Goal: Information Seeking & Learning: Learn about a topic

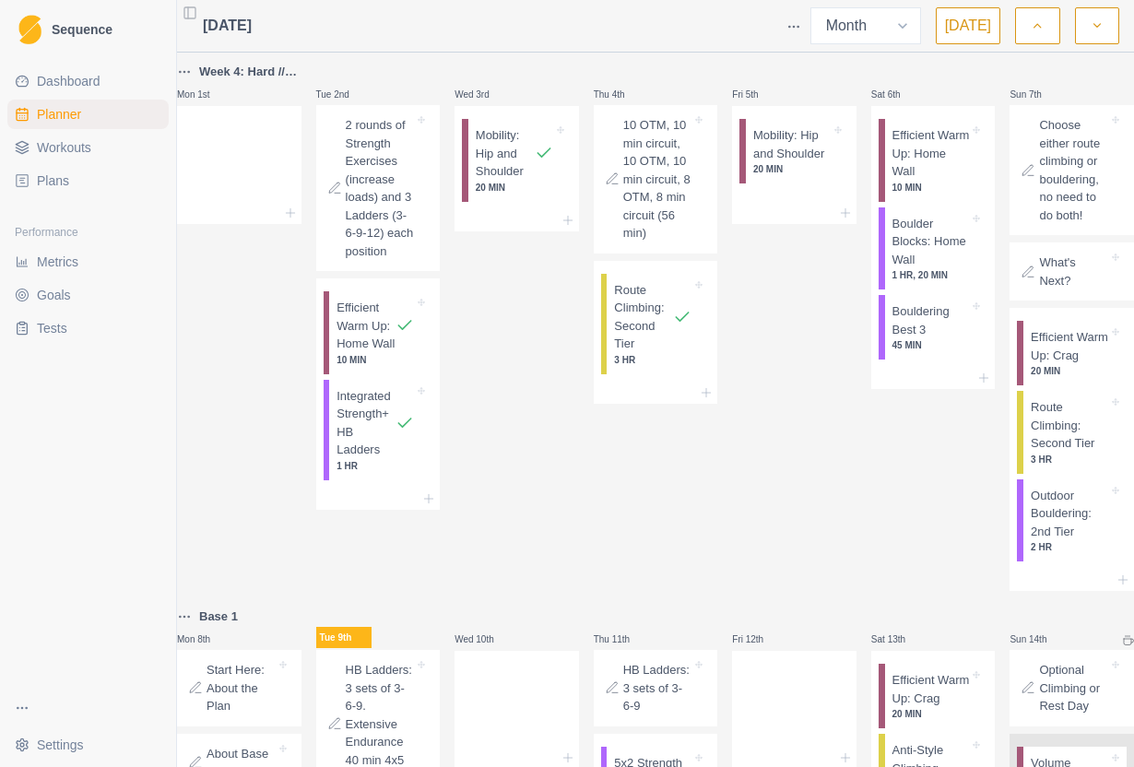
select select "month"
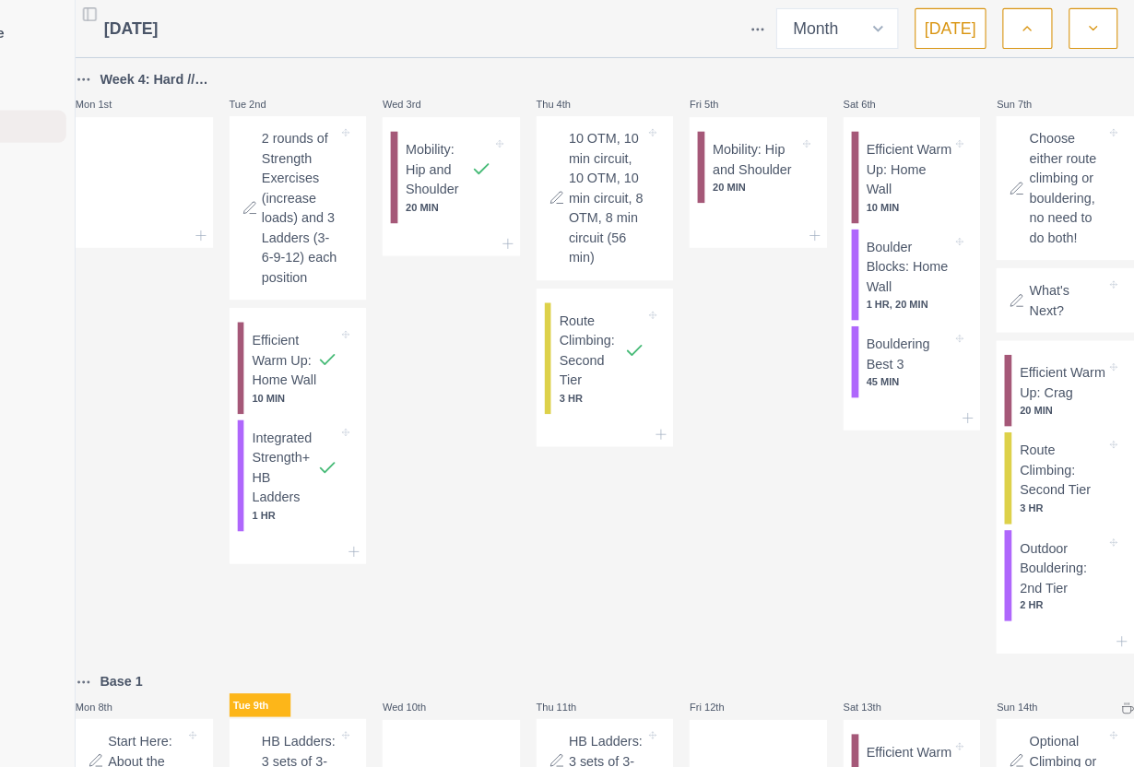
scroll to position [599, 0]
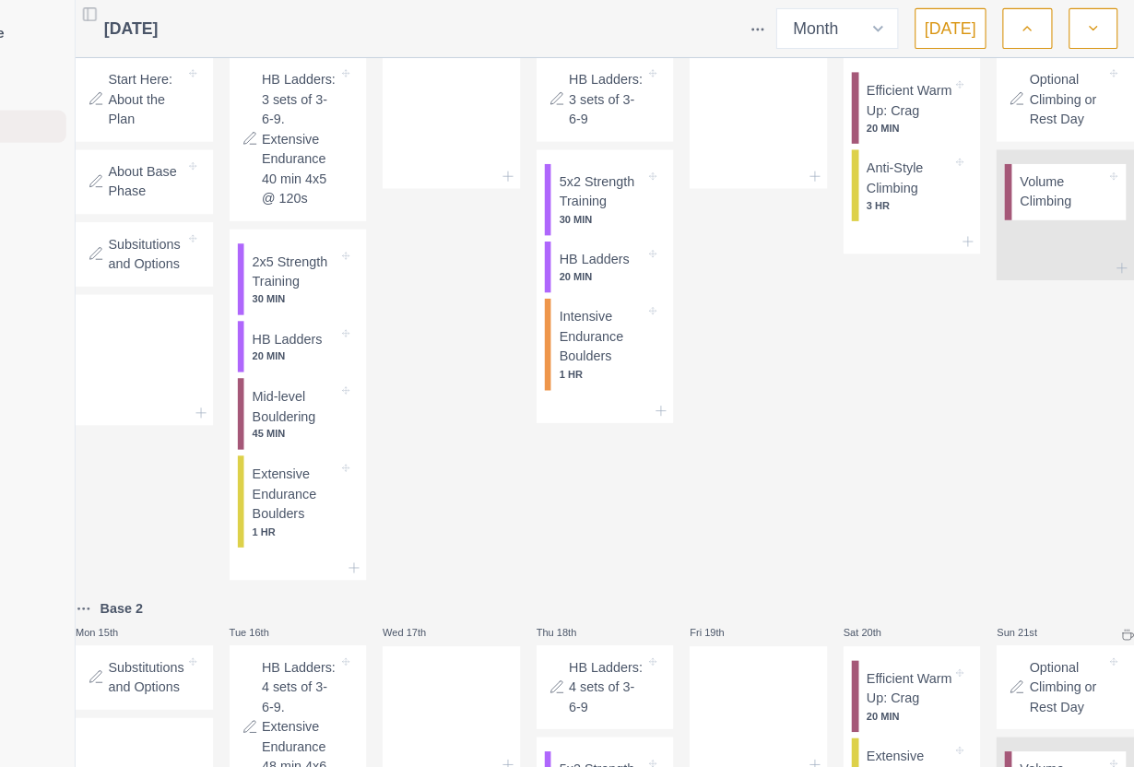
click at [337, 264] on p "2x5 Strength Training" at bounding box center [375, 246] width 77 height 36
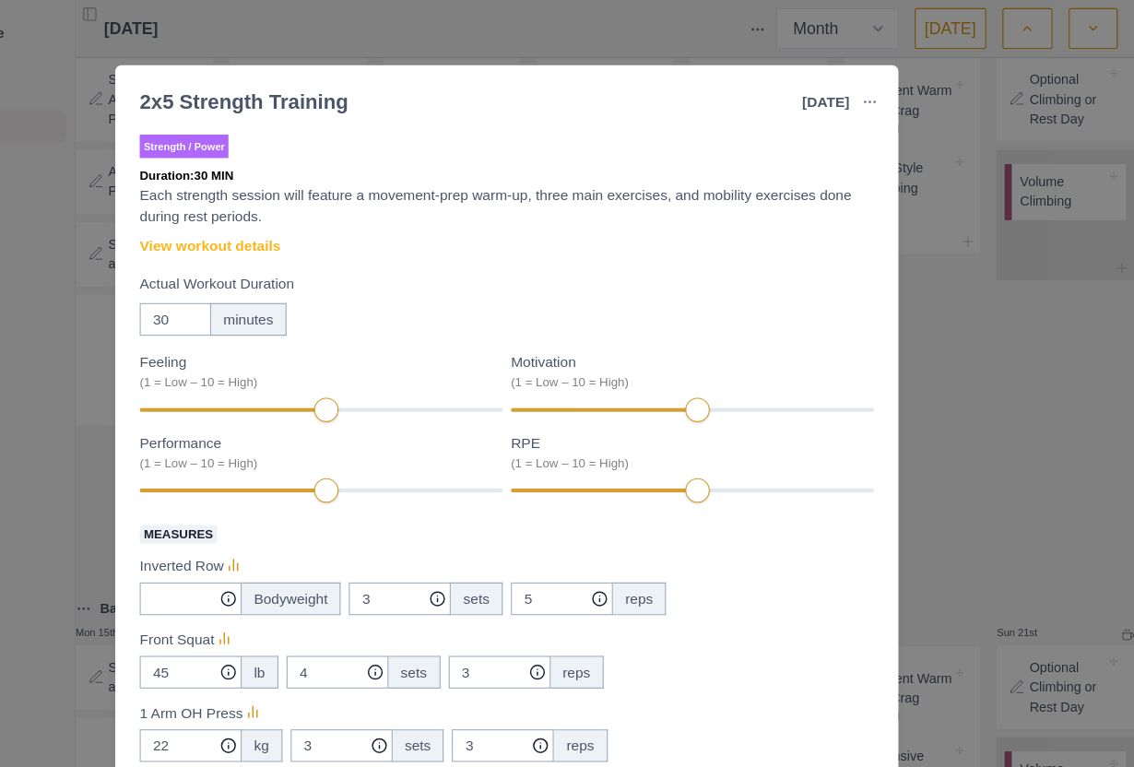
click at [235, 218] on link "View workout details" at bounding box center [298, 222] width 127 height 19
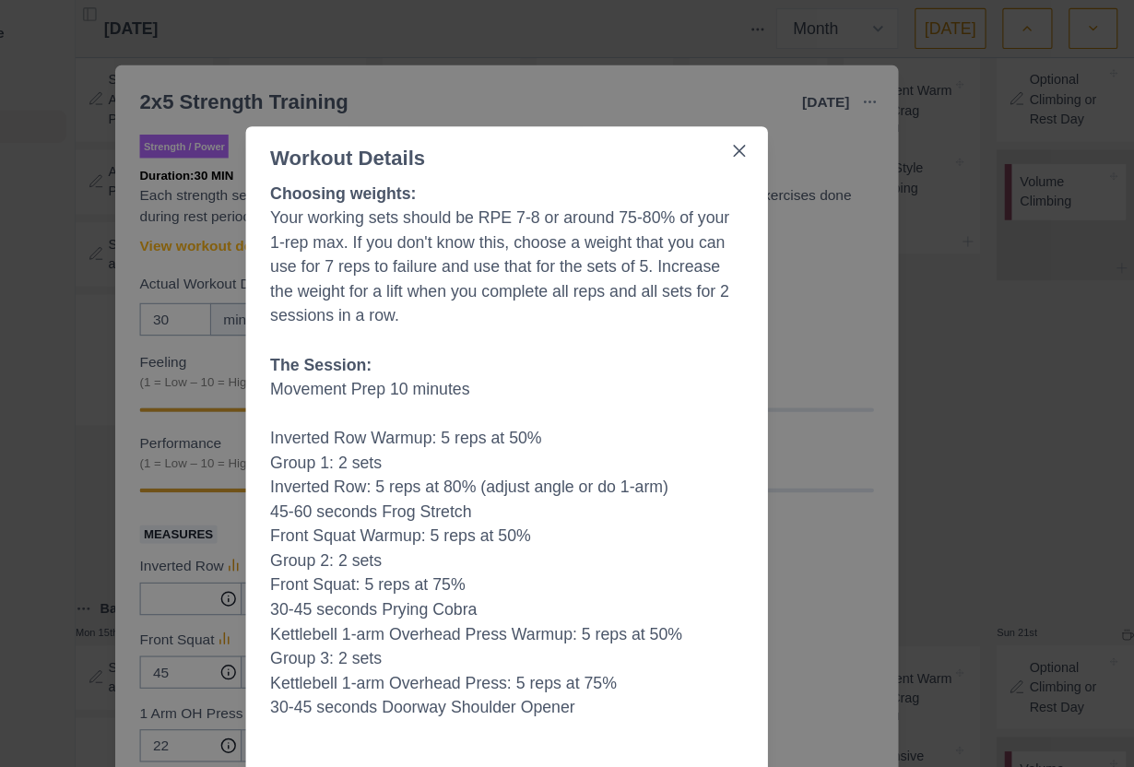
click at [876, 542] on div "Workout Details Choosing weights: Your working sets should be RPE 7-8 or around…" at bounding box center [567, 383] width 1134 height 767
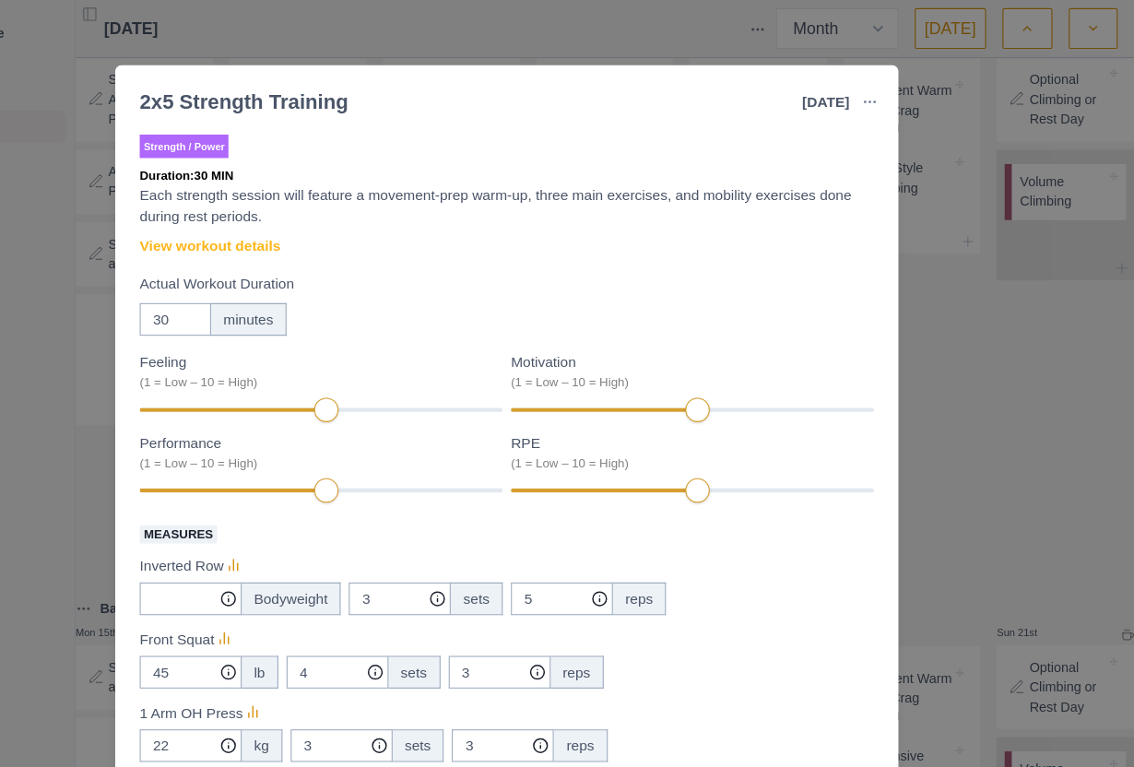
click at [879, 562] on div "2x5 Strength Training [DATE] Link To Goal View Workout Metrics Edit Original Wo…" at bounding box center [567, 383] width 1134 height 767
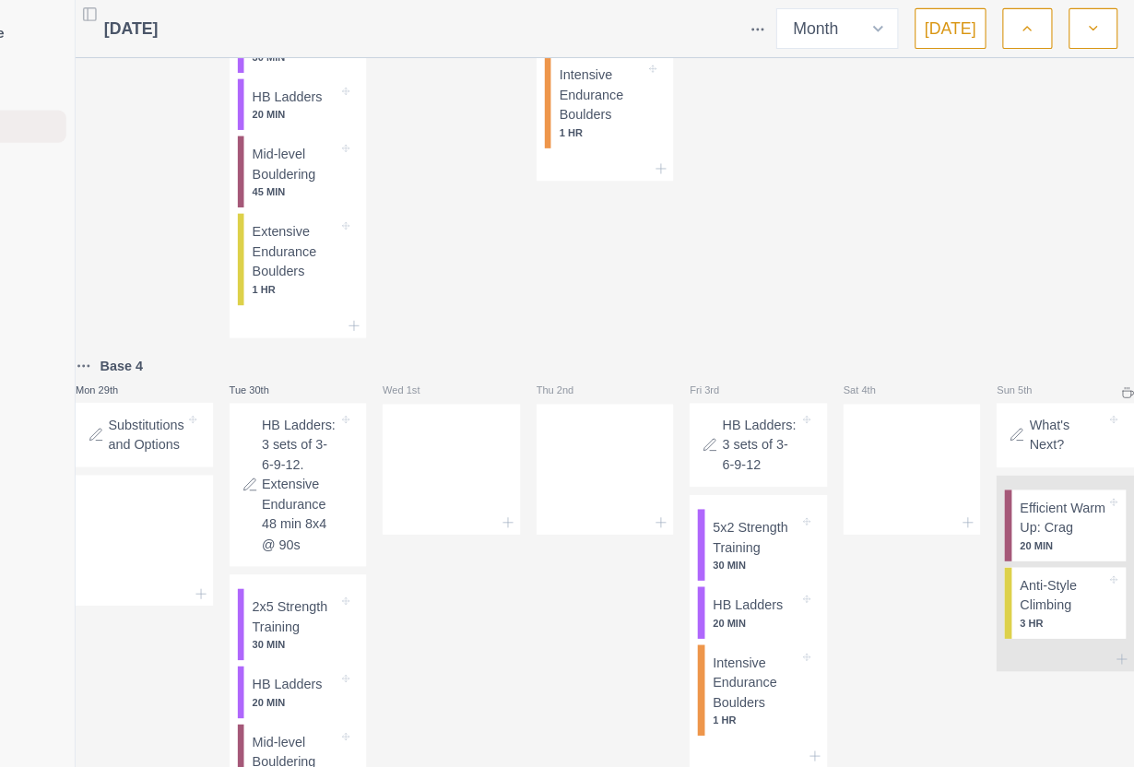
scroll to position [1896, 0]
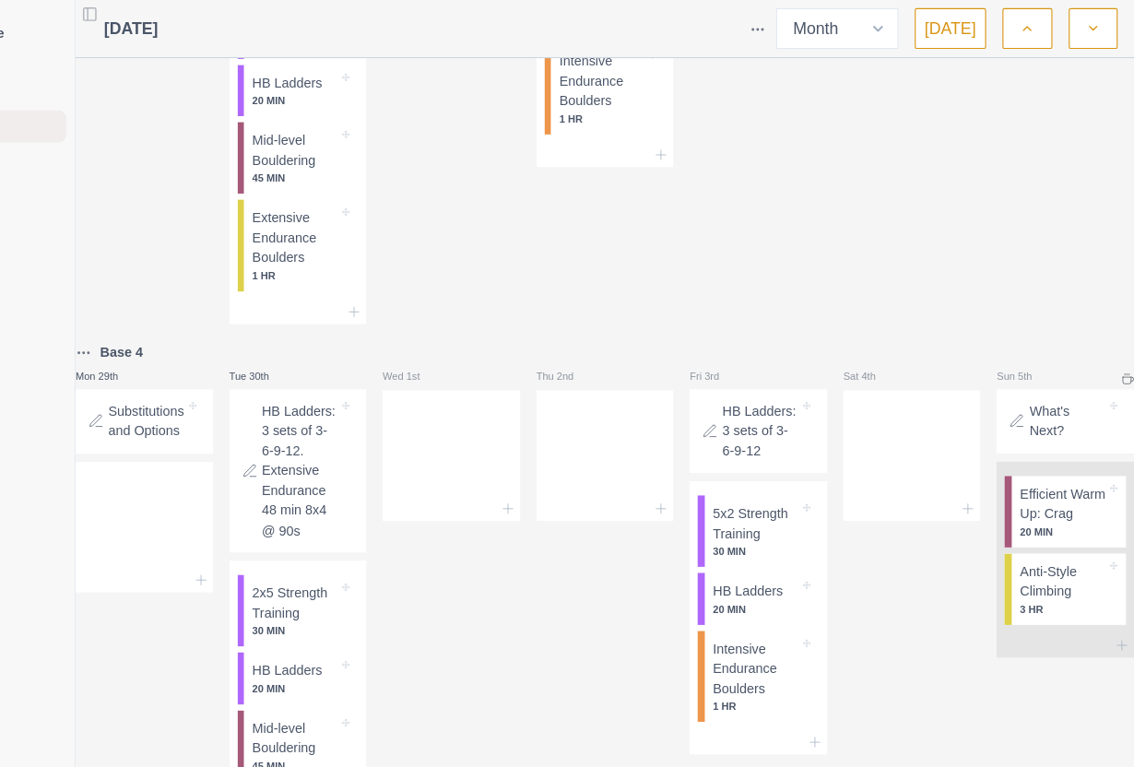
click at [1091, 21] on icon "button" at bounding box center [1097, 26] width 13 height 18
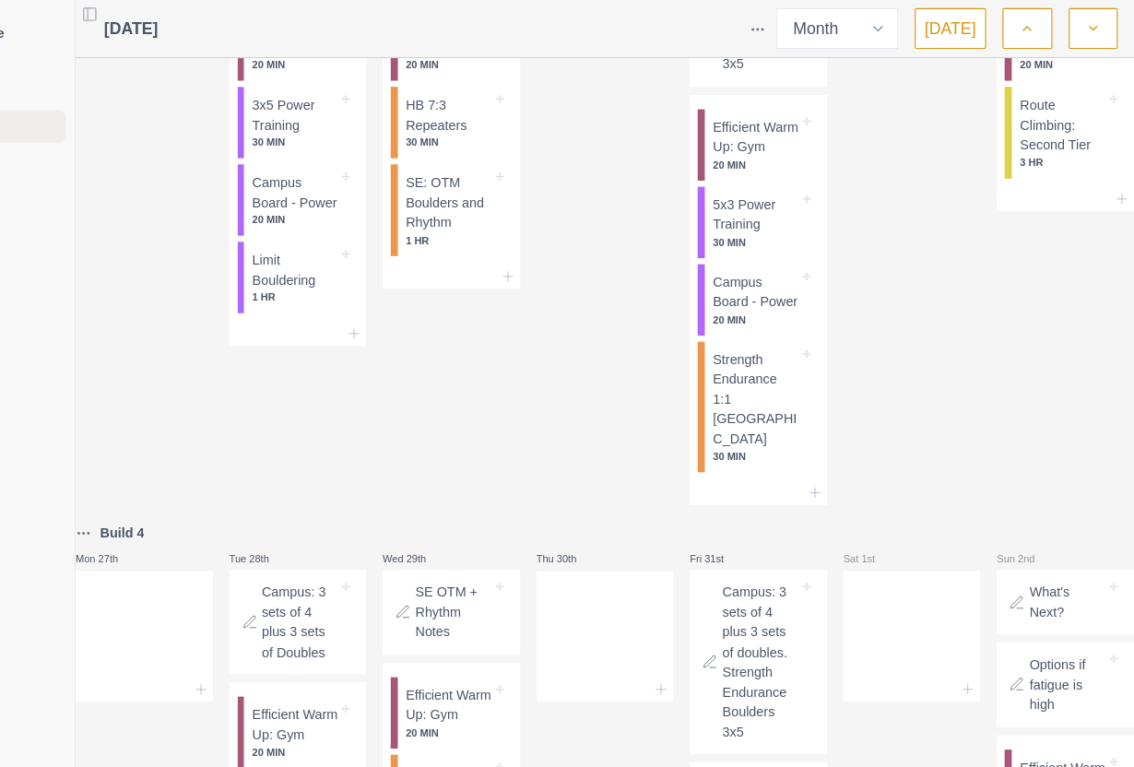
click at [1091, 33] on icon "button" at bounding box center [1097, 26] width 13 height 18
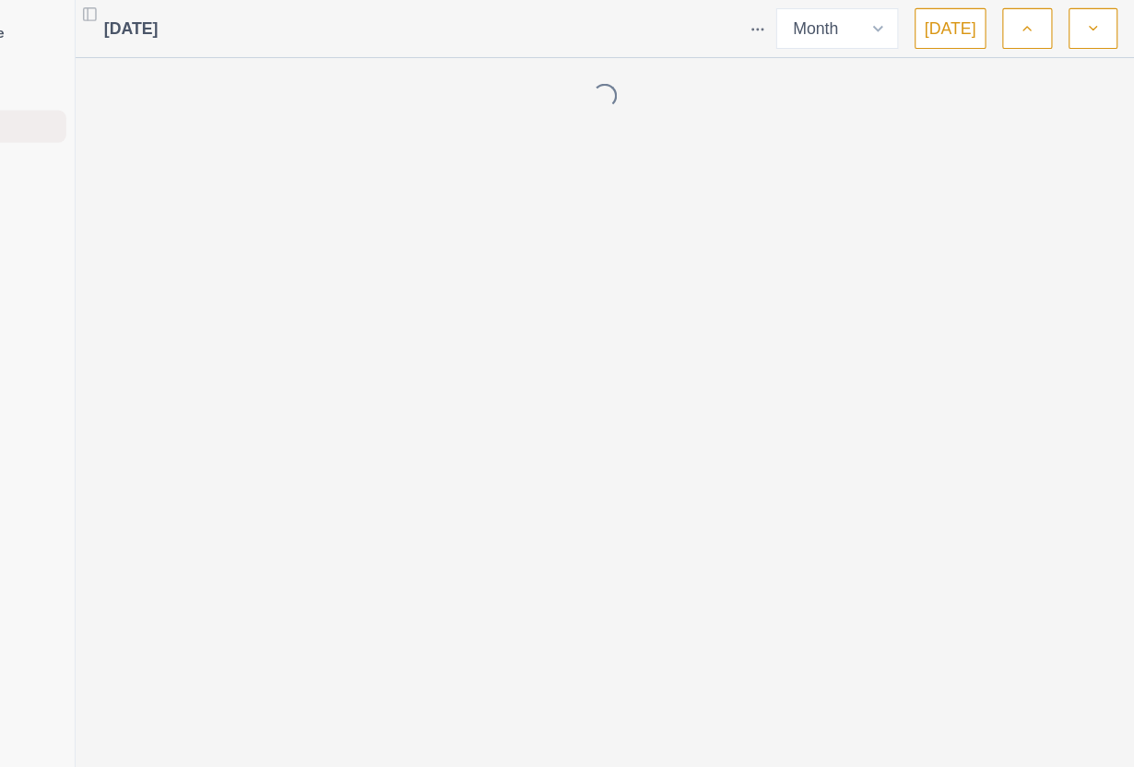
scroll to position [0, 0]
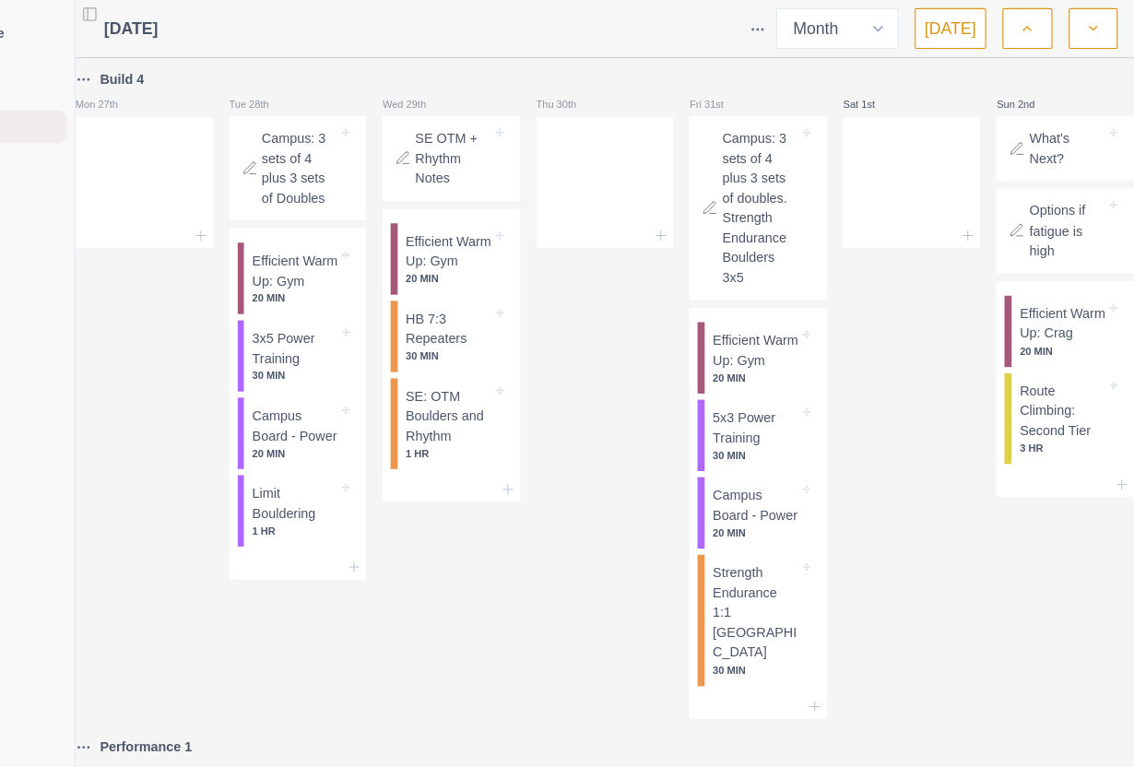
click at [1091, 34] on icon "button" at bounding box center [1097, 26] width 13 height 18
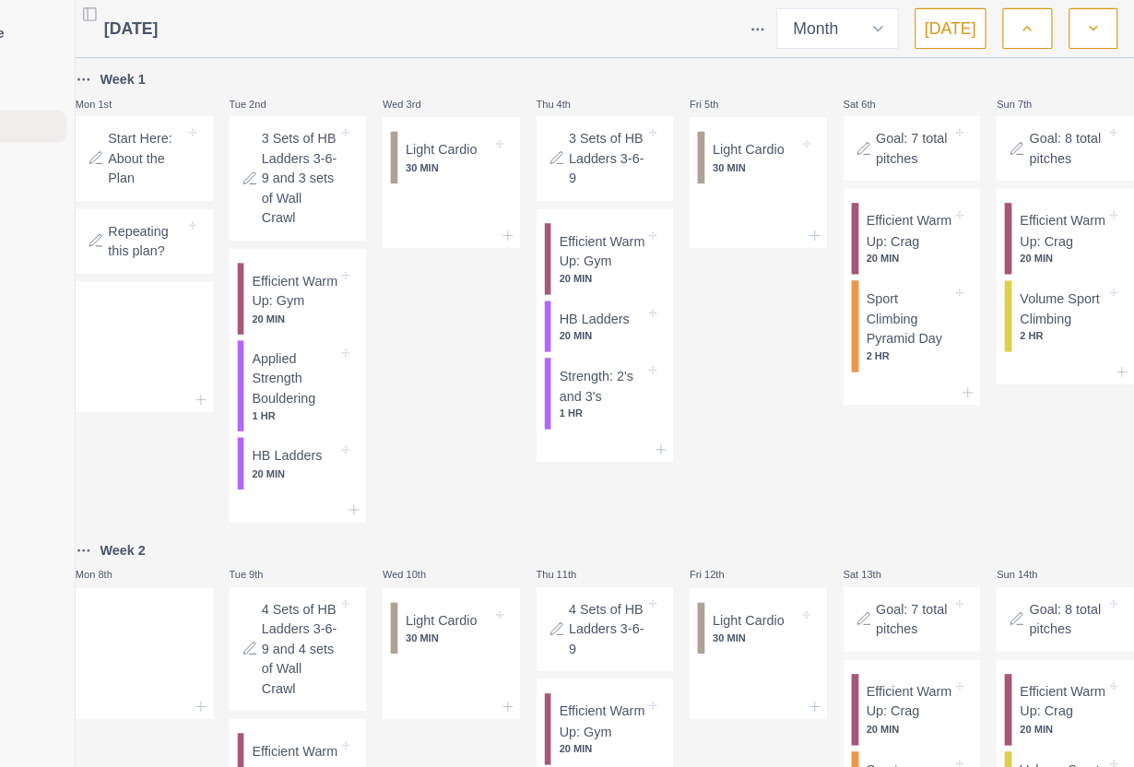
click at [337, 370] on p "Applied Strength Bouldering" at bounding box center [375, 342] width 77 height 54
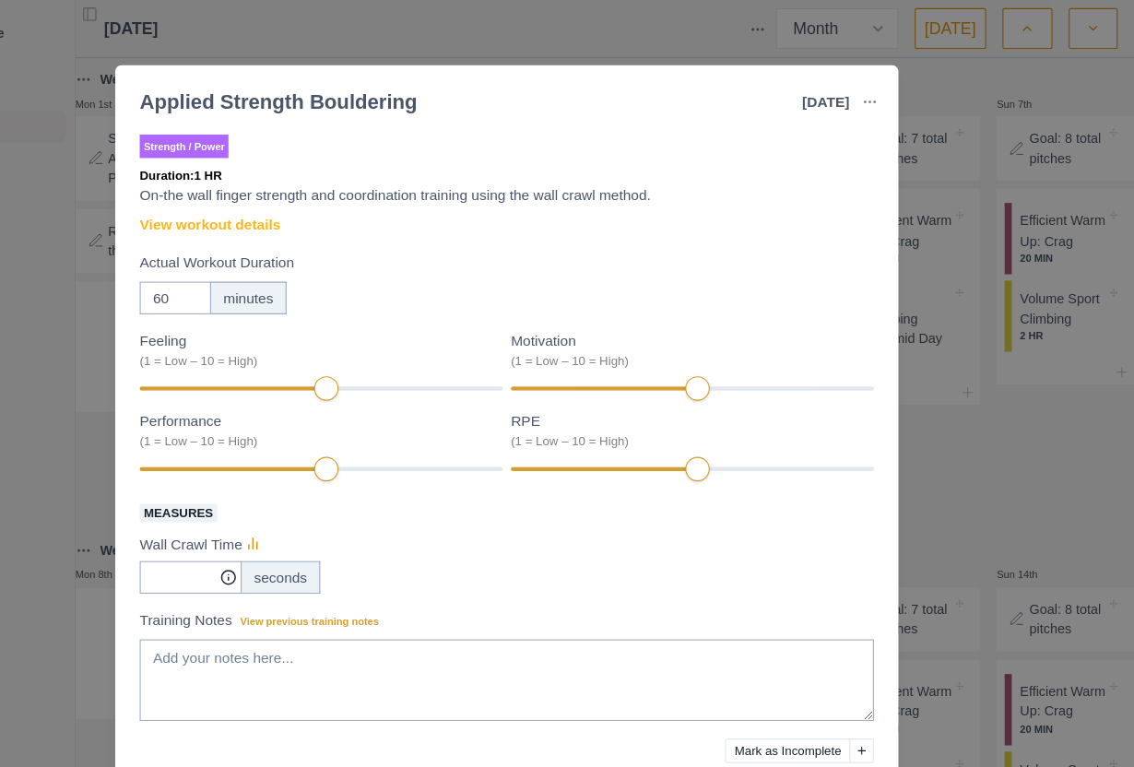
click at [267, 202] on div "Strength / Power Duration: 1 HR On-the wall finger strength and coordination tr…" at bounding box center [567, 441] width 664 height 646
click at [235, 211] on link "View workout details" at bounding box center [298, 203] width 127 height 19
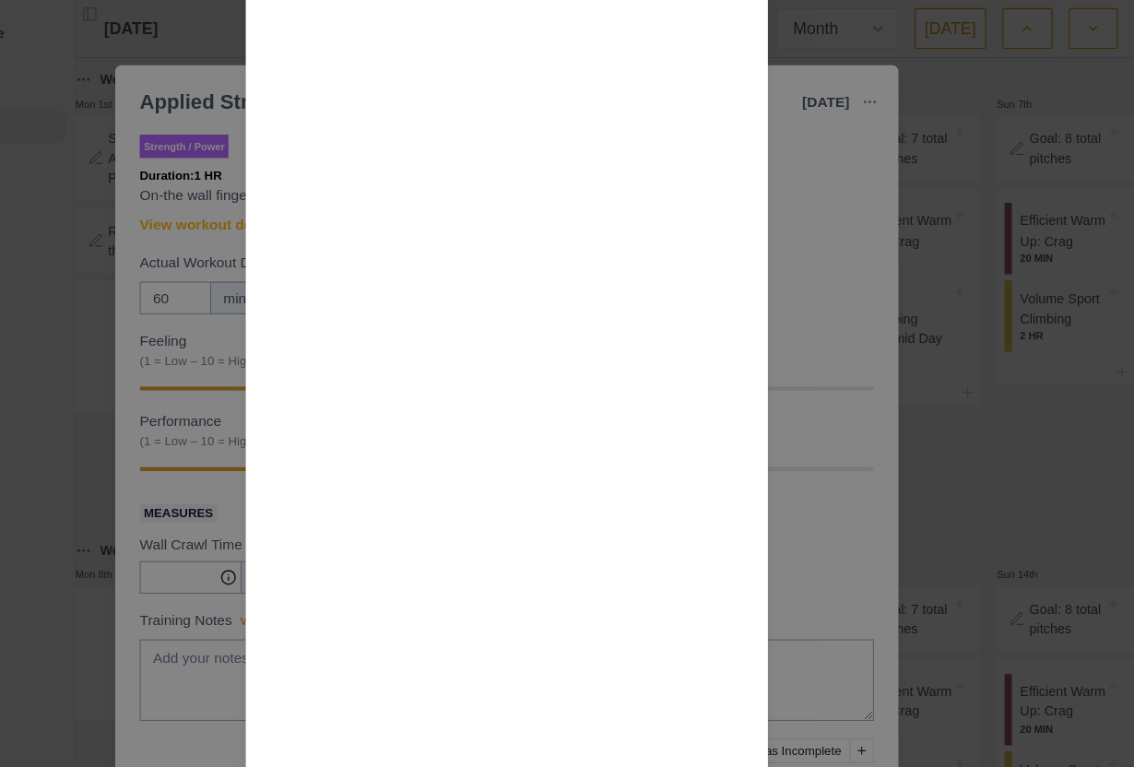
scroll to position [1105, 0]
click at [762, 472] on div "Workout Details Overview Finger strength can be gained in a variety of ways, an…" at bounding box center [567, 383] width 1134 height 767
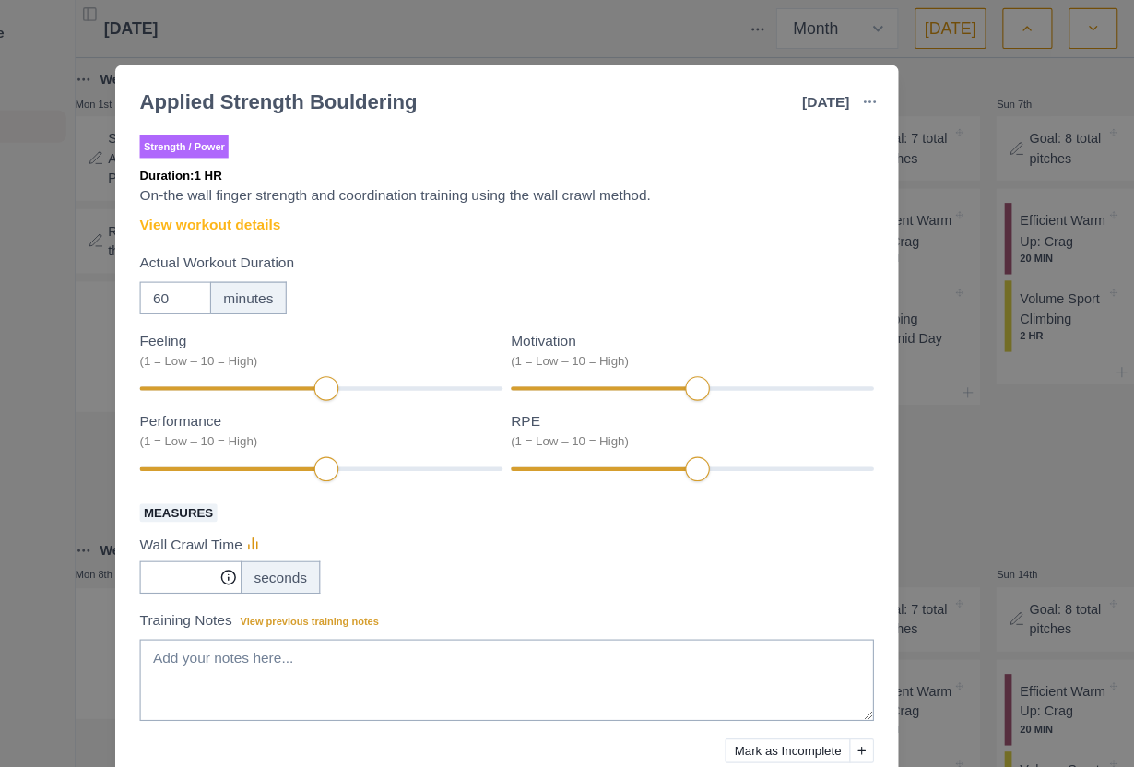
click at [240, 200] on link "View workout details" at bounding box center [298, 203] width 127 height 19
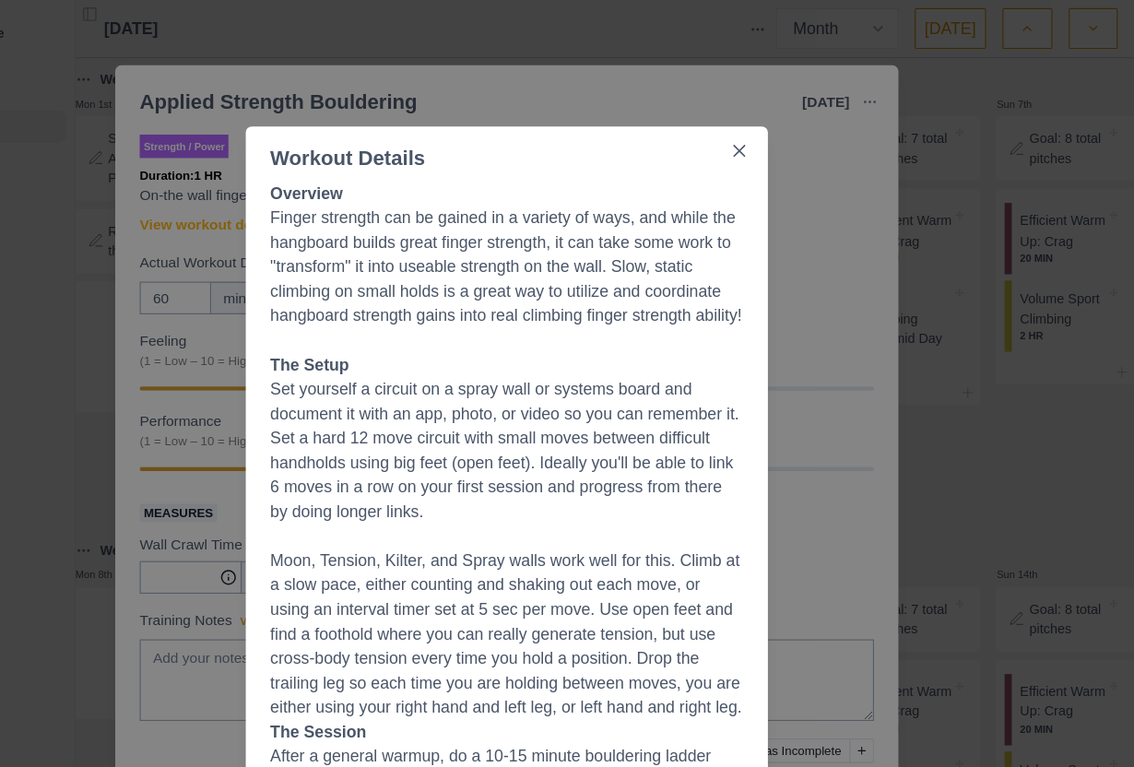
click at [763, 142] on button "Close" at bounding box center [778, 137] width 30 height 30
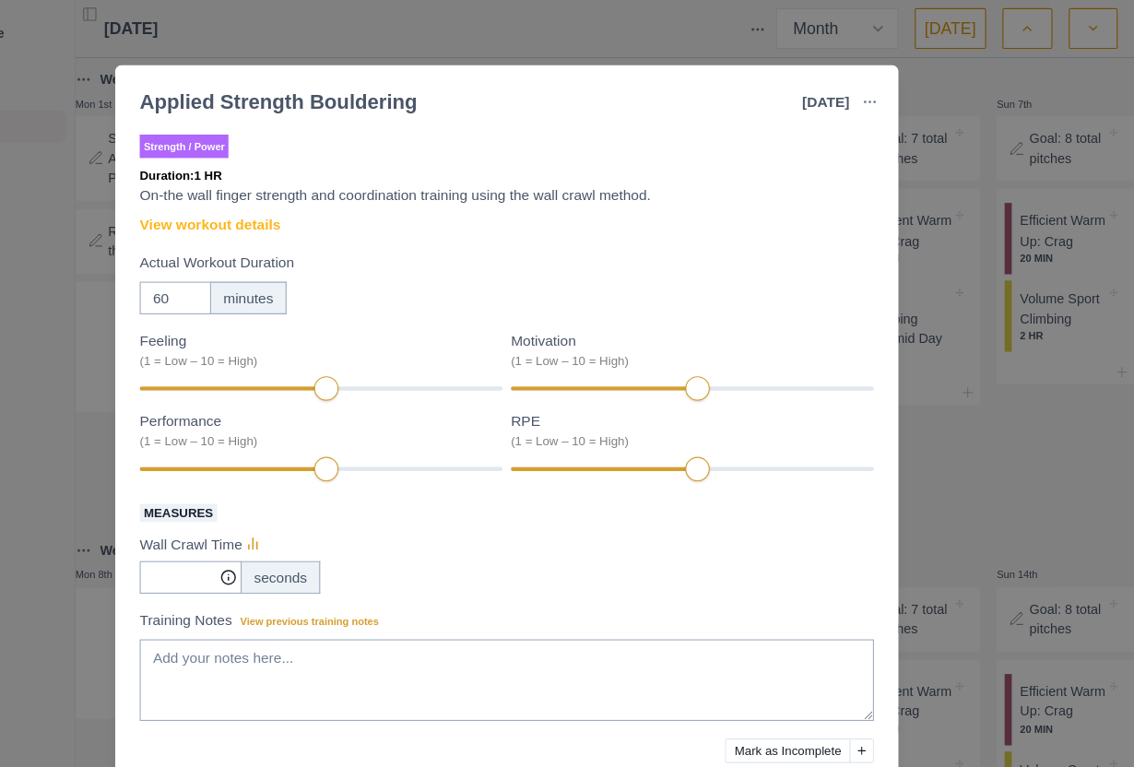
click at [871, 338] on div "Applied Strength Bouldering [DATE] Link To Goal View Workout Metrics Edit Origi…" at bounding box center [567, 383] width 1134 height 767
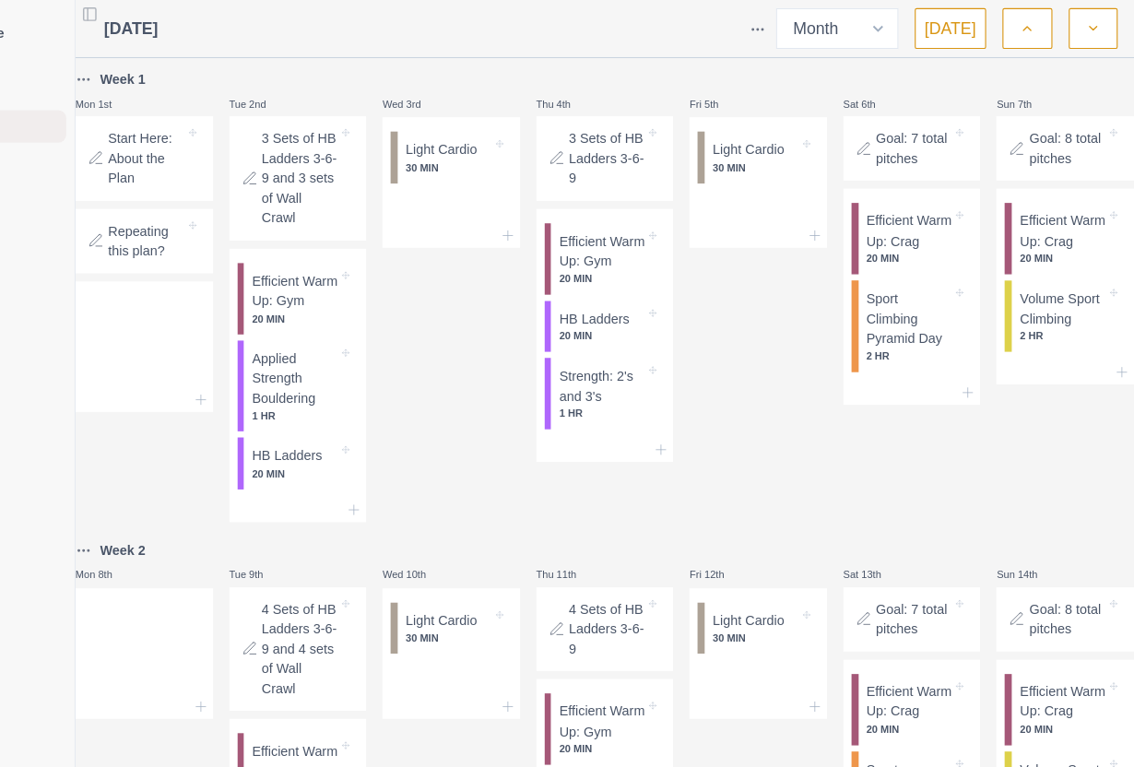
click at [337, 370] on p "Applied Strength Bouldering" at bounding box center [375, 342] width 77 height 54
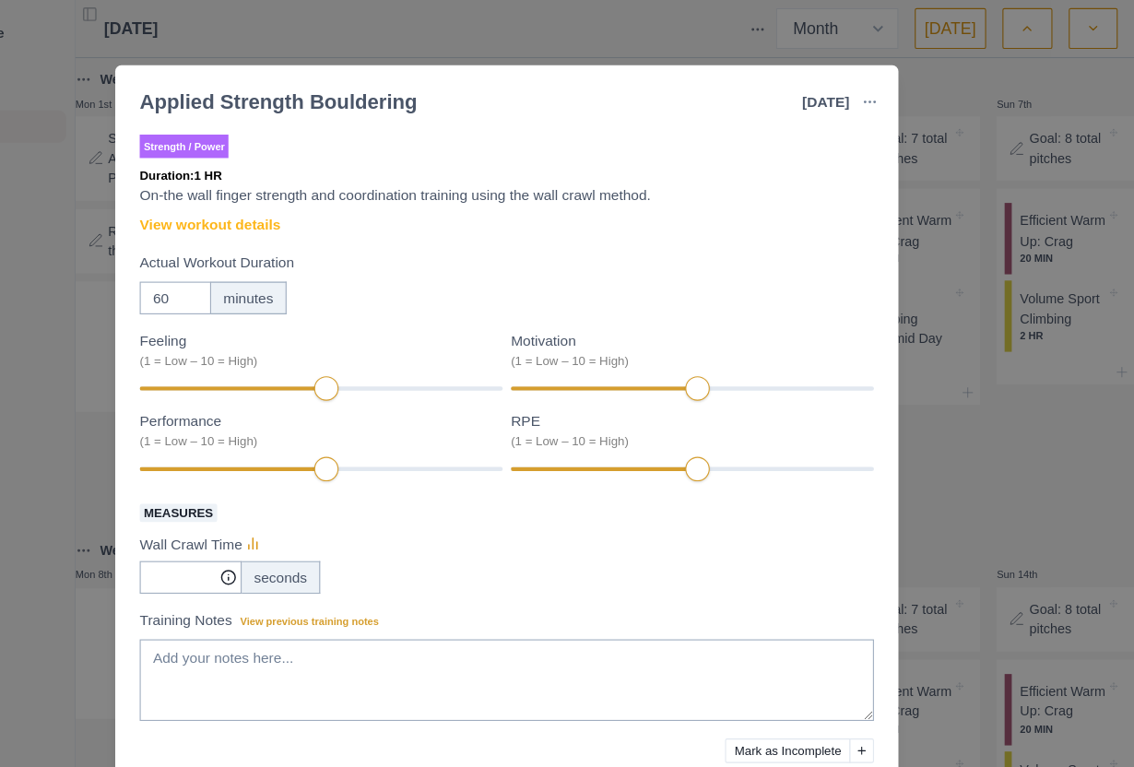
click at [242, 196] on link "View workout details" at bounding box center [298, 203] width 127 height 19
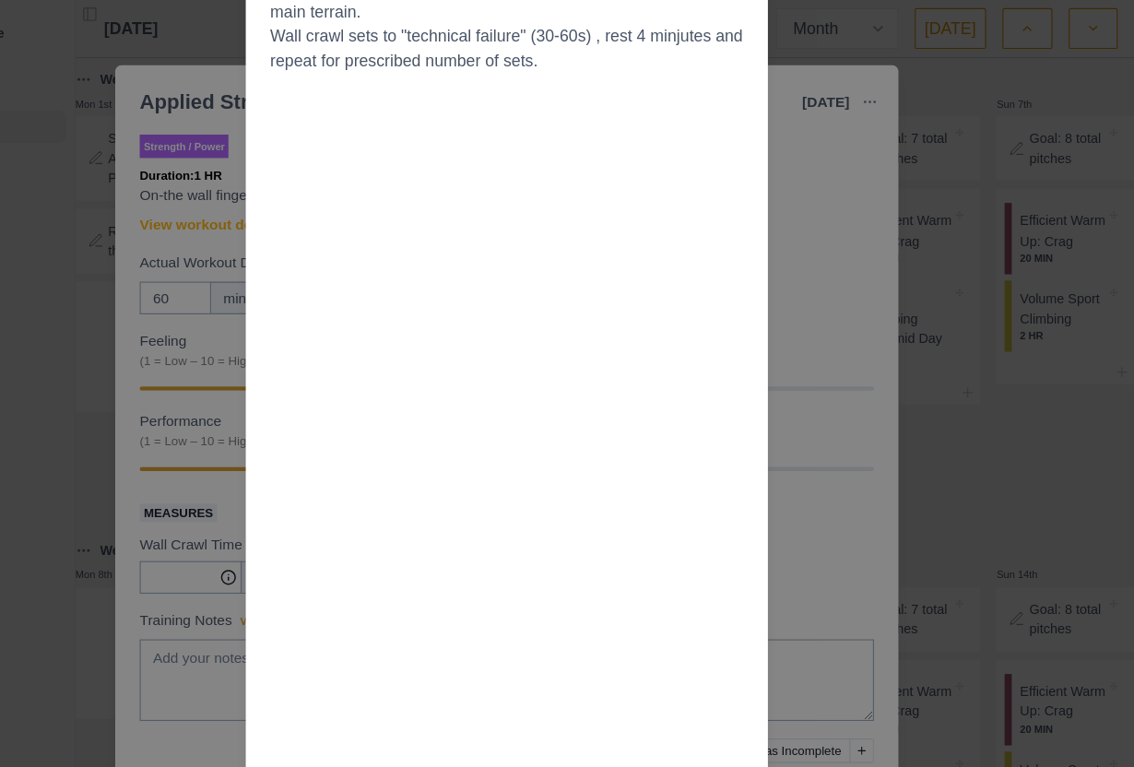
scroll to position [808, 0]
click at [771, 422] on div "Workout Details Overview Finger strength can be gained in a variety of ways, an…" at bounding box center [567, 383] width 1134 height 767
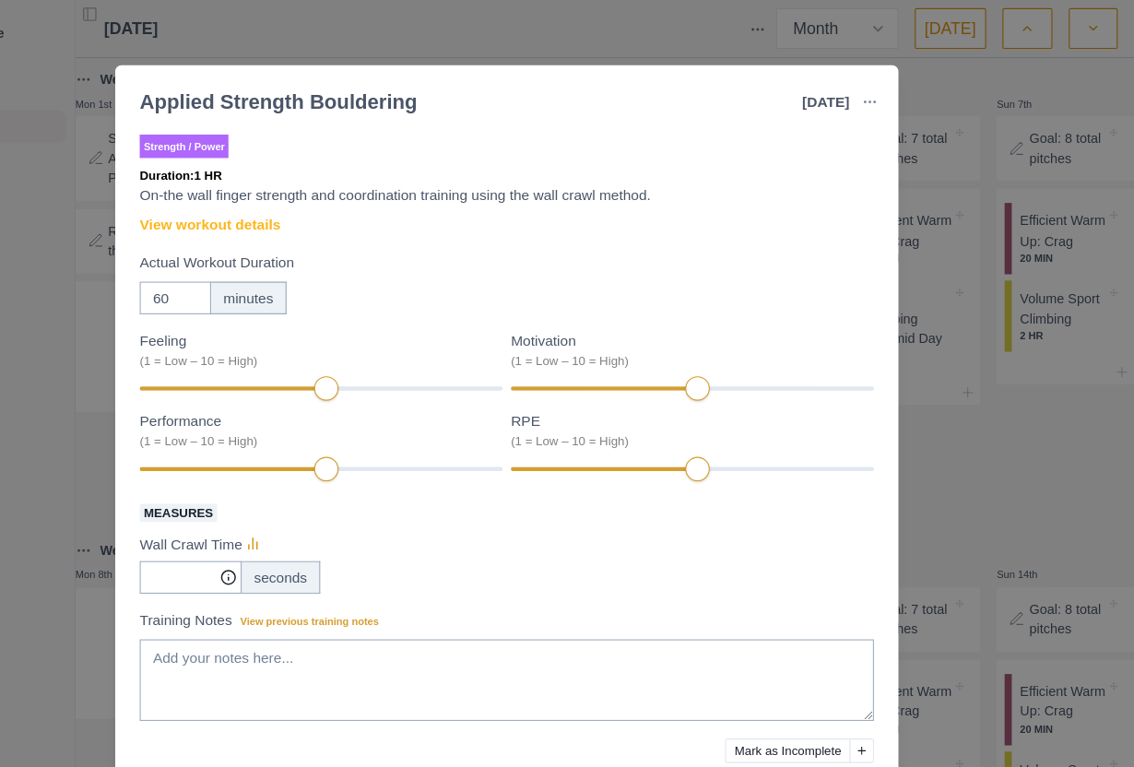
click at [838, 486] on div "Applied Strength Bouldering [DATE] Link To Goal View Workout Metrics Edit Origi…" at bounding box center [567, 383] width 1134 height 767
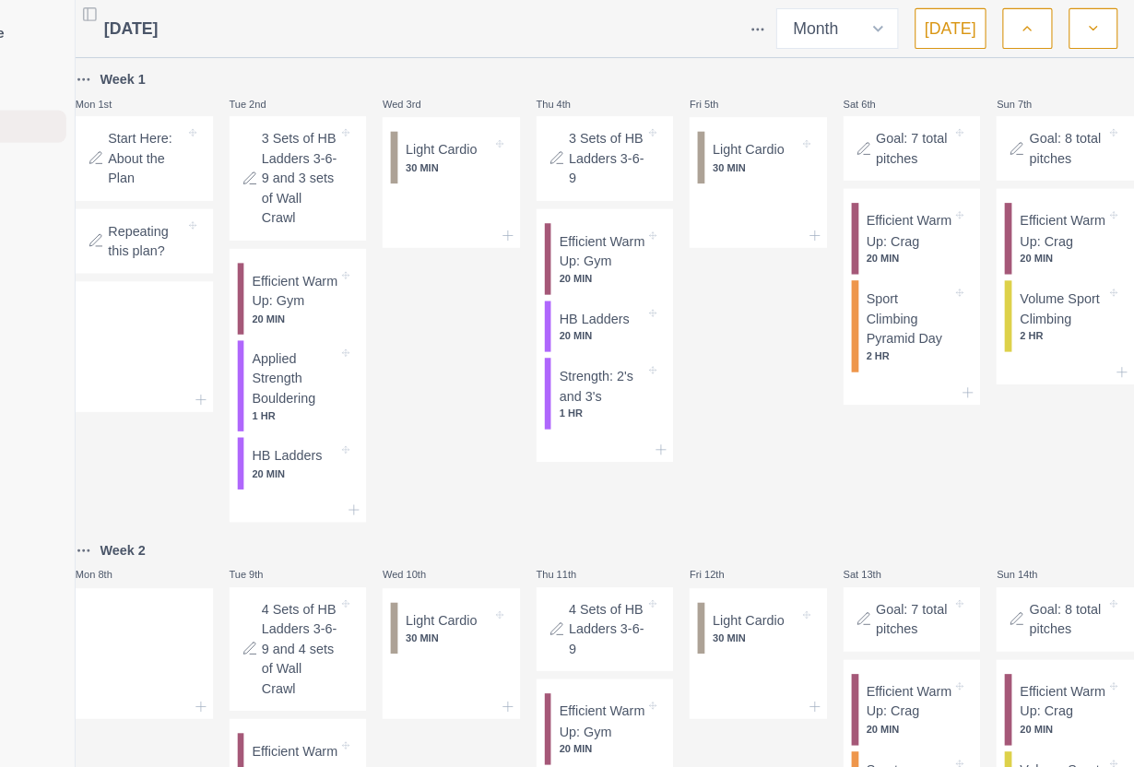
click at [337, 435] on p "20 MIN" at bounding box center [375, 428] width 77 height 14
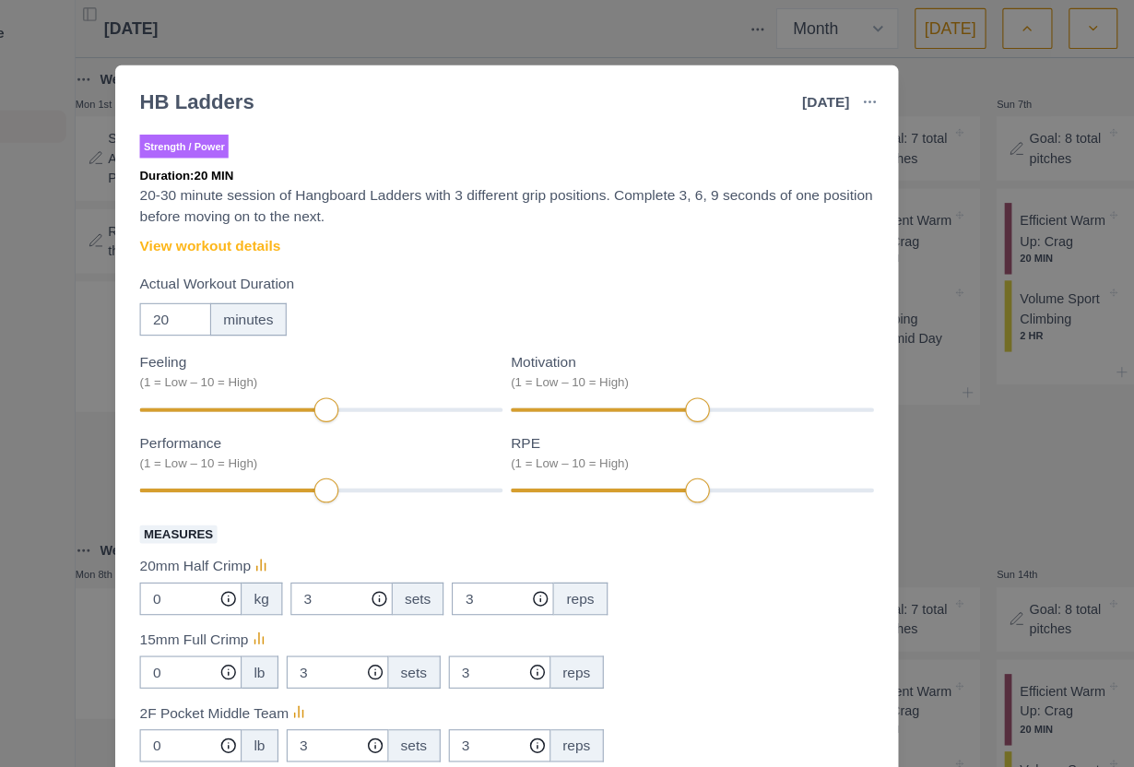
click at [235, 220] on link "View workout details" at bounding box center [298, 222] width 127 height 19
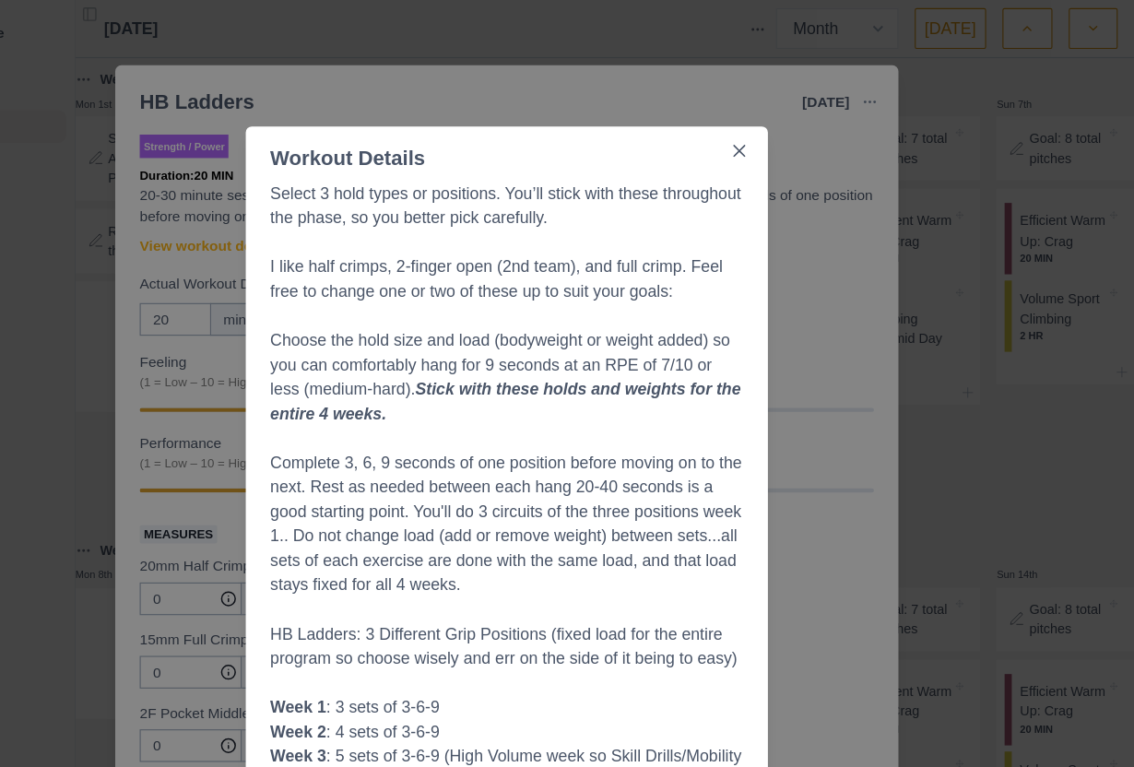
click at [849, 517] on div "Workout Details Select 3 hold types or positions. You’ll stick with these throu…" at bounding box center [567, 383] width 1134 height 767
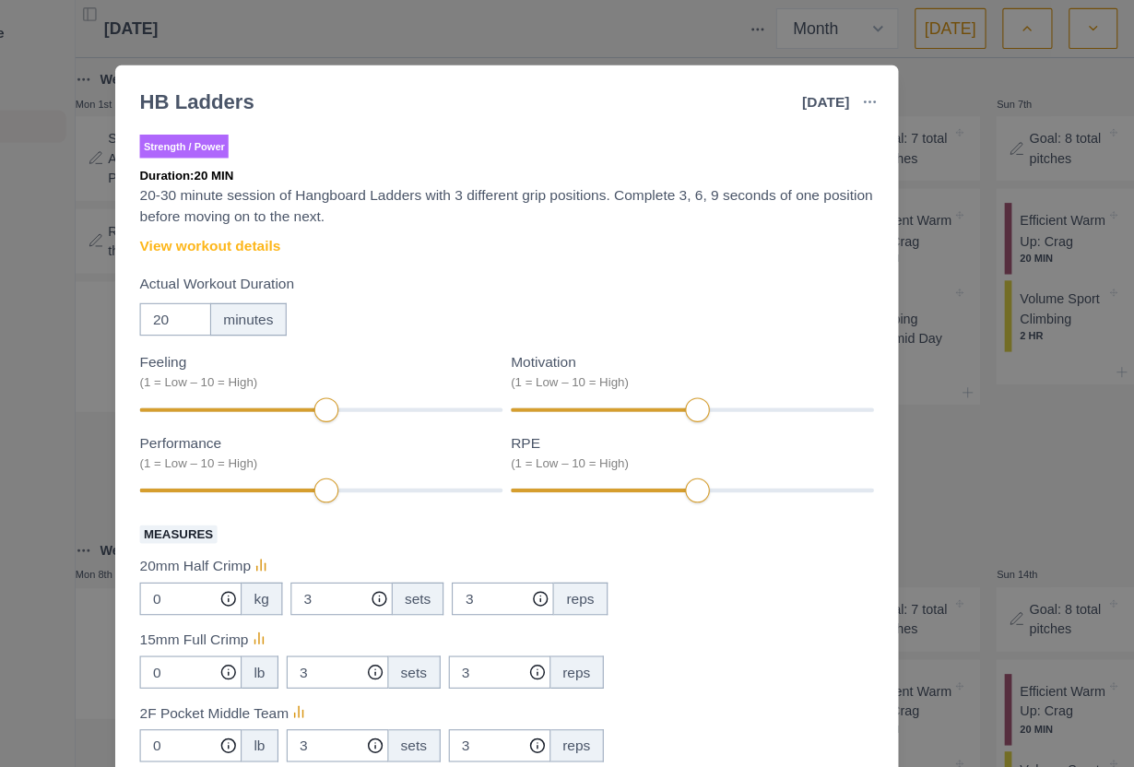
click at [837, 526] on div "HB Ladders [DATE] Link To Goal View Workout Metrics Edit Original Workout Resch…" at bounding box center [567, 383] width 1134 height 767
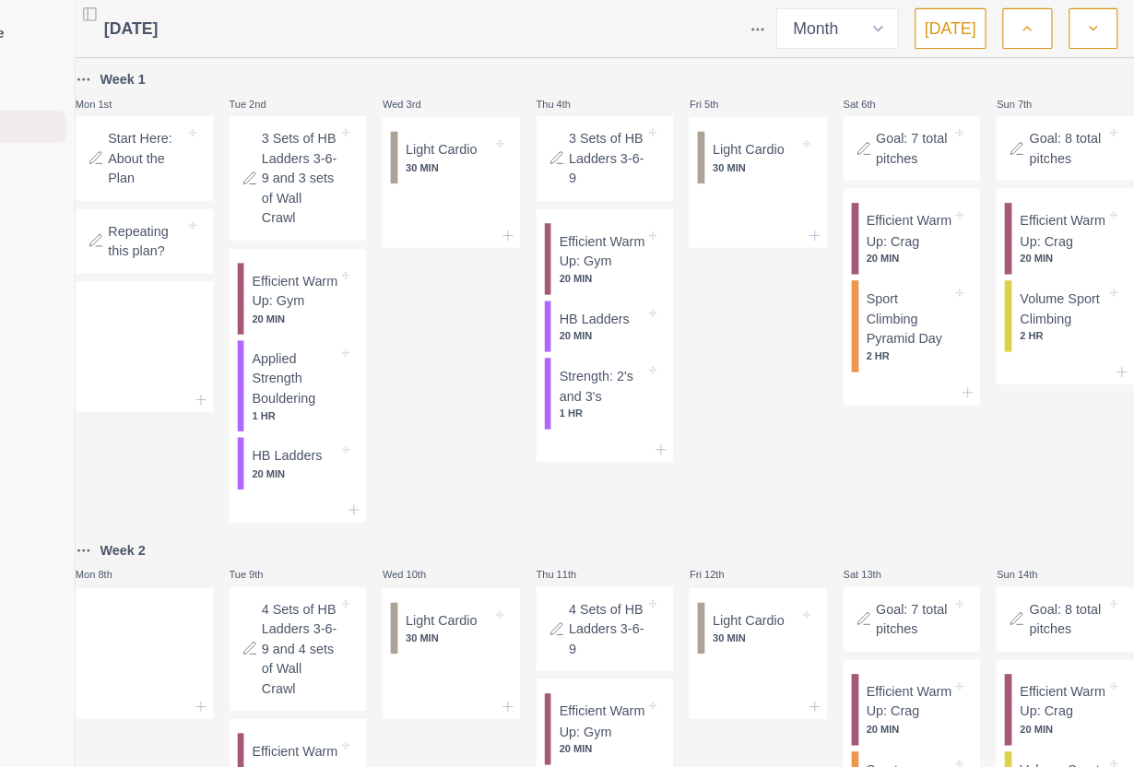
click at [872, 472] on div "Sat 6th Goal: 7 total pitches Efficient Warm Up: Crag 20 MIN Sport Climbing Pyr…" at bounding box center [934, 266] width 125 height 411
click at [614, 367] on p "Strength: 2's and 3's" at bounding box center [652, 349] width 77 height 36
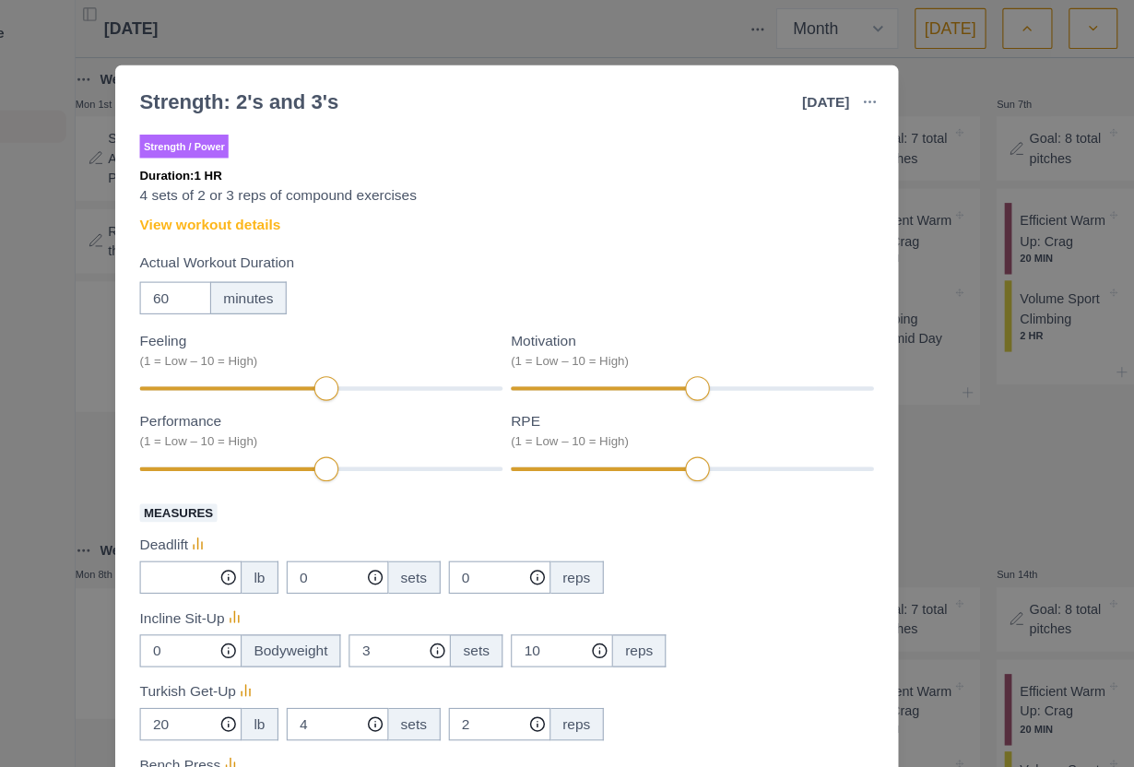
click at [235, 196] on link "View workout details" at bounding box center [298, 203] width 127 height 19
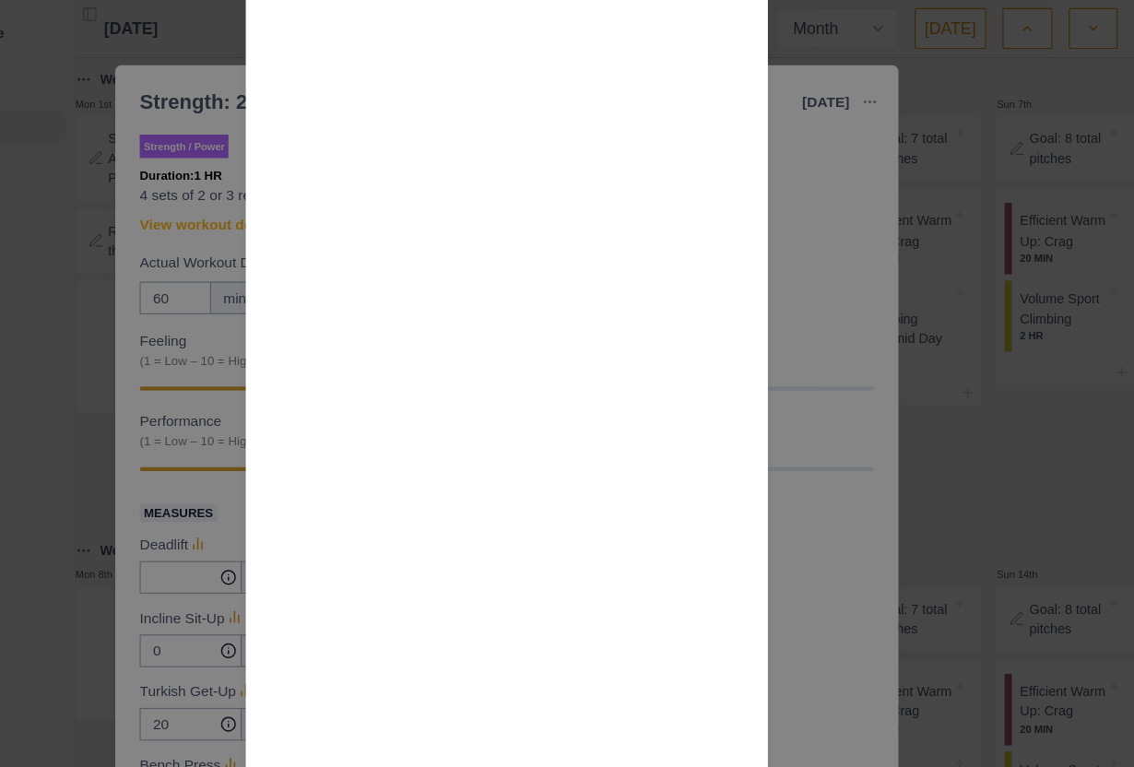
scroll to position [900, 0]
click at [742, 366] on div "Workout Details This workout is set up to do each pair of exercises as a “super…" at bounding box center [567, 383] width 1134 height 767
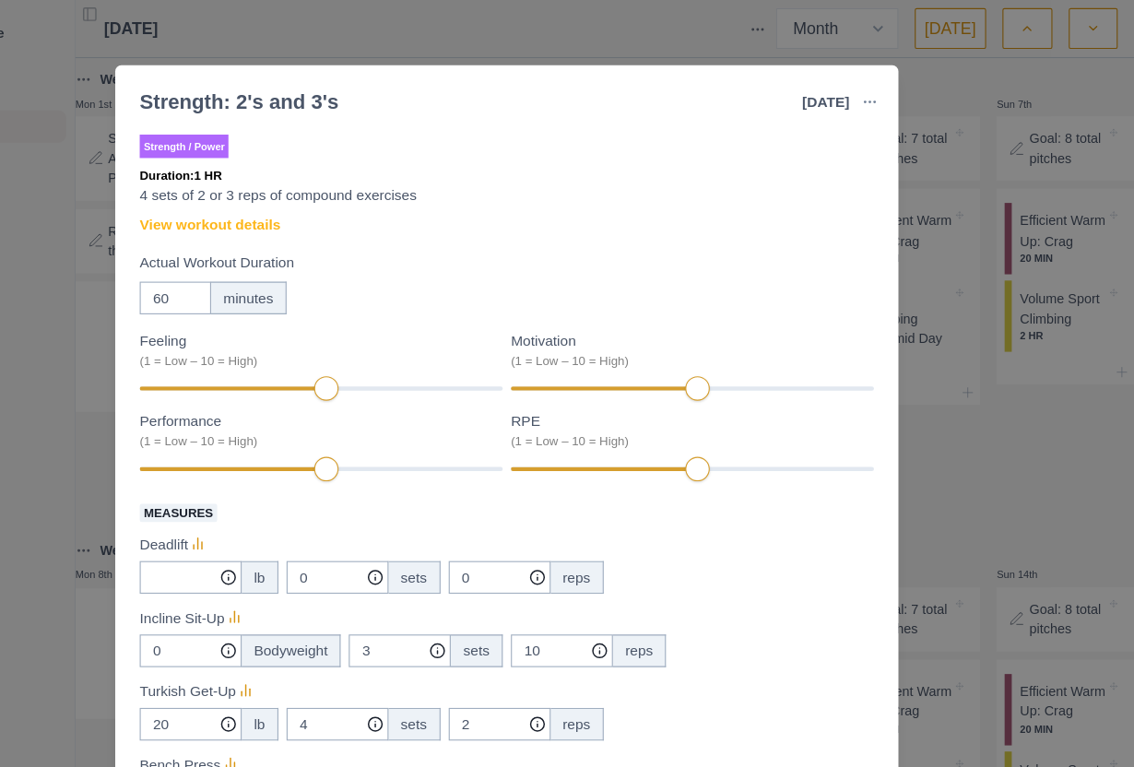
click at [235, 198] on link "View workout details" at bounding box center [298, 203] width 127 height 19
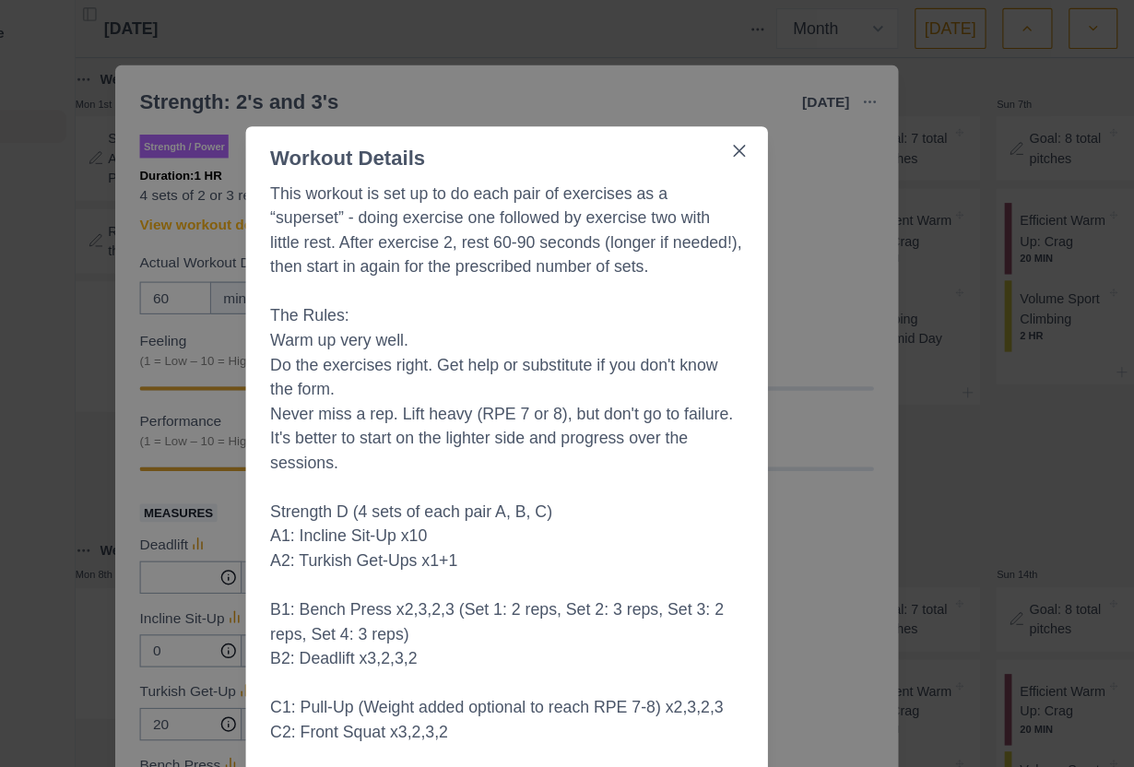
click at [763, 132] on button "Close" at bounding box center [778, 137] width 30 height 30
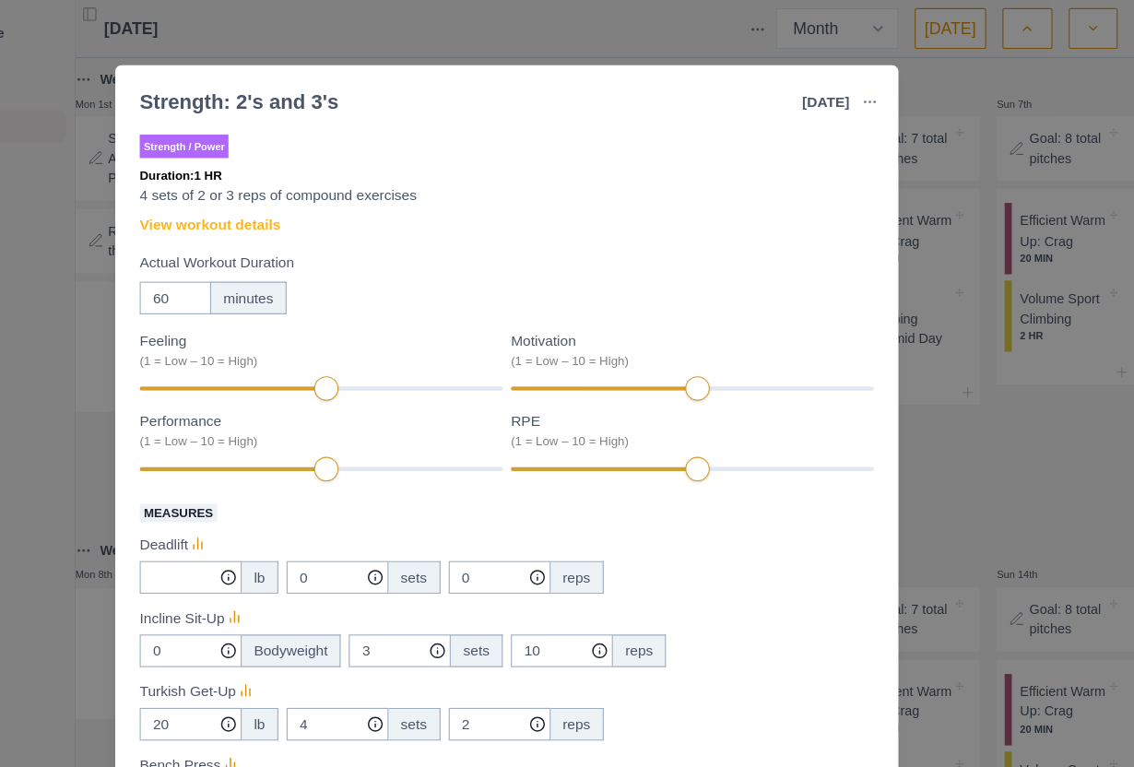
click at [243, 199] on link "View workout details" at bounding box center [298, 203] width 127 height 19
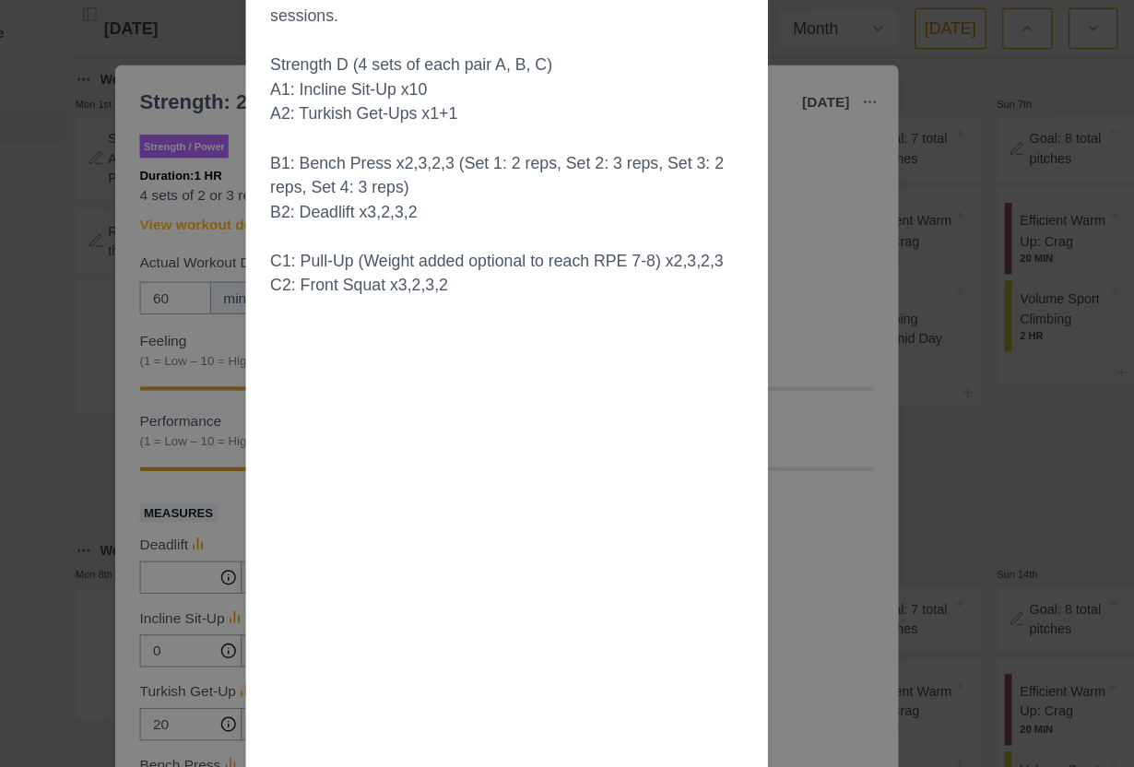
scroll to position [431, 0]
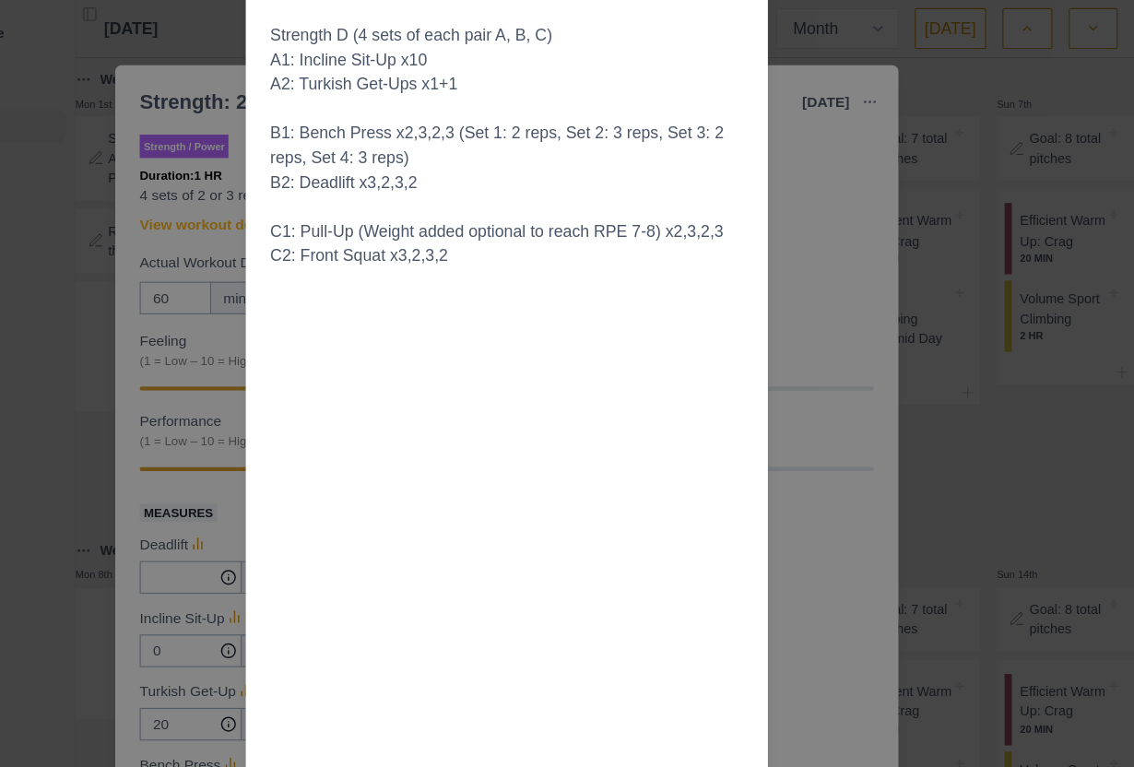
click at [737, 335] on div "Workout Details This workout is set up to do each pair of exercises as a “super…" at bounding box center [567, 383] width 1134 height 767
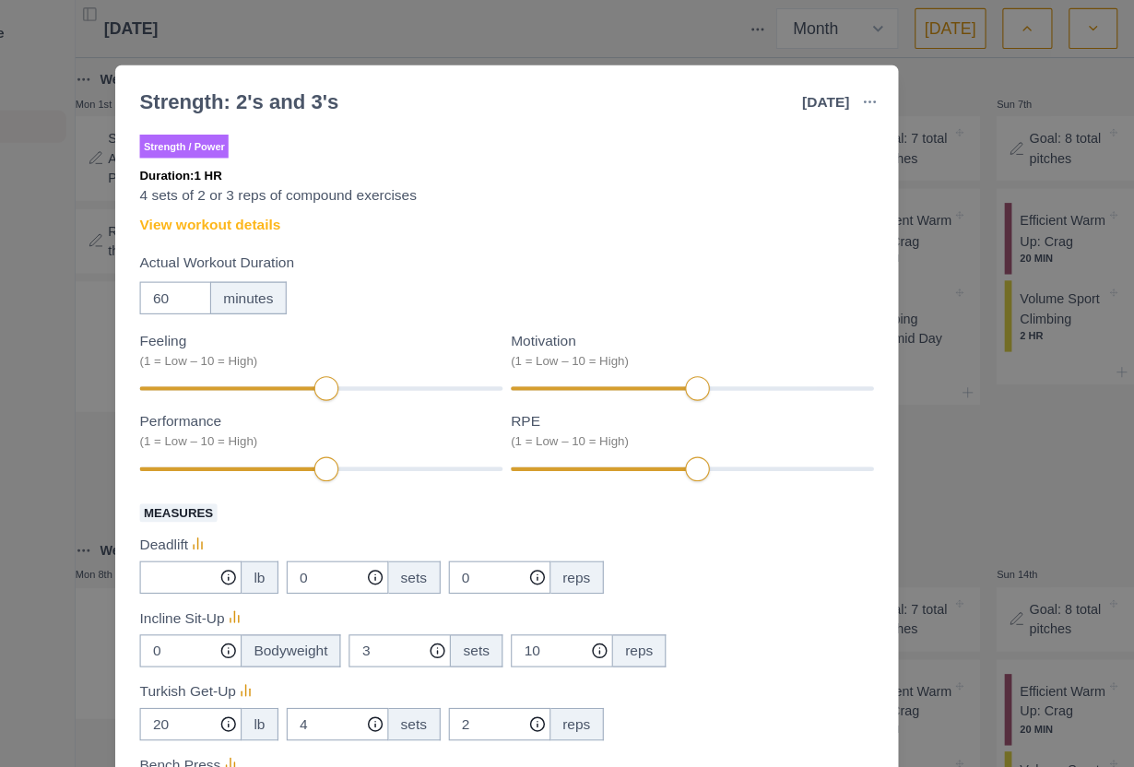
click at [847, 439] on div "Strength: 2's and 3's [DATE] Link To Goal View Workout Metrics Edit Original Wo…" at bounding box center [567, 383] width 1134 height 767
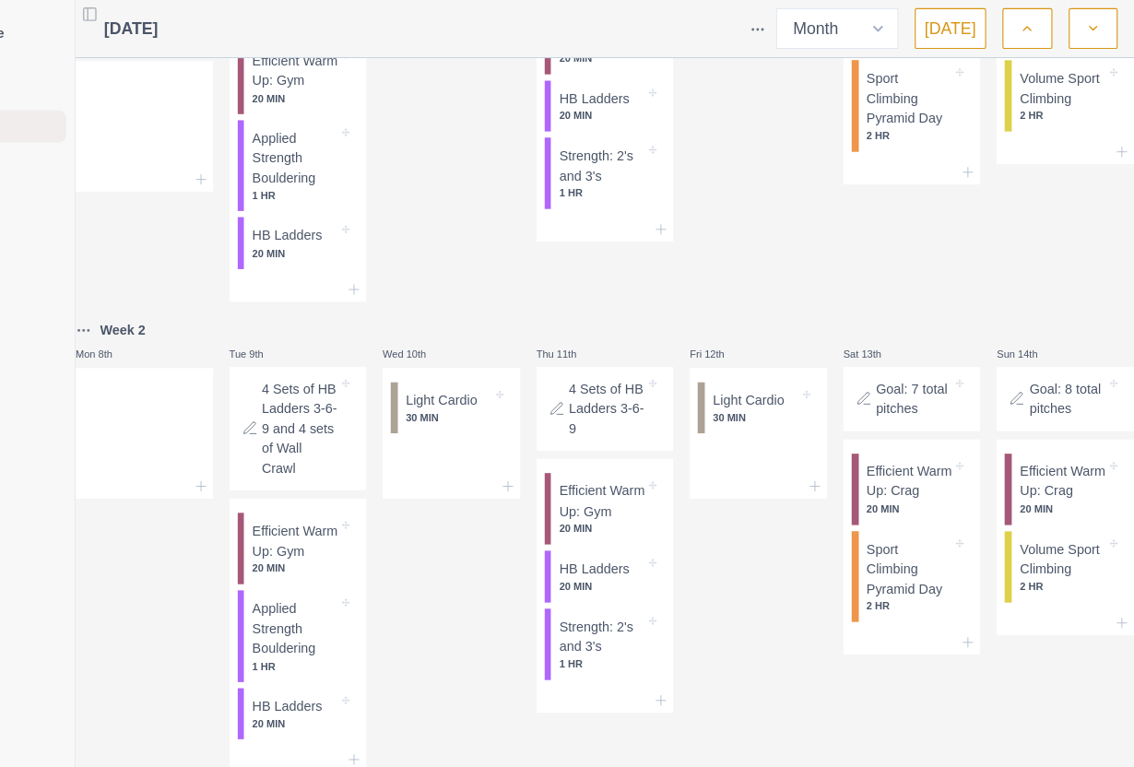
scroll to position [197, 0]
click at [893, 118] on p "Sport Climbing Pyramid Day" at bounding box center [931, 91] width 77 height 54
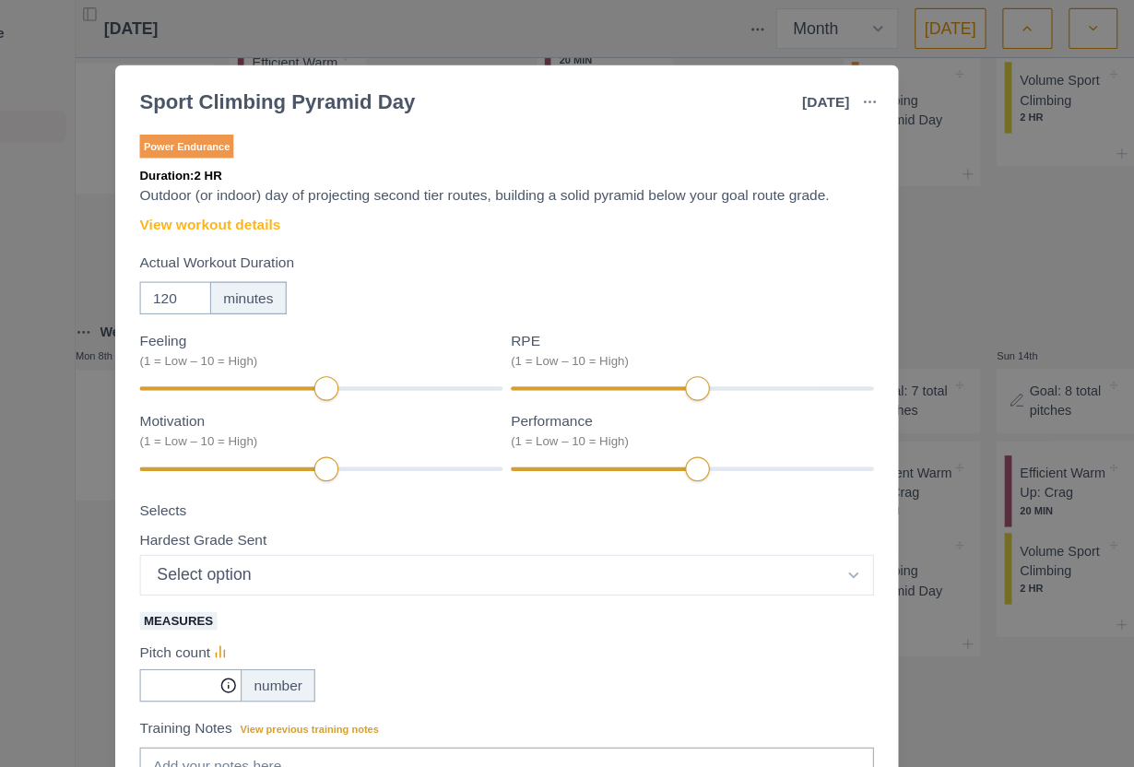
click at [247, 203] on link "View workout details" at bounding box center [298, 203] width 127 height 19
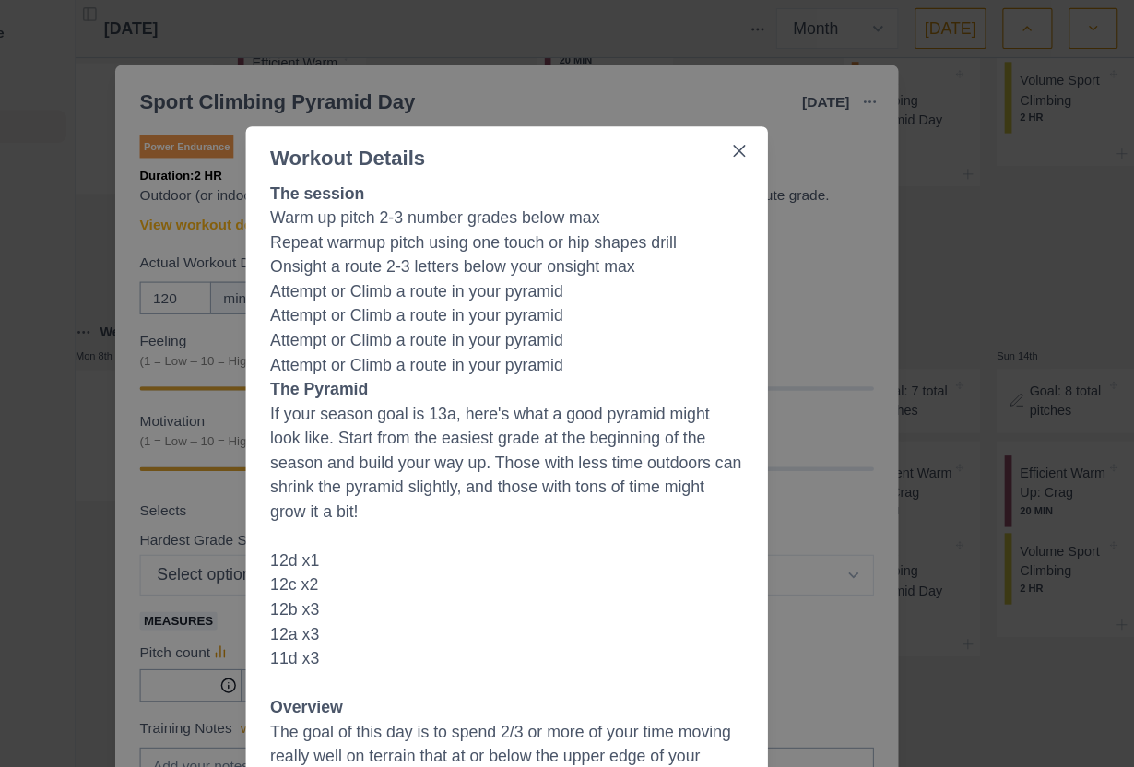
click at [772, 136] on icon "Close" at bounding box center [777, 136] width 11 height 11
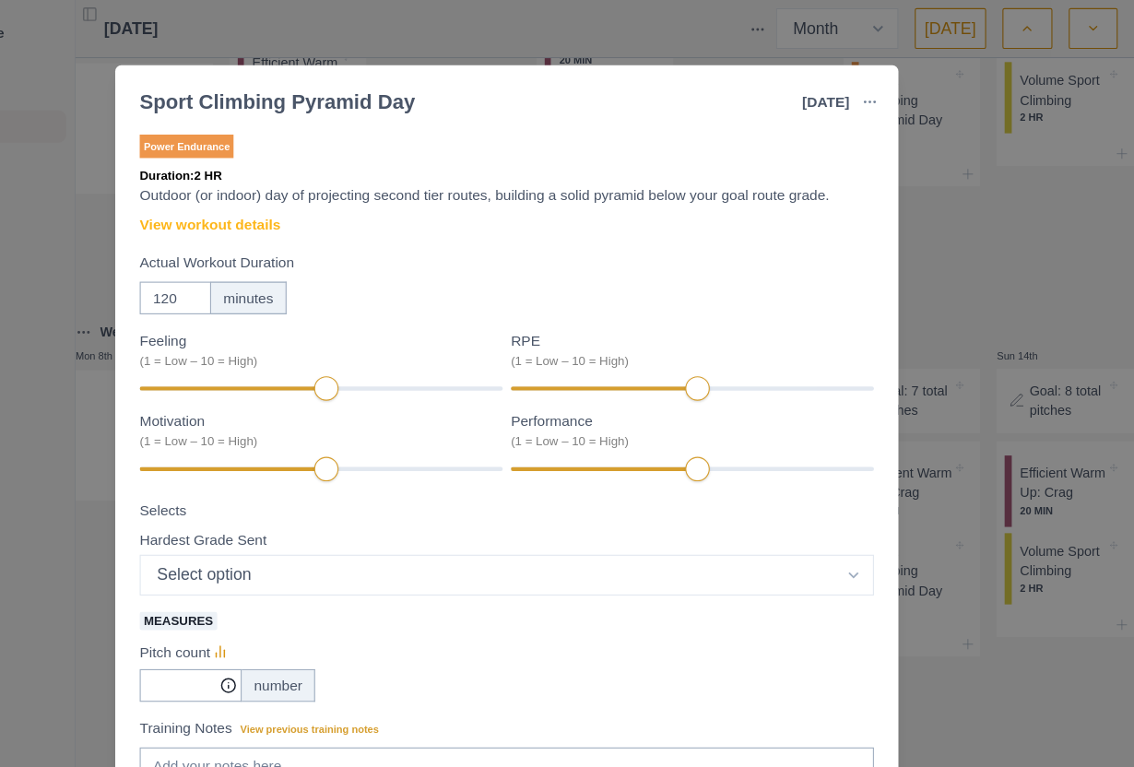
click at [236, 208] on link "View workout details" at bounding box center [298, 203] width 127 height 19
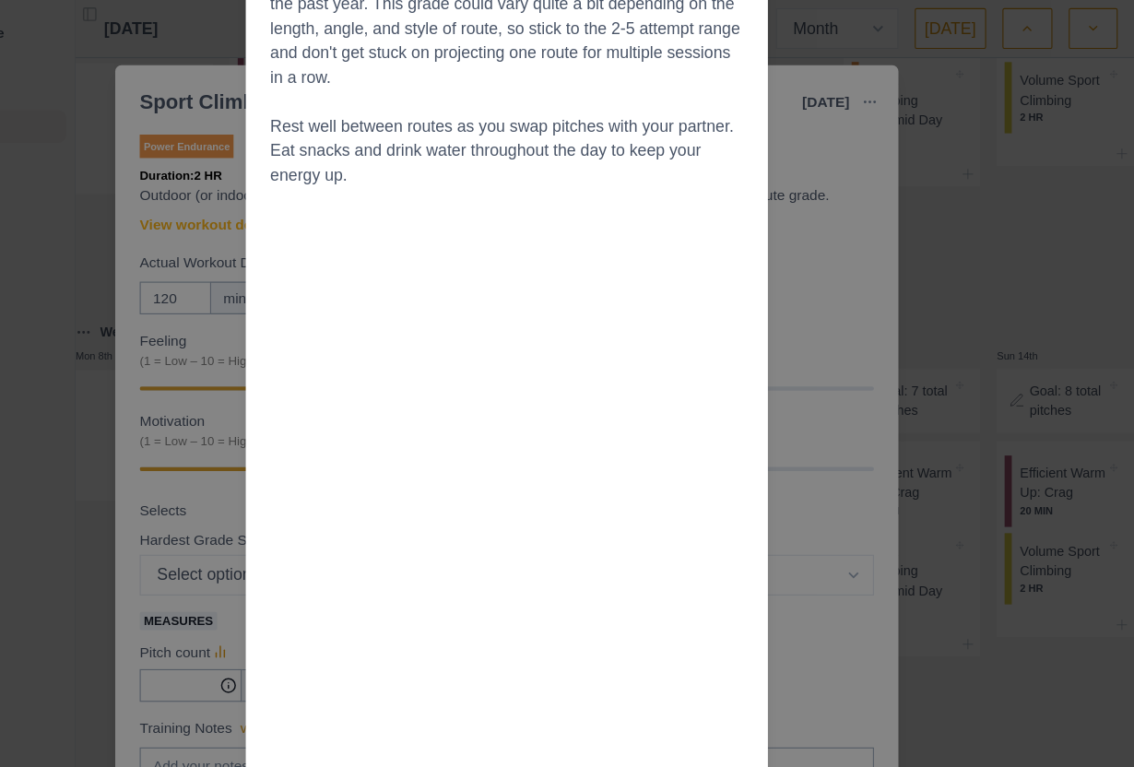
scroll to position [38, 0]
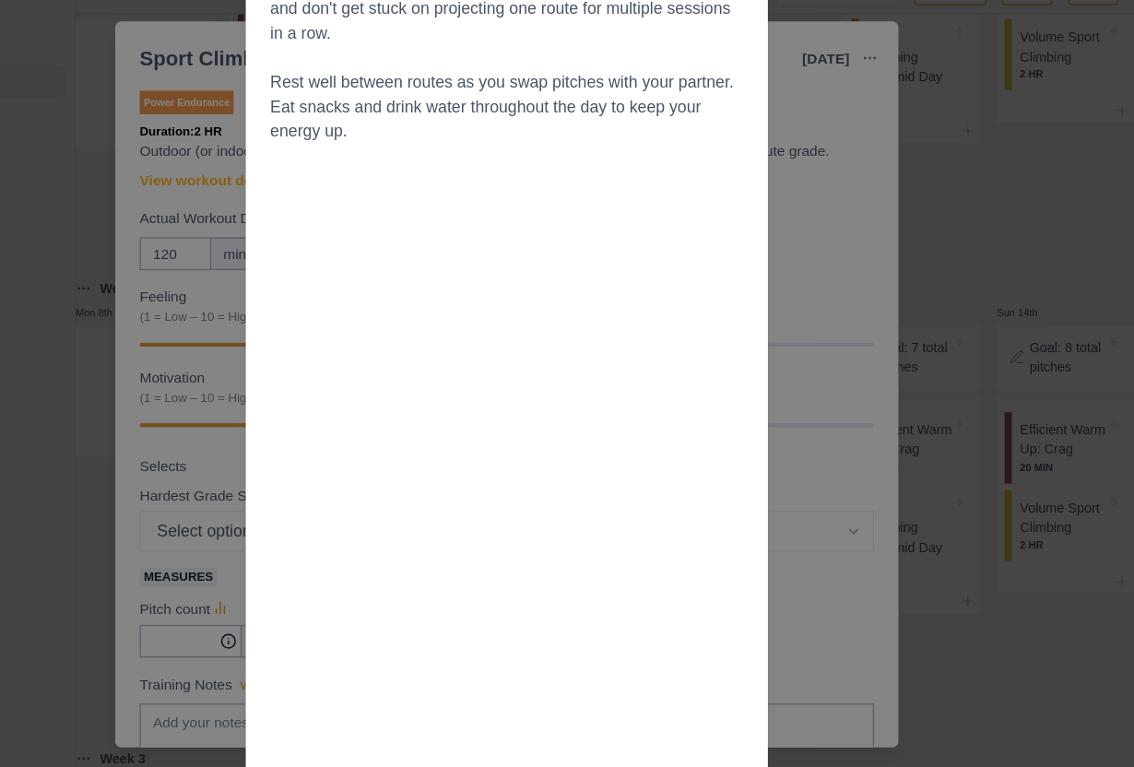
click at [756, 300] on div "Workout Details The session Warm up pitch 2-3 number grades below max Repeat wa…" at bounding box center [567, 383] width 1134 height 767
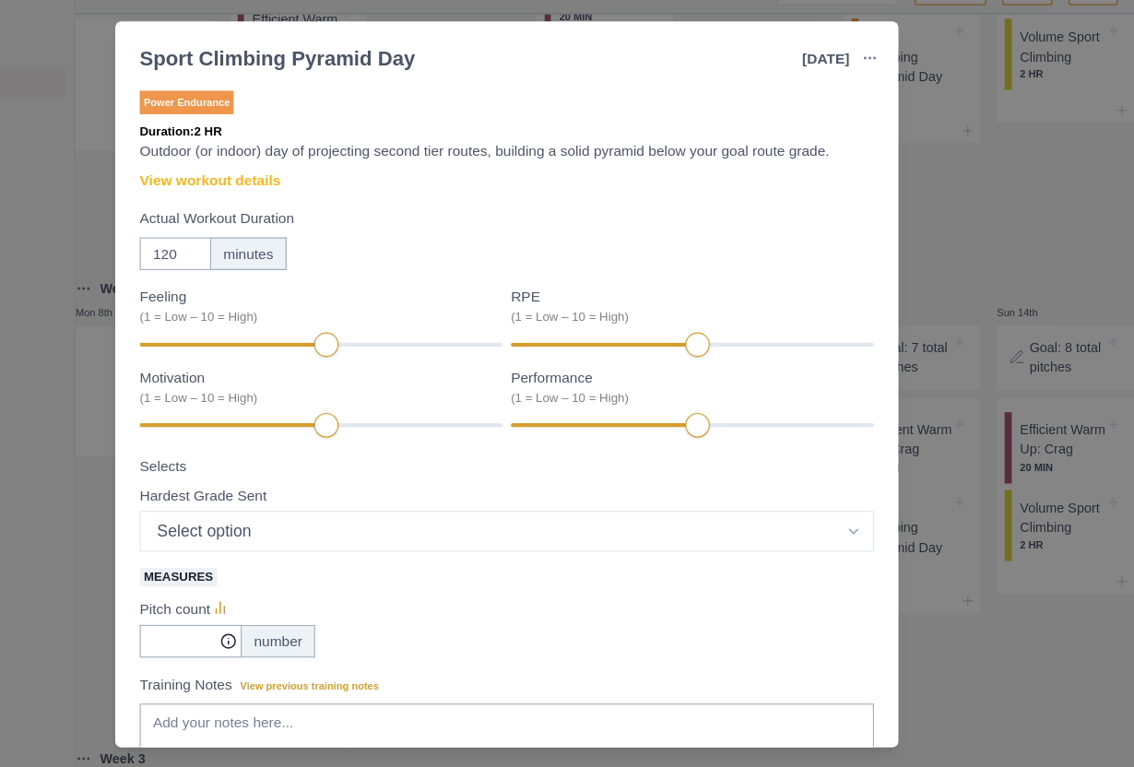
click at [863, 150] on div "Sport Climbing Pyramid Day [DATE] Link To Goal View Workout Metrics Edit Origin…" at bounding box center [567, 383] width 1134 height 767
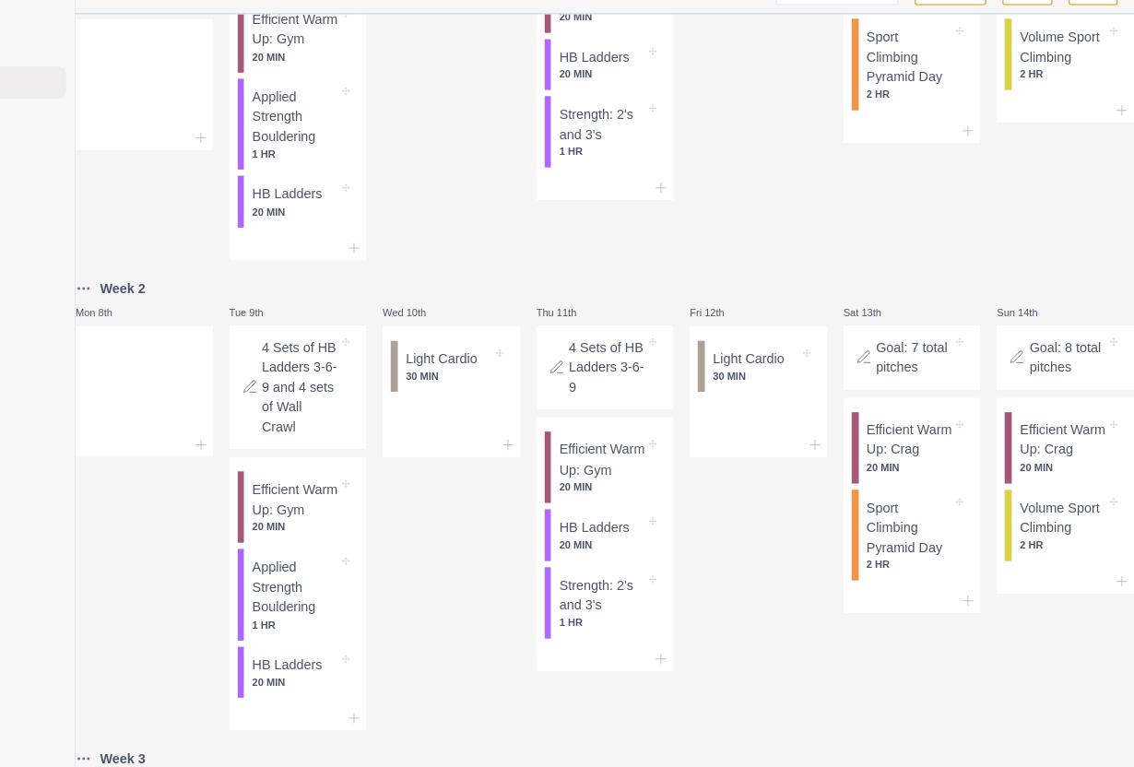
click at [1031, 526] on p "Volume Sport Climbing" at bounding box center [1069, 508] width 77 height 36
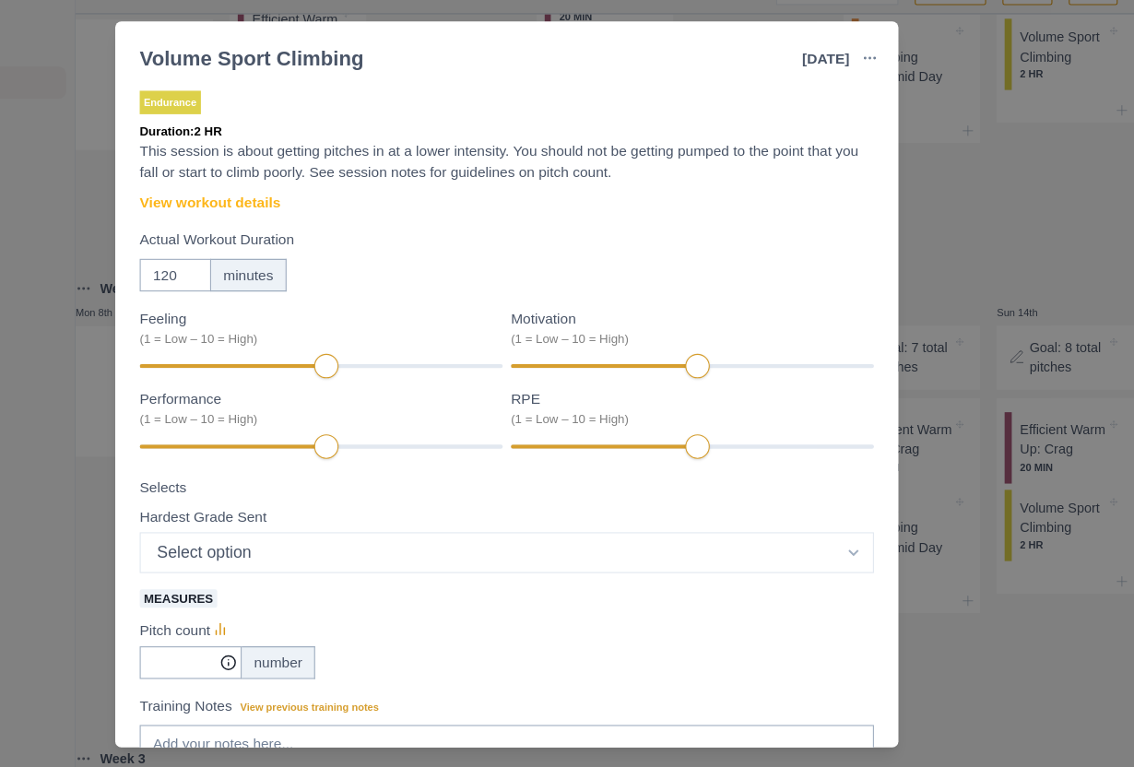
click at [889, 228] on div "Volume Sport Climbing [DATE] Link To Goal View Workout Metrics Edit Original Wo…" at bounding box center [567, 383] width 1134 height 767
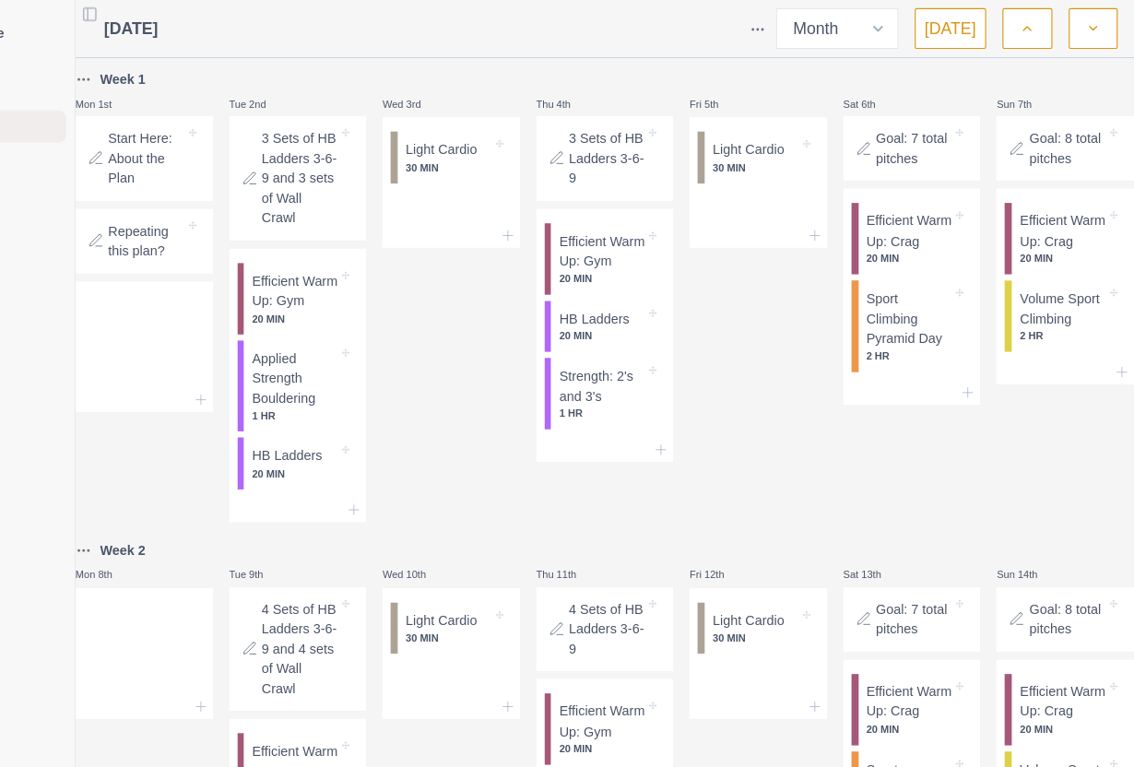
scroll to position [0, 0]
click at [1031, 23] on icon "button" at bounding box center [1037, 26] width 13 height 18
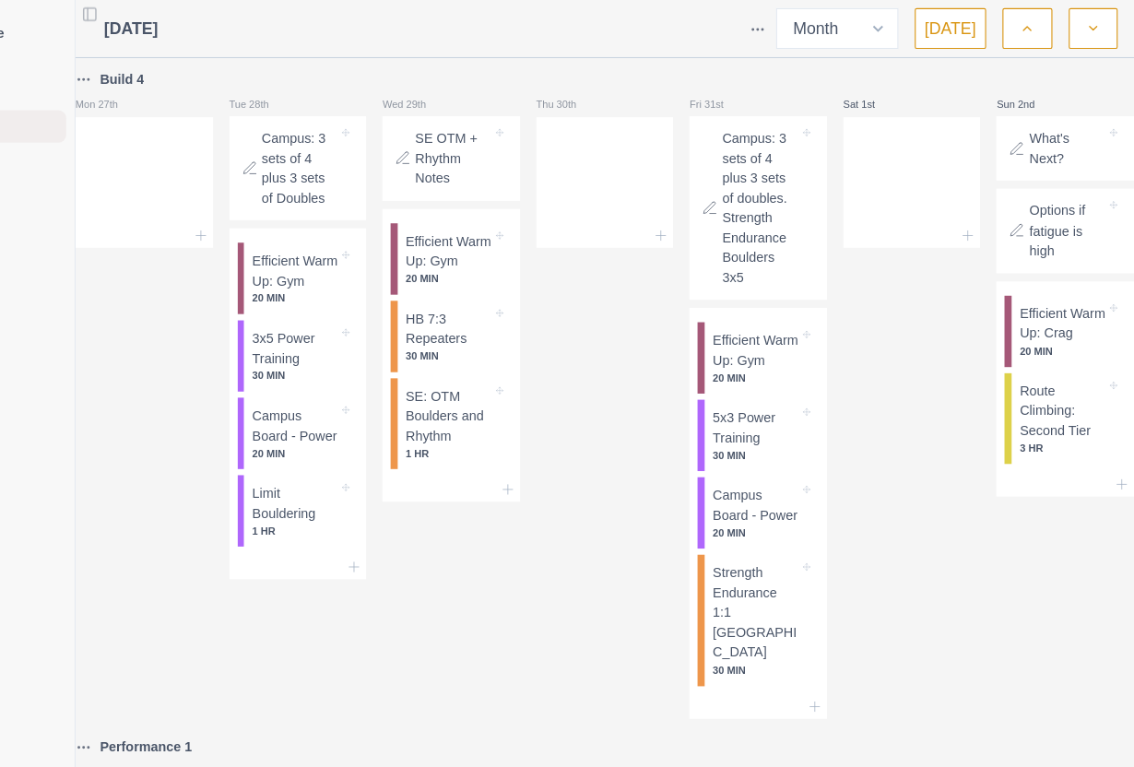
click at [936, 32] on button "[DATE]" at bounding box center [968, 25] width 65 height 37
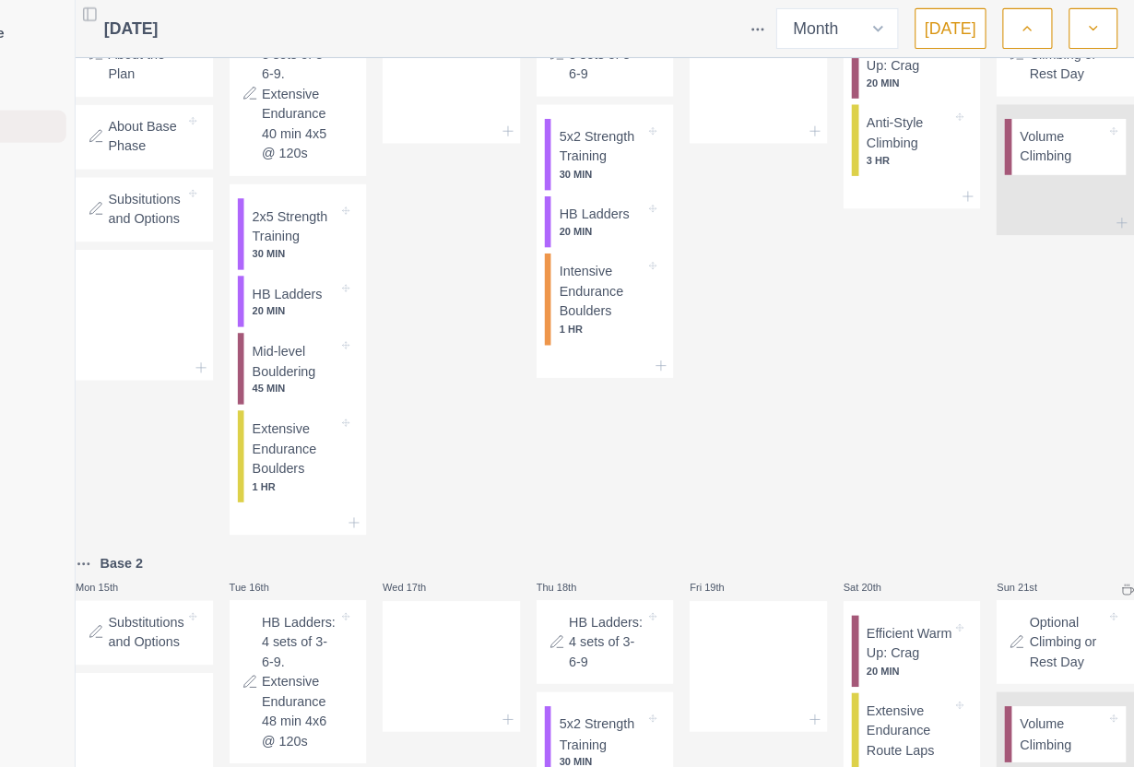
scroll to position [638, 0]
click at [337, 224] on p "2x5 Strength Training" at bounding box center [375, 206] width 77 height 36
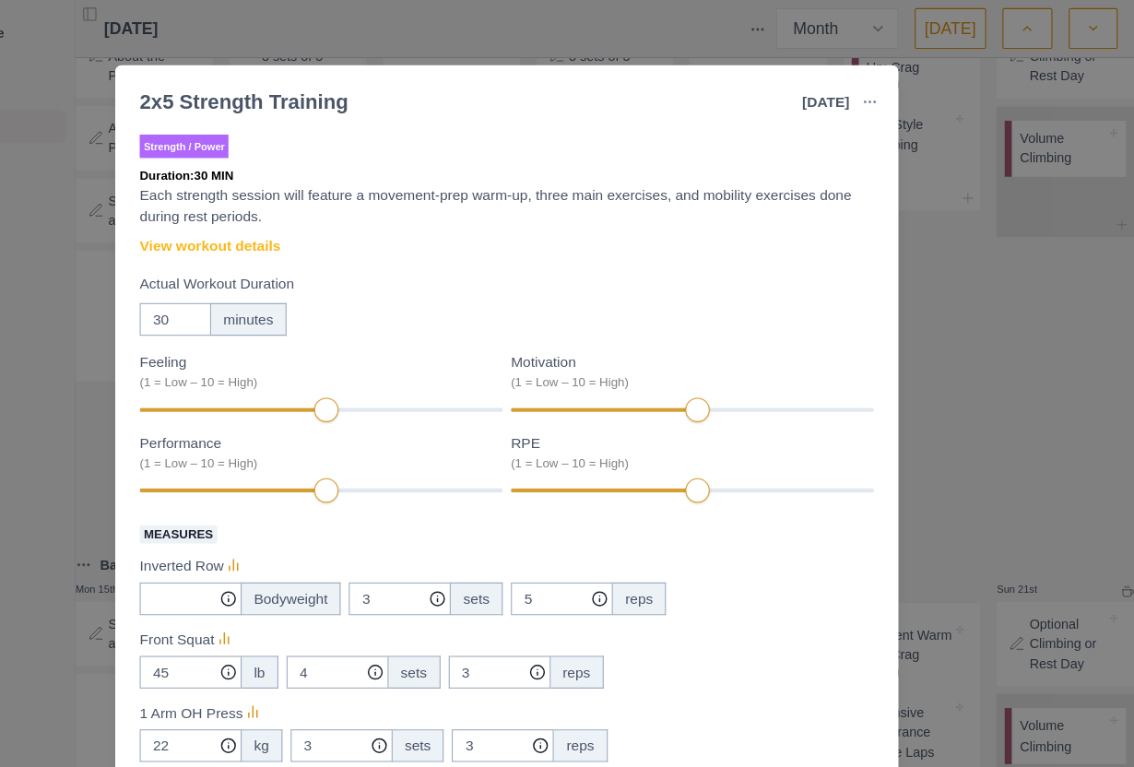
click at [235, 225] on link "View workout details" at bounding box center [298, 222] width 127 height 19
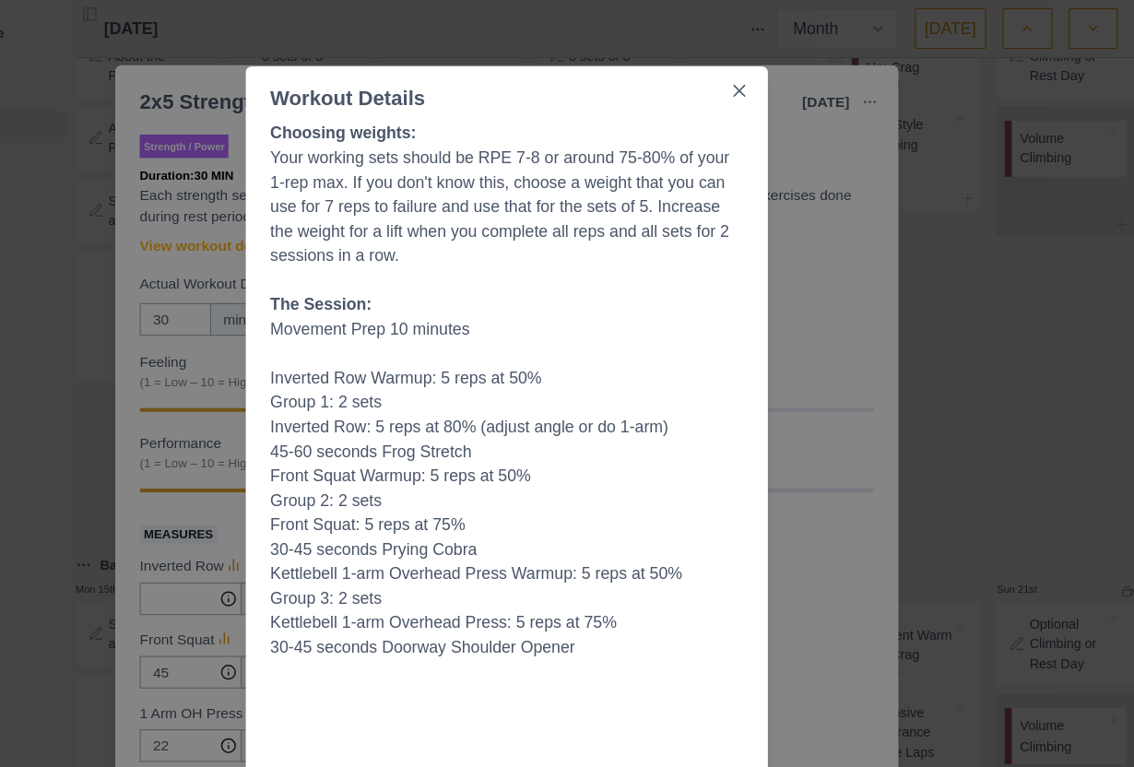
scroll to position [58, 0]
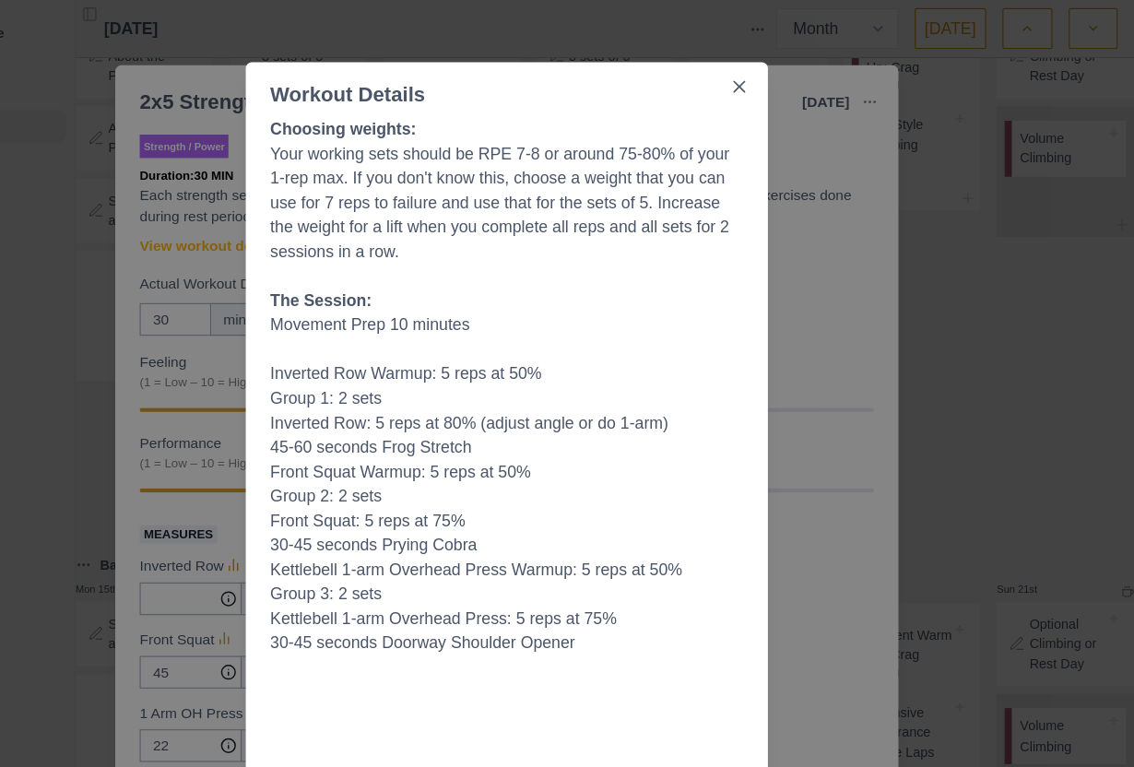
click at [763, 510] on div "Workout Details Choosing weights: Your working sets should be RPE 7-8 or around…" at bounding box center [567, 383] width 1134 height 767
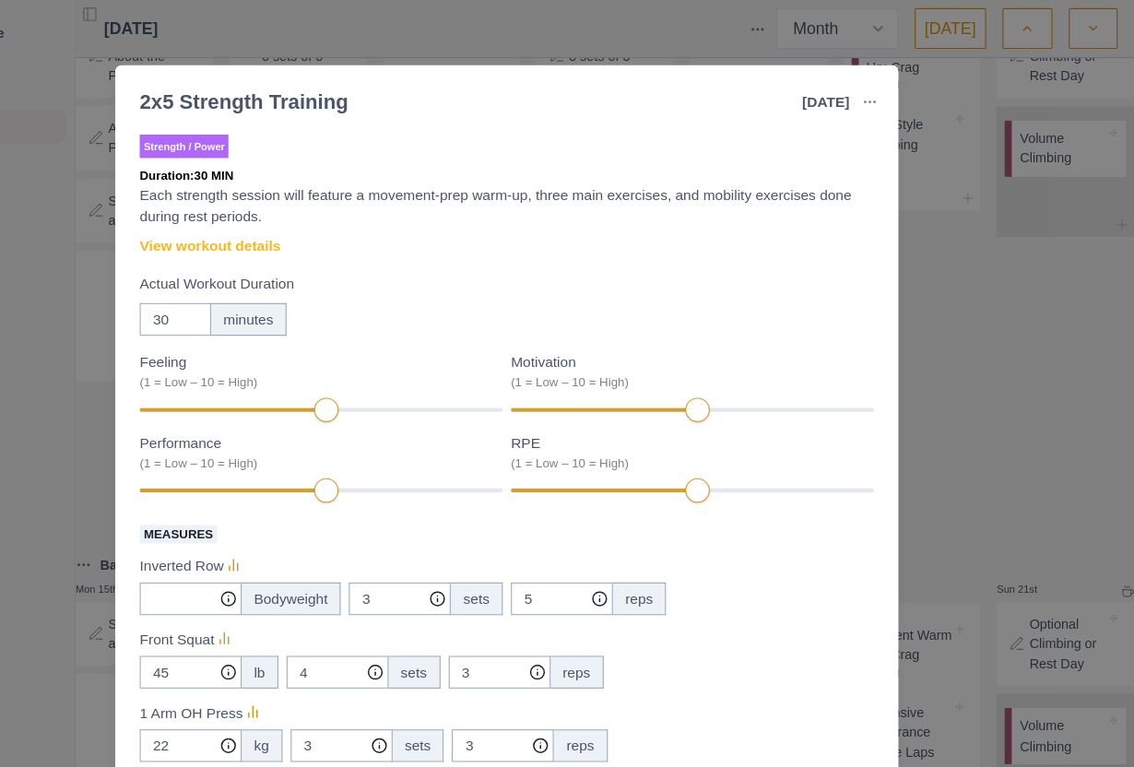
click at [879, 560] on div "2x5 Strength Training [DATE] Link To Goal View Workout Metrics Edit Original Wo…" at bounding box center [567, 383] width 1134 height 767
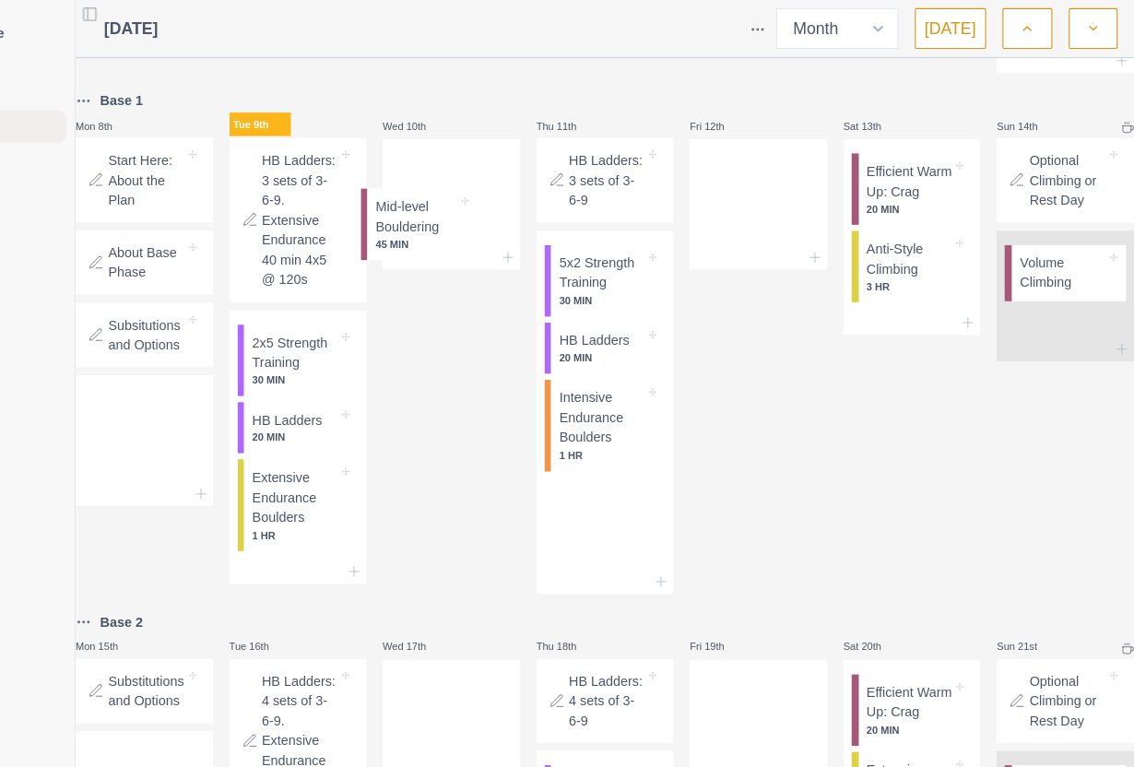
scroll to position [520, 0]
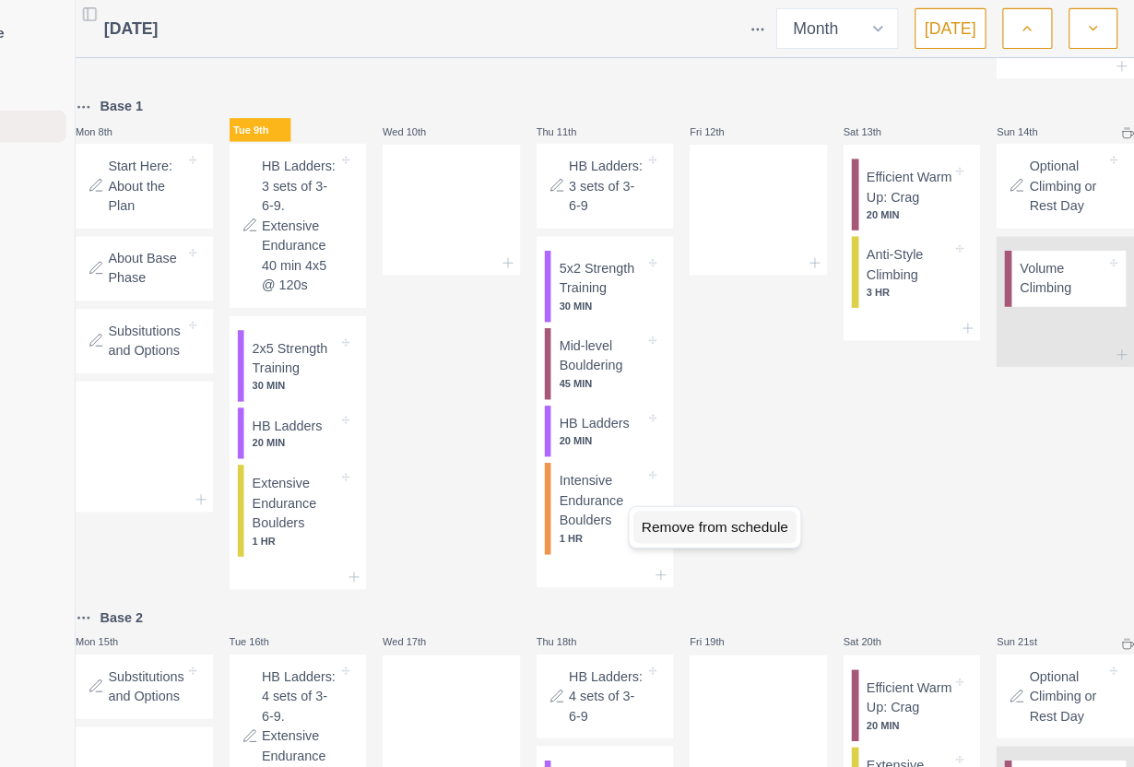
click at [682, 480] on div "Remove from schedule" at bounding box center [756, 477] width 148 height 30
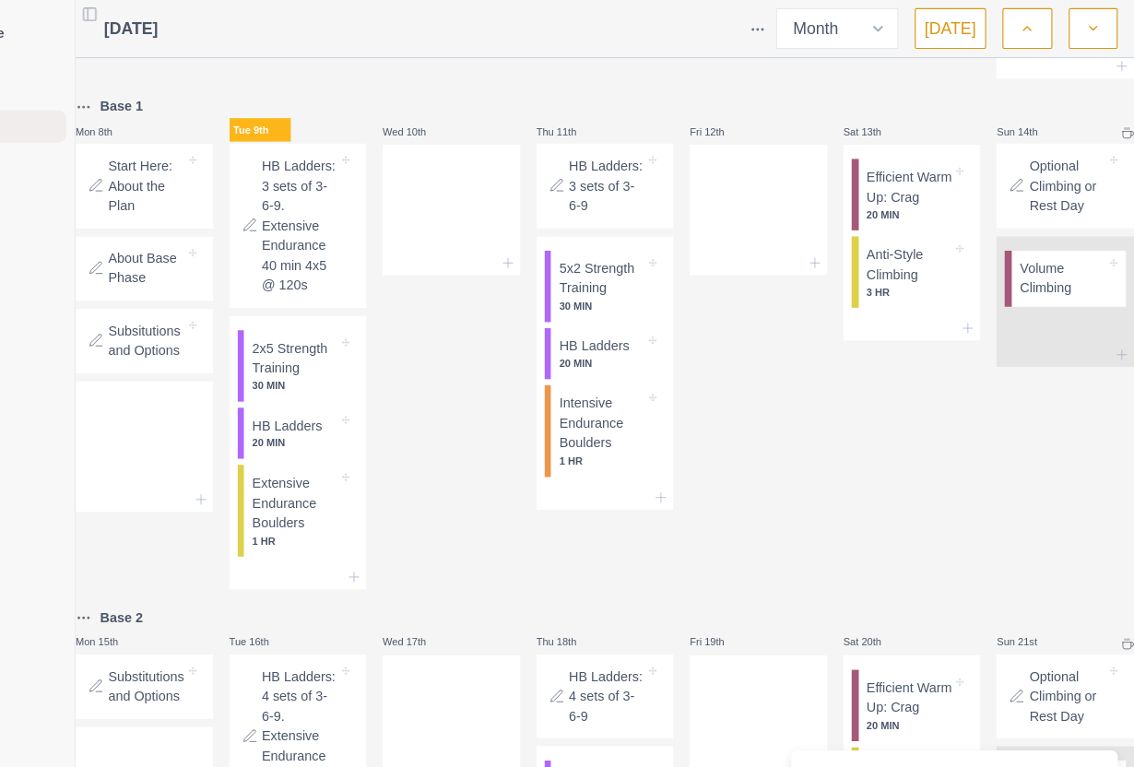
click at [457, 249] on div at bounding box center [517, 238] width 125 height 22
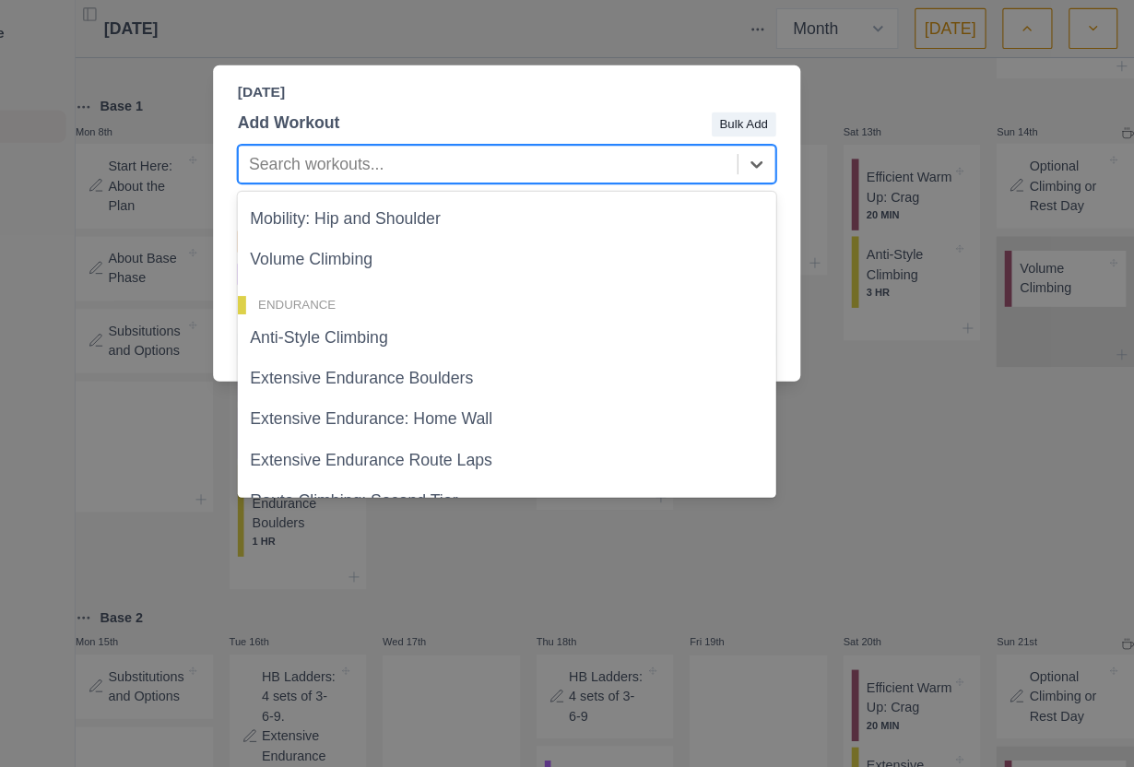
scroll to position [257, 0]
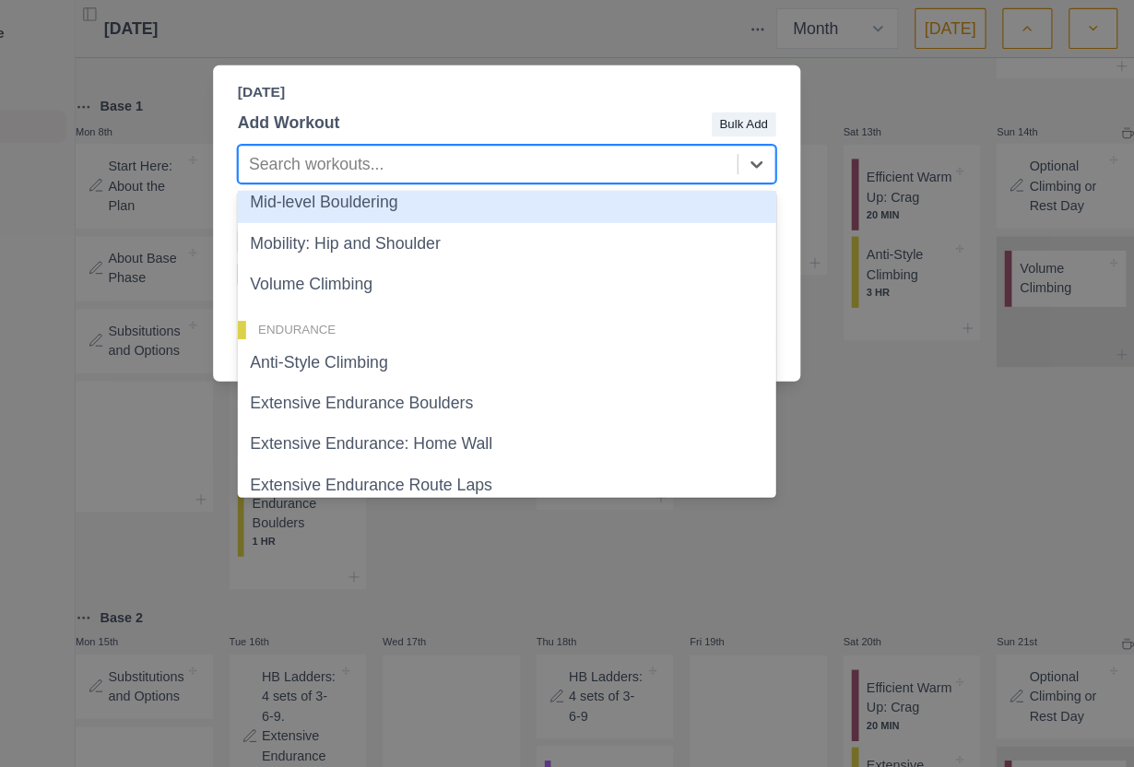
click at [511, 197] on div "Mid-level Bouldering" at bounding box center [567, 183] width 487 height 37
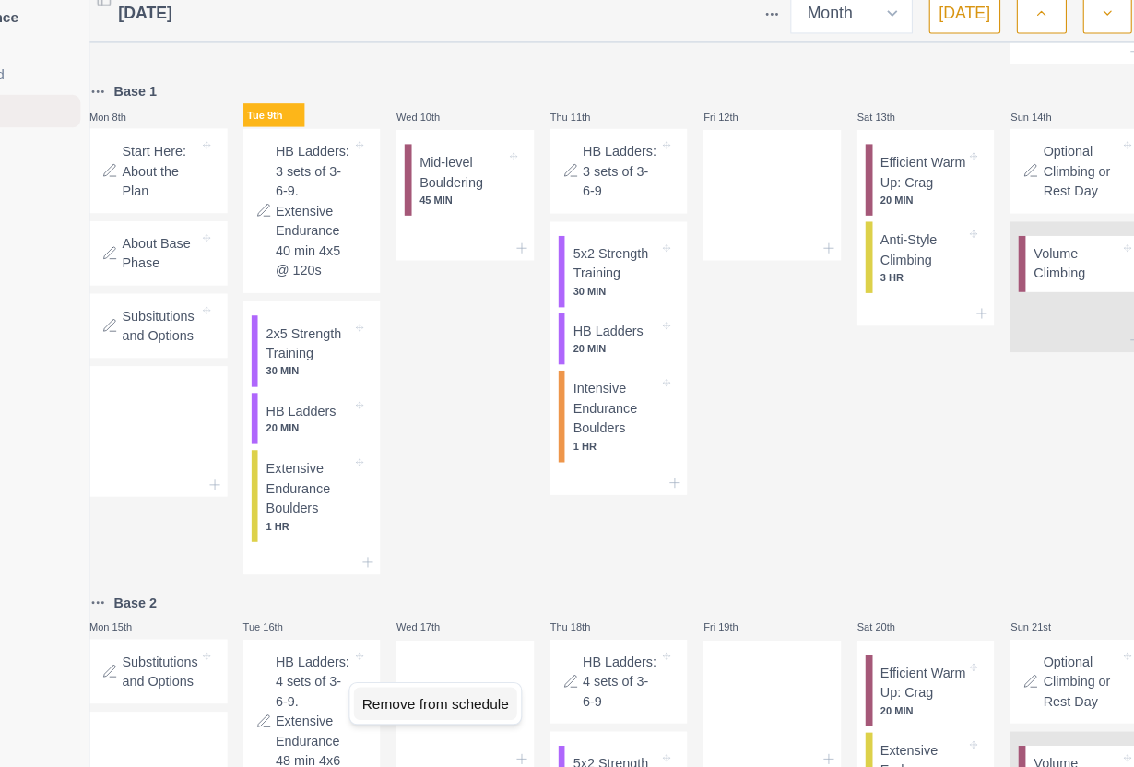
click at [416, 635] on div "Remove from schedule" at bounding box center [490, 650] width 148 height 30
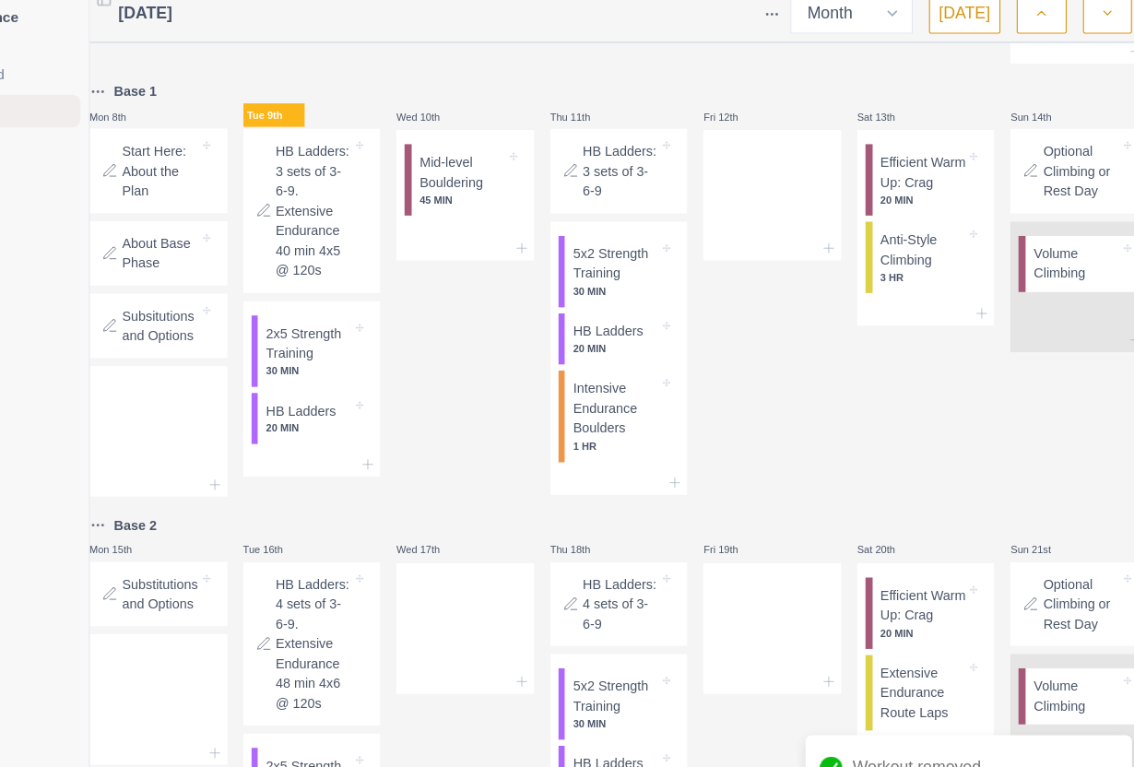
click at [561, 245] on icon at bounding box center [568, 238] width 15 height 15
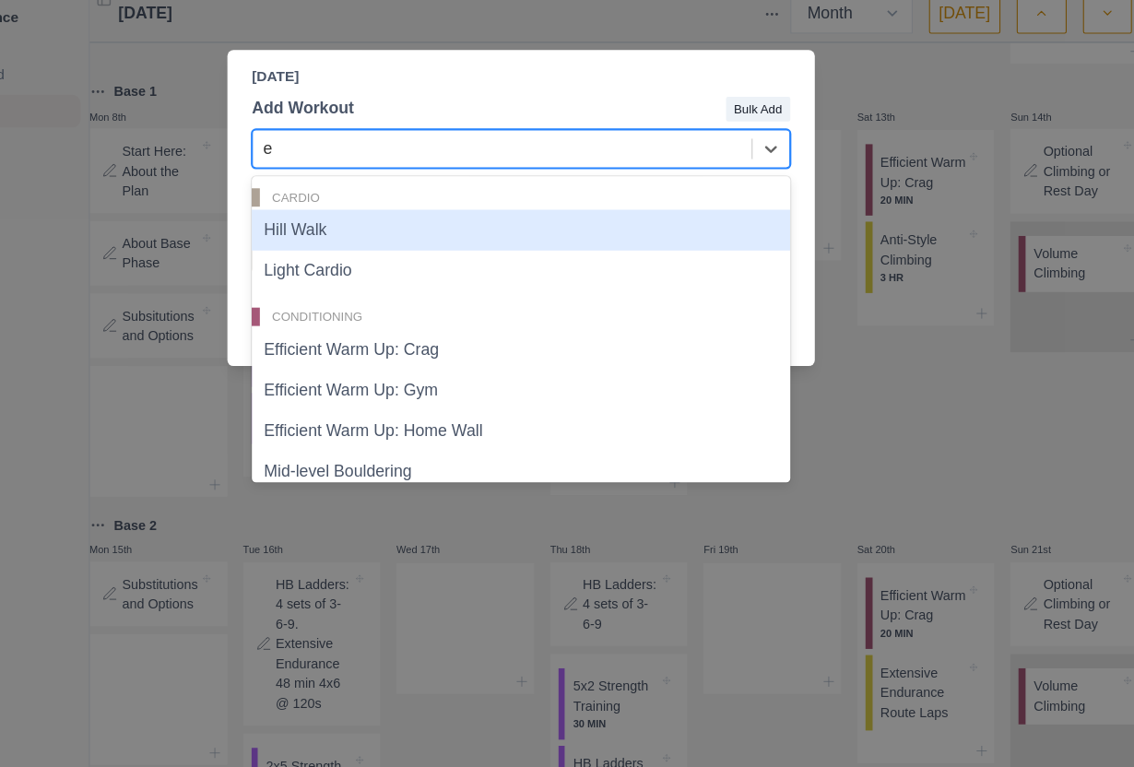
type input "ex"
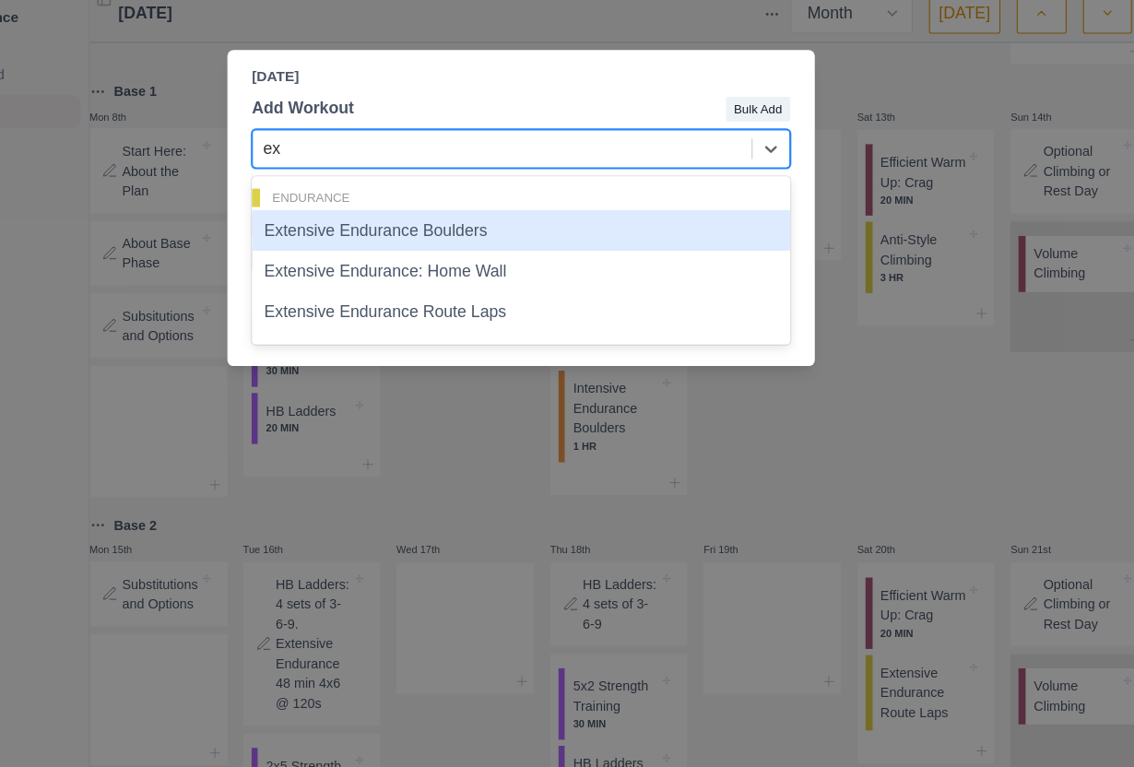
click at [494, 288] on div "Extensive Endurance Route Laps" at bounding box center [567, 296] width 487 height 37
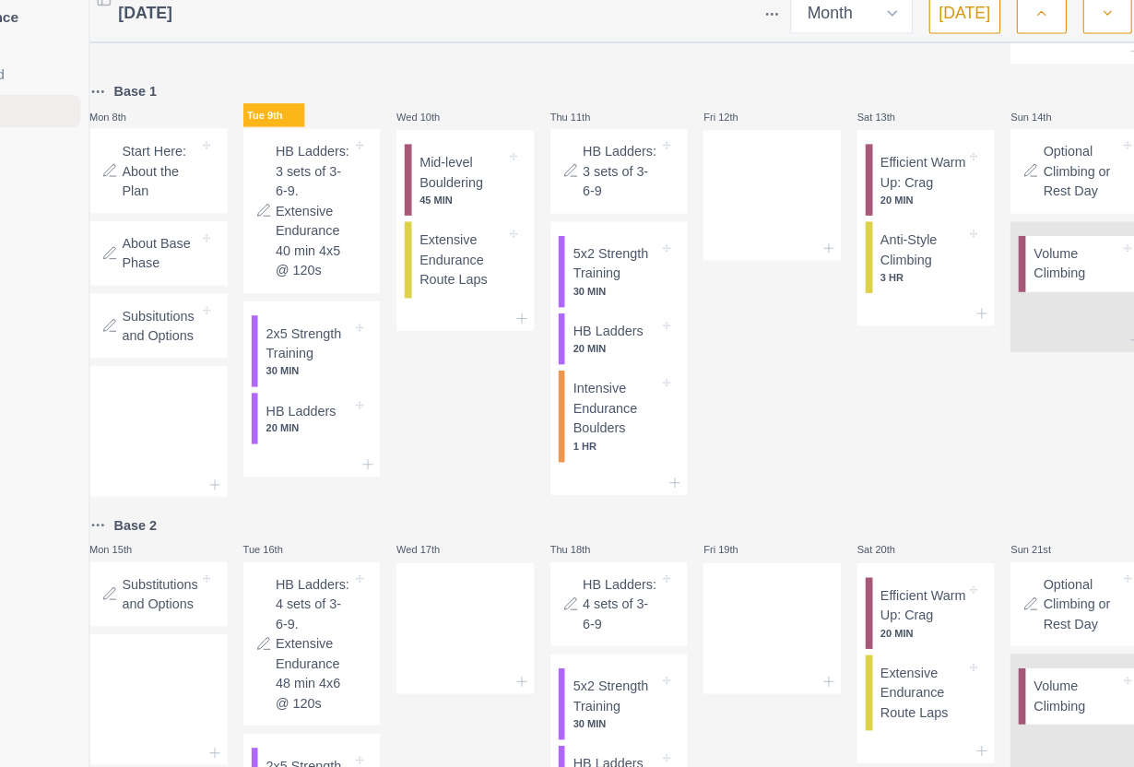
click at [455, 463] on div "Wed 10th Mid-level Bouldering 45 MIN Extensive Endurance Route Laps" at bounding box center [517, 274] width 125 height 377
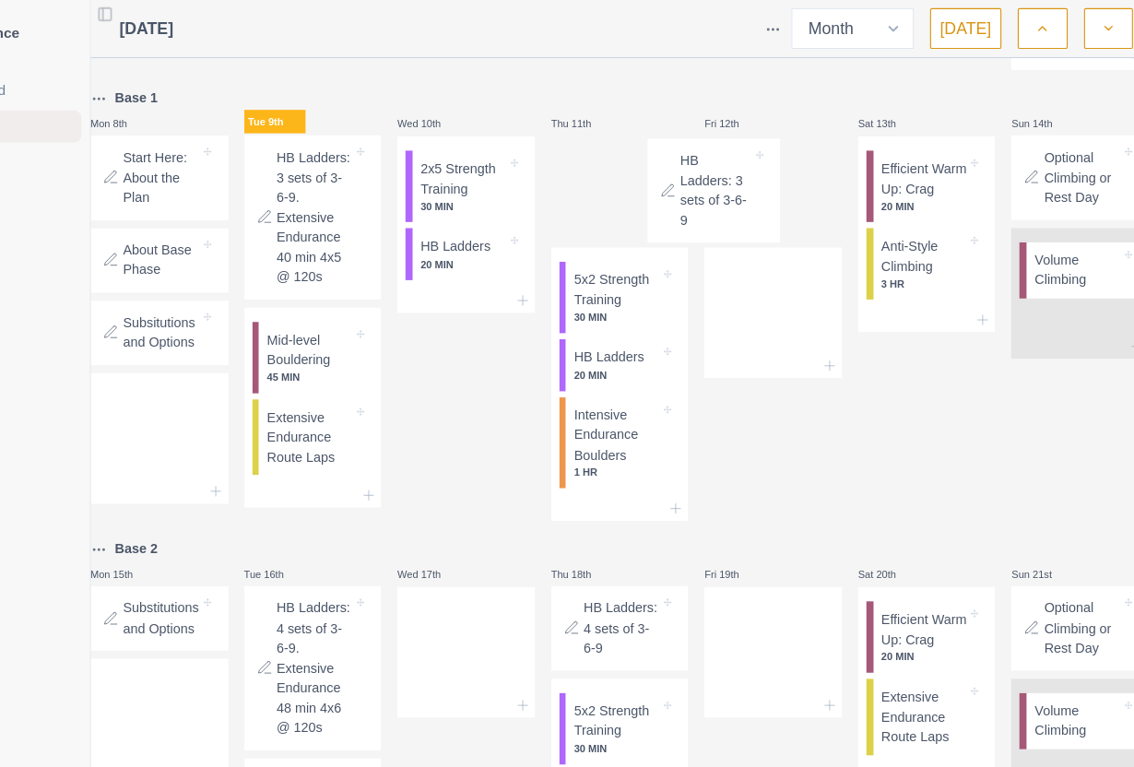
scroll to position [523, 0]
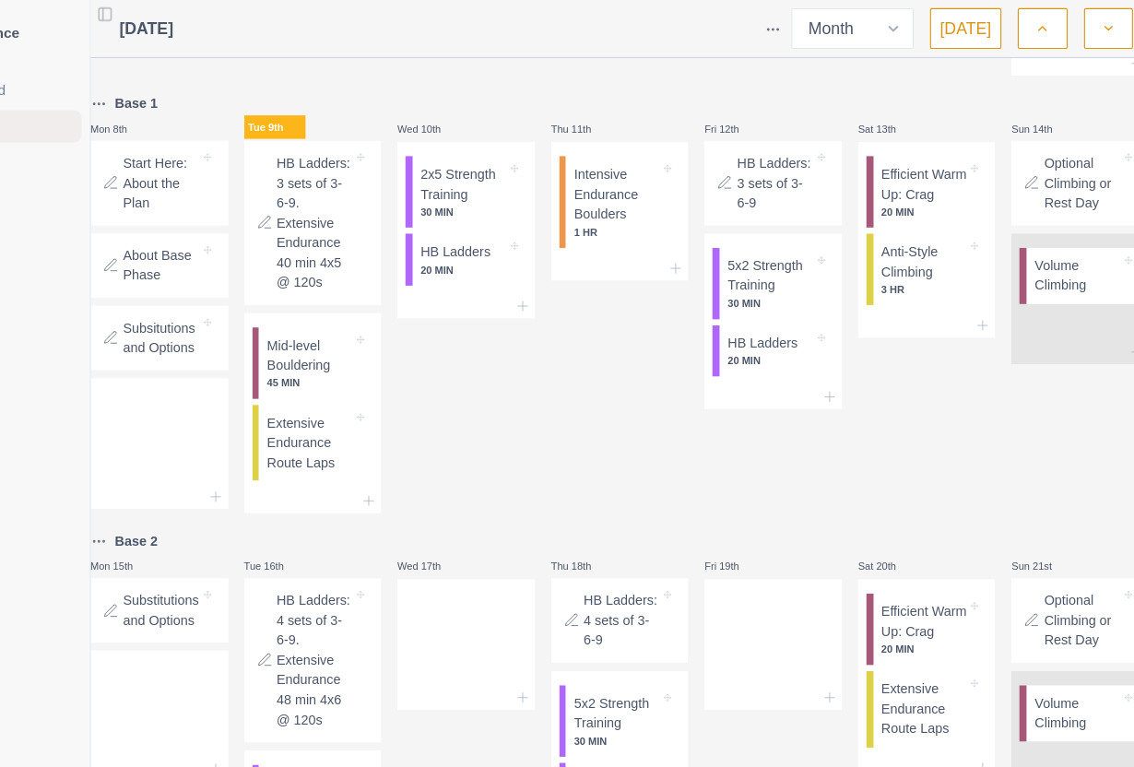
click at [754, 267] on p "5x2 Strength Training" at bounding box center [792, 249] width 77 height 36
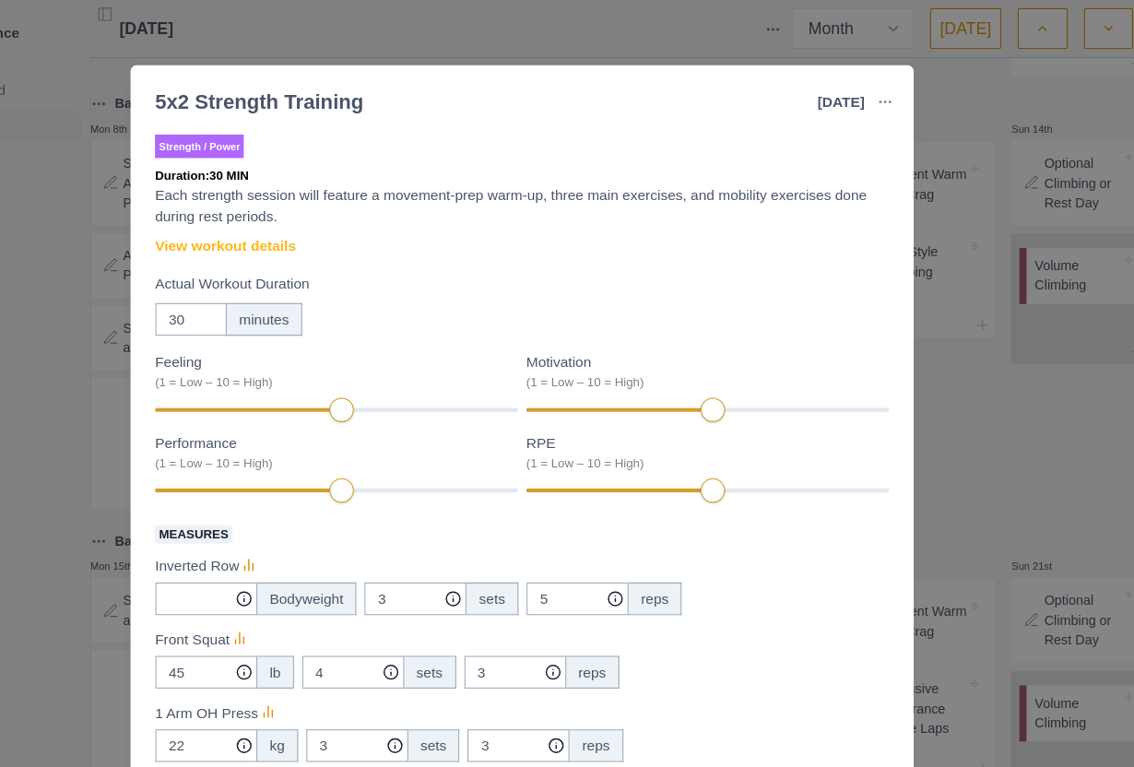
click at [235, 217] on link "View workout details" at bounding box center [298, 222] width 127 height 19
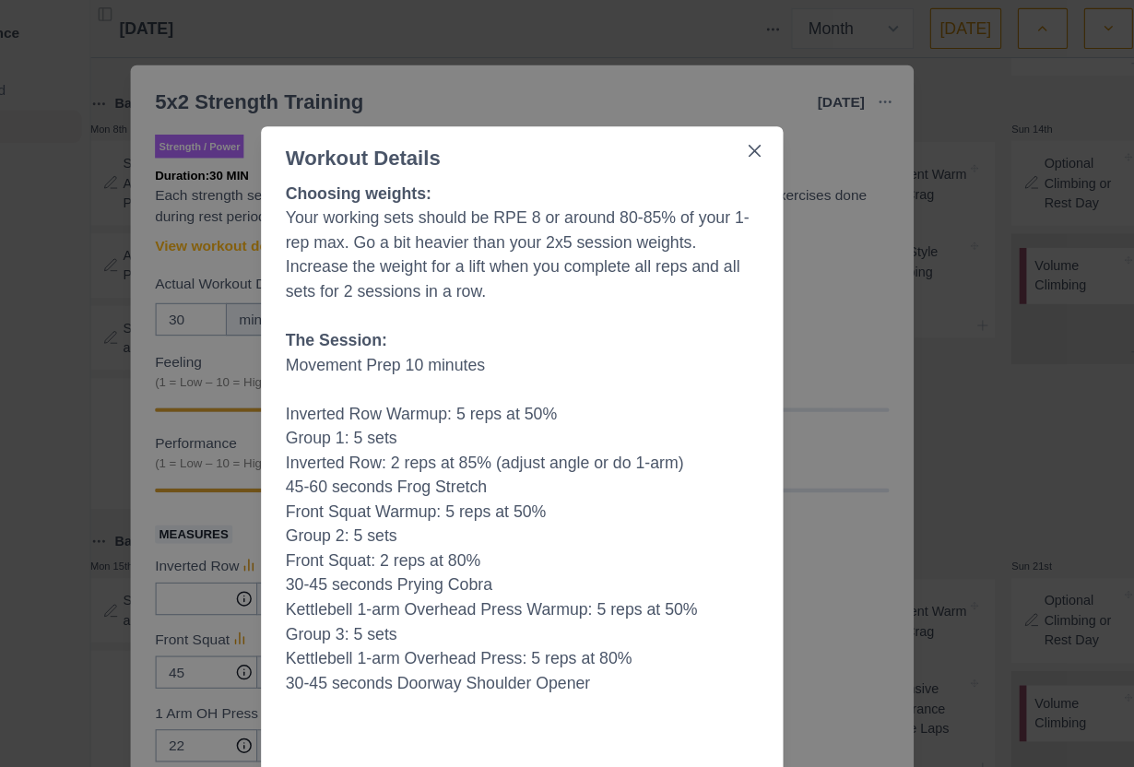
click at [865, 536] on div "Workout Details Choosing weights: Your working sets should be RPE 8 or around 8…" at bounding box center [567, 383] width 1134 height 767
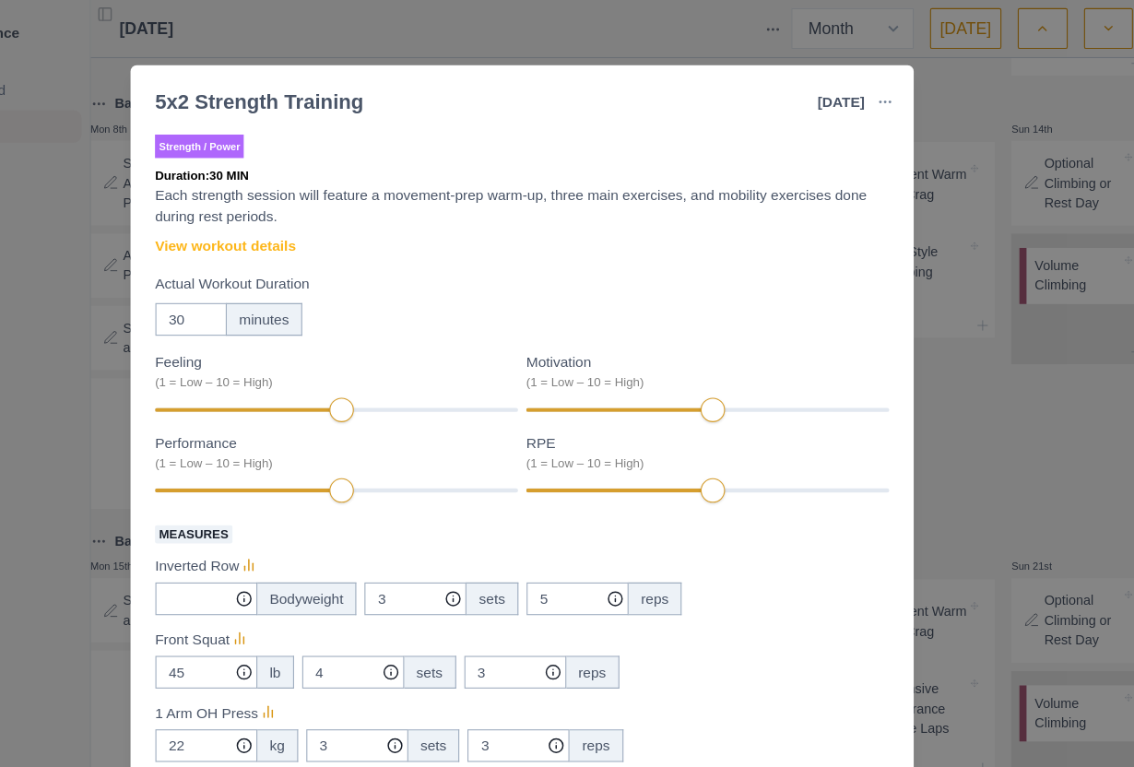
click at [861, 459] on div "5x2 Strength Training [DATE] Link To Goal View Workout Metrics Edit Original Wo…" at bounding box center [567, 383] width 1134 height 767
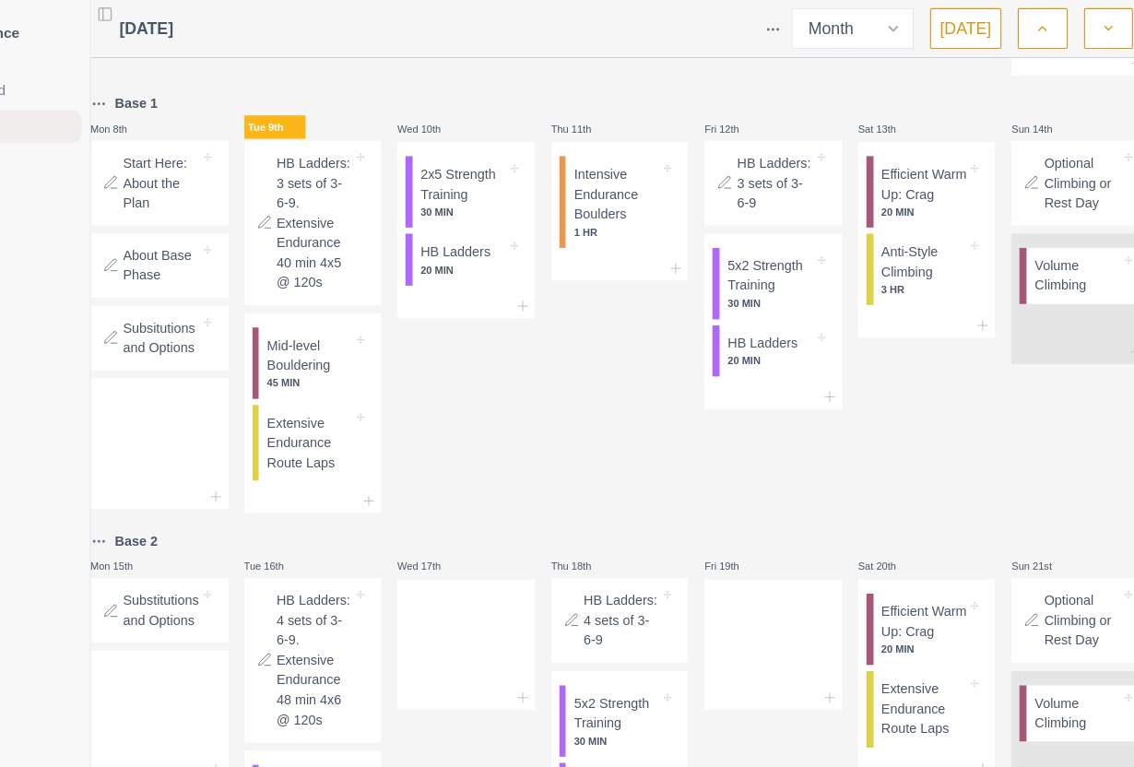
click at [476, 184] on p "2x5 Strength Training" at bounding box center [514, 166] width 77 height 36
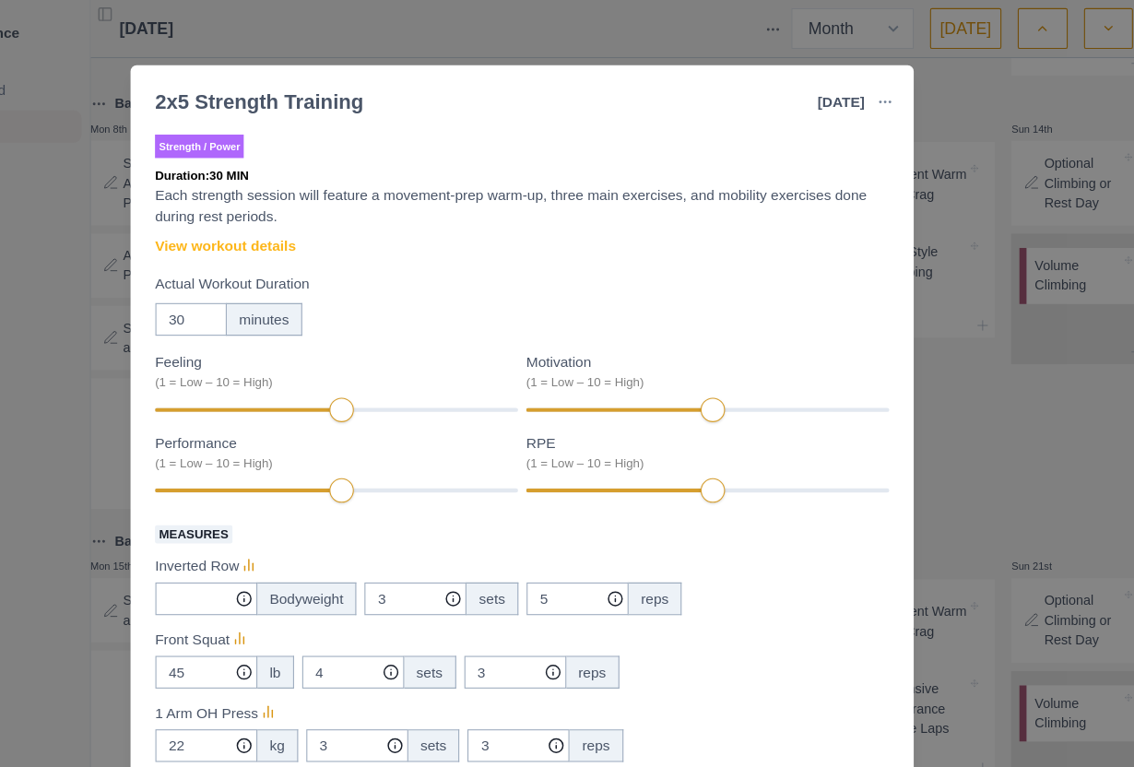
click at [235, 215] on link "View workout details" at bounding box center [298, 222] width 127 height 19
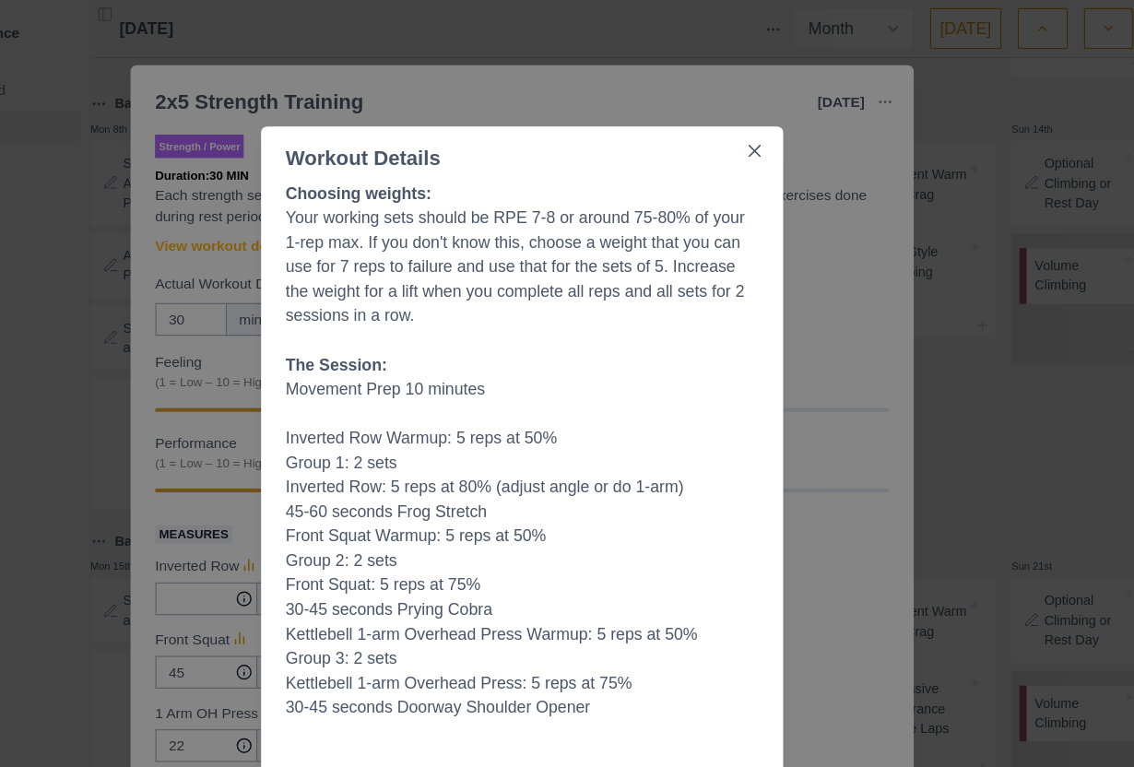
click at [831, 517] on div "Workout Details Choosing weights: Your working sets should be RPE 7-8 or around…" at bounding box center [567, 383] width 1134 height 767
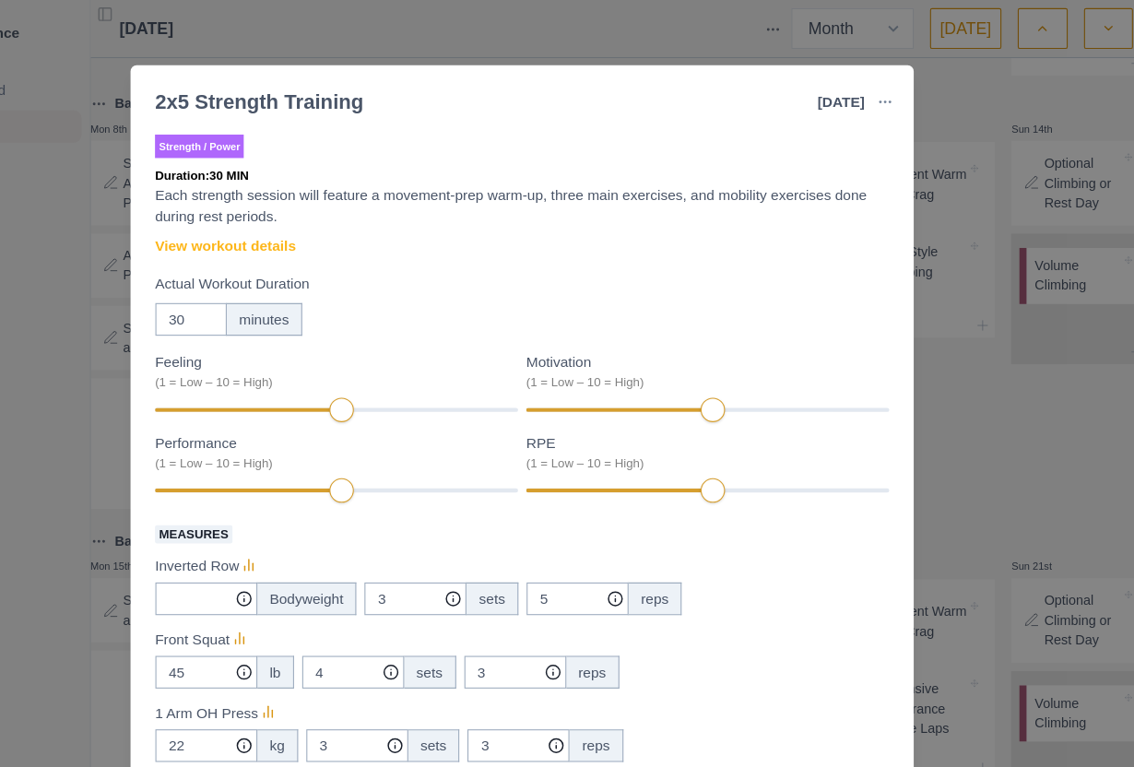
click at [861, 533] on div "2x5 Strength Training [DATE] Link To Goal View Workout Metrics Edit Original Wo…" at bounding box center [567, 383] width 1134 height 767
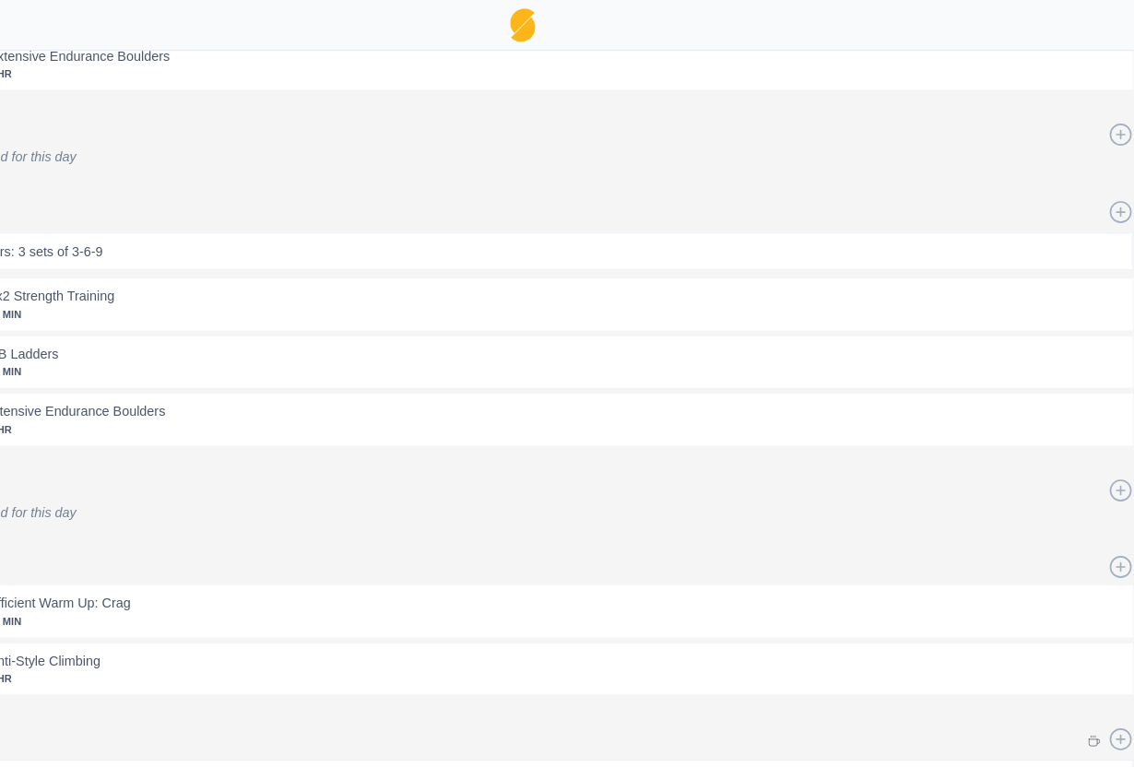
select select "month"
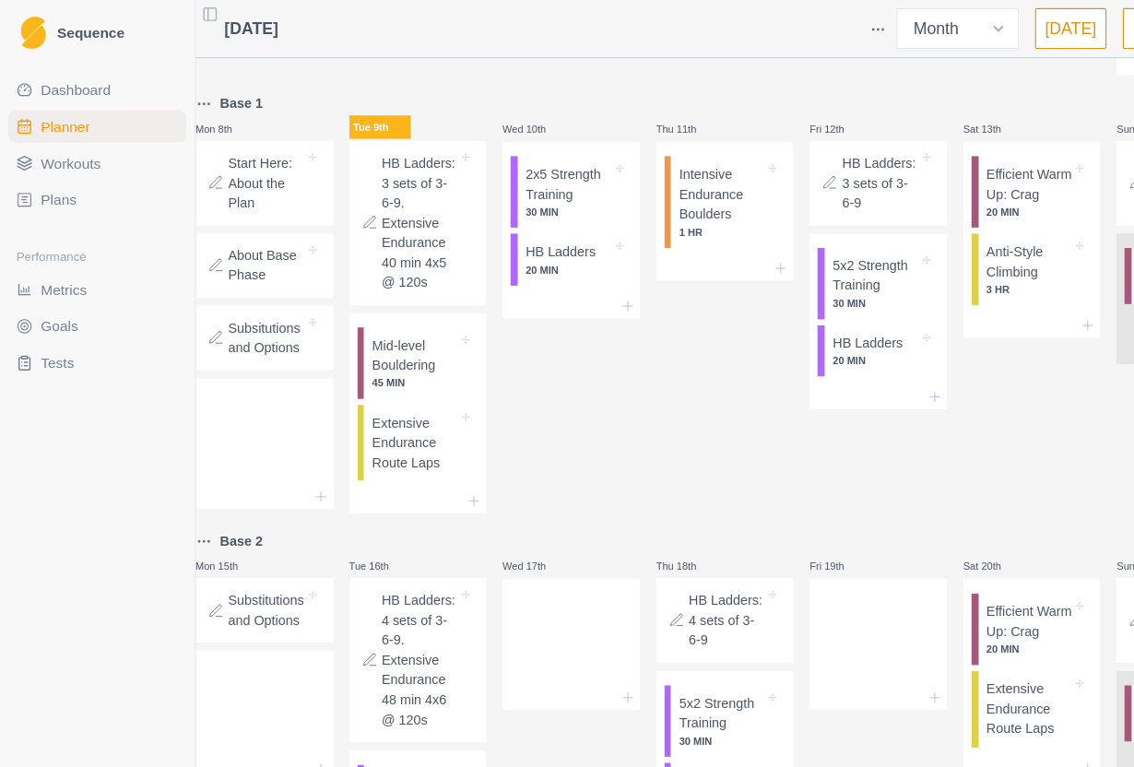
scroll to position [0, 0]
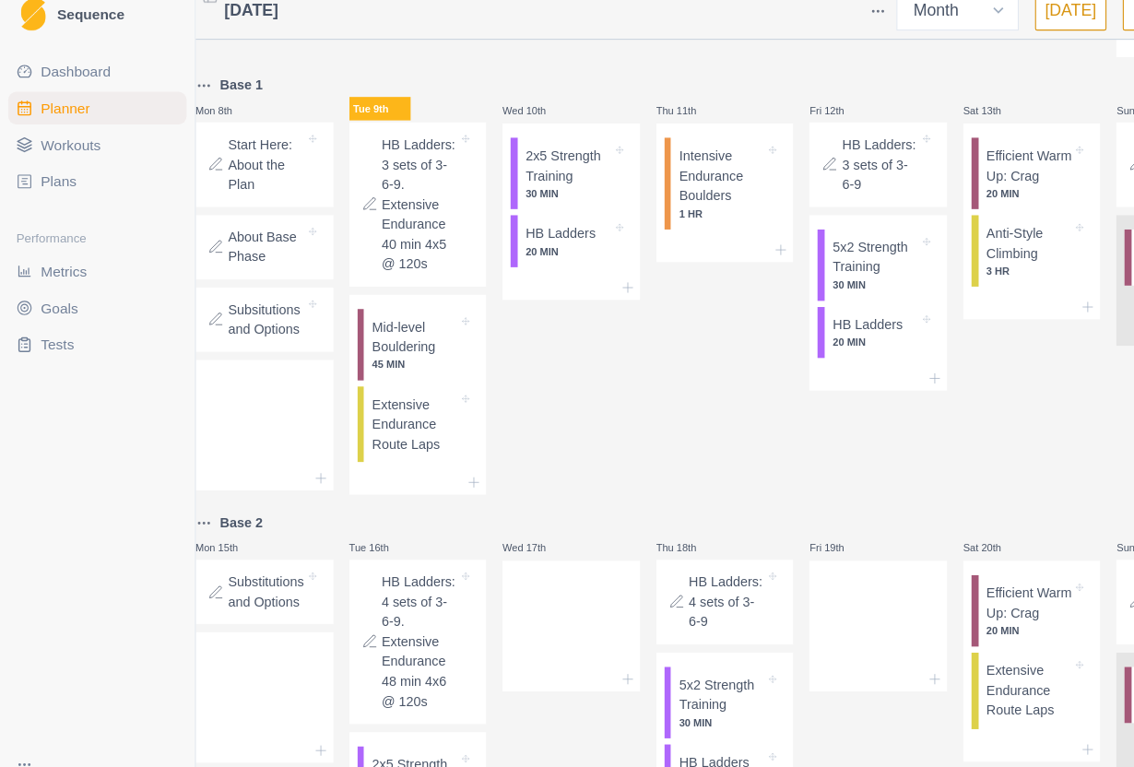
click at [387, 428] on p "Extensive Endurance Route Laps" at bounding box center [375, 401] width 77 height 54
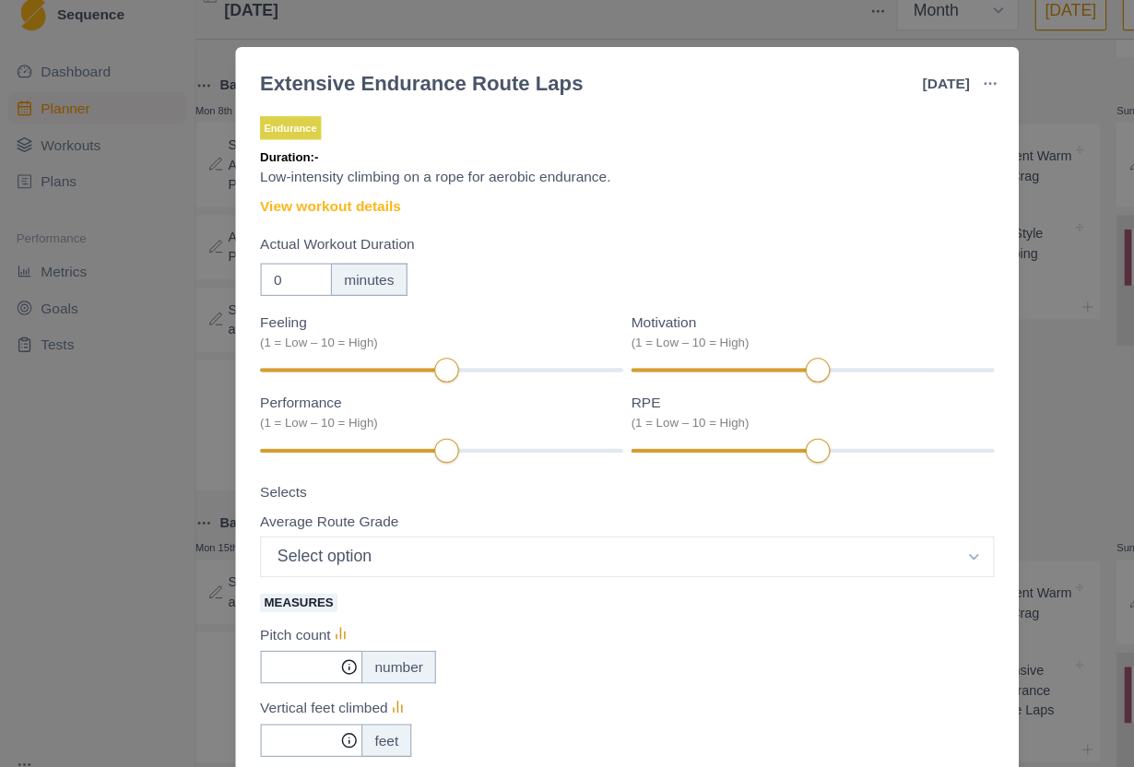
click at [362, 194] on link "View workout details" at bounding box center [298, 203] width 127 height 19
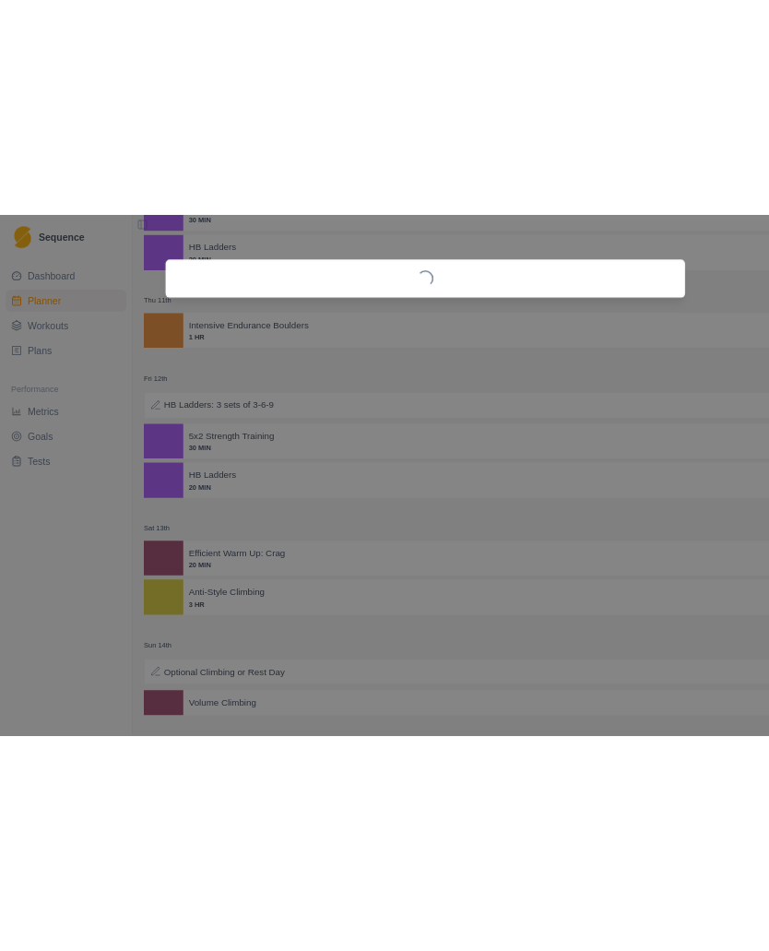
scroll to position [334, 0]
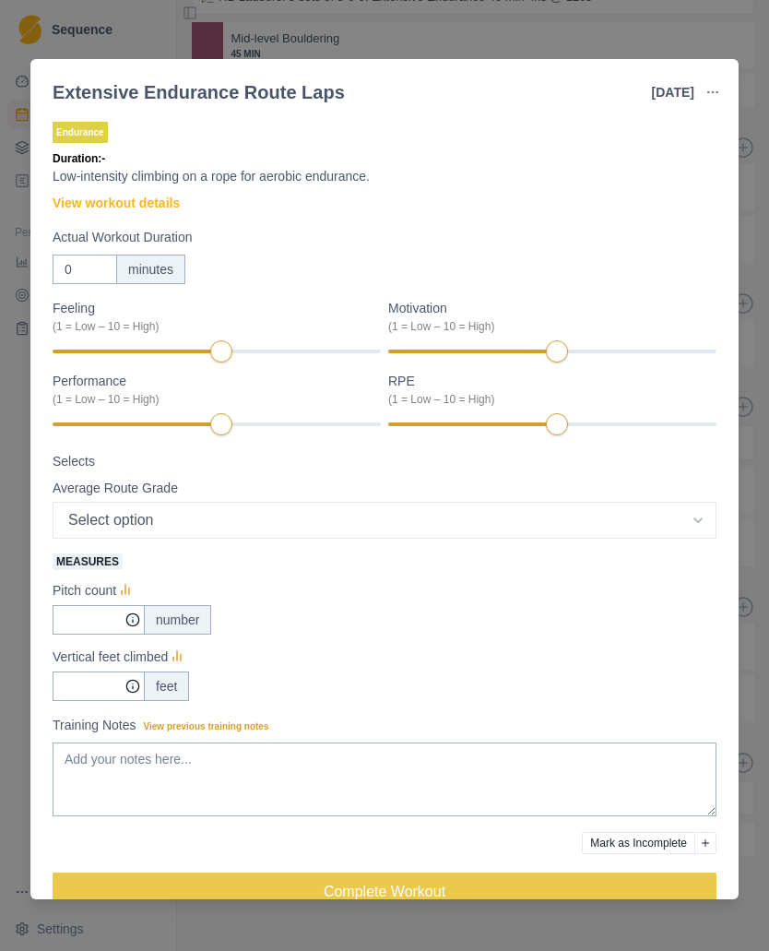
click at [167, 209] on link "View workout details" at bounding box center [116, 203] width 127 height 19
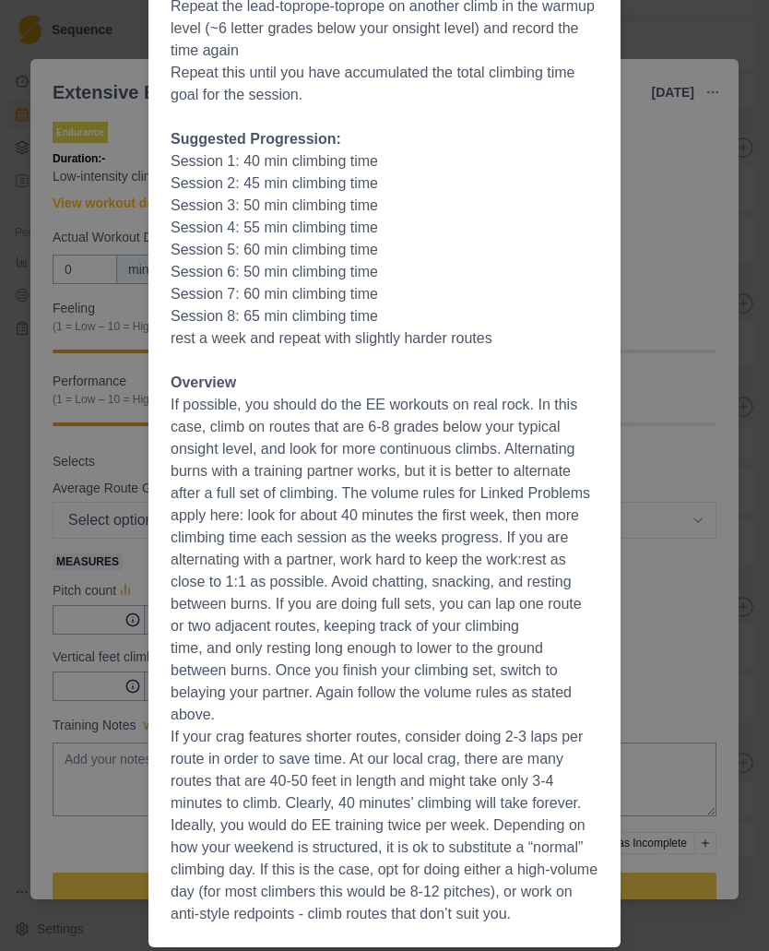
scroll to position [434, 0]
click at [673, 625] on div "Workout Details The Session The goal of this session is to accumulate time on r…" at bounding box center [384, 475] width 769 height 951
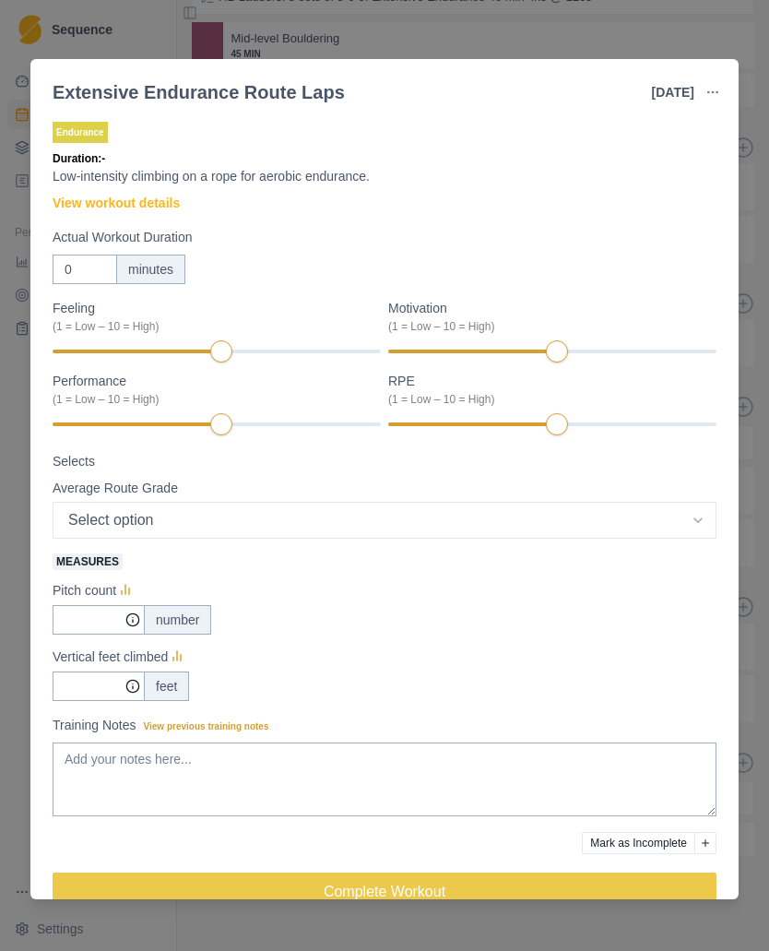
click at [736, 561] on div "Endurance Duration: - Low-intensity climbing on a rope for aerobic endurance. V…" at bounding box center [384, 505] width 708 height 789
click at [759, 555] on div "Extensive Endurance Route Laps [DATE] Link To Goal View Workout Metrics Edit Or…" at bounding box center [384, 475] width 769 height 951
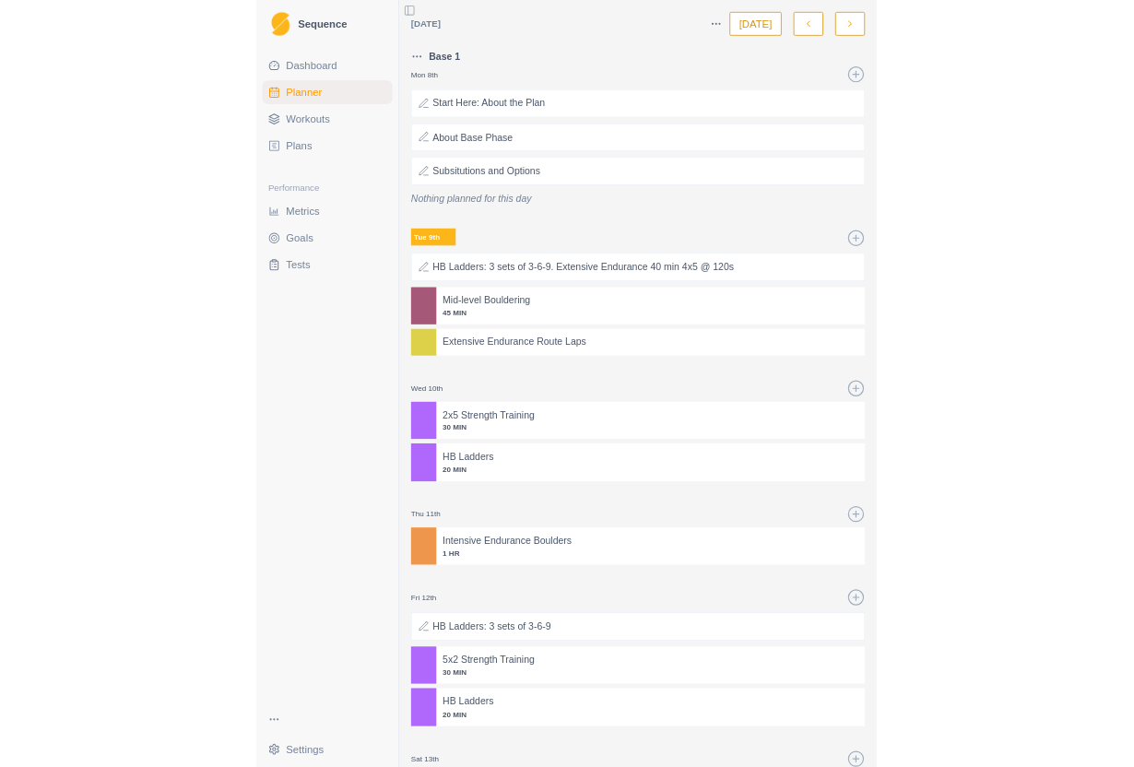
scroll to position [0, 0]
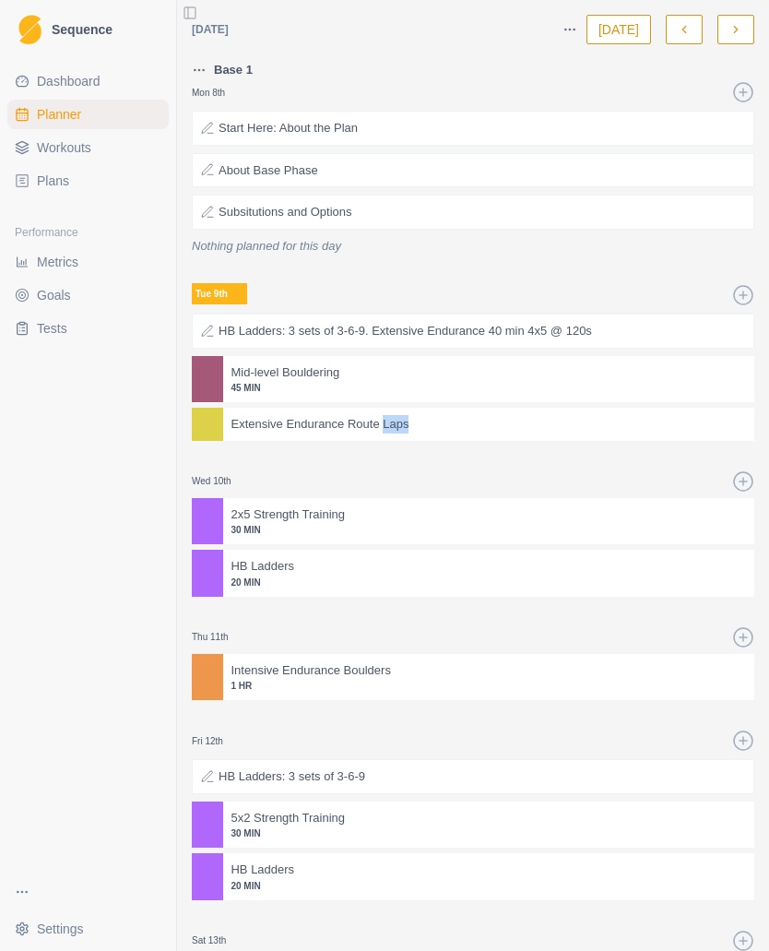
click at [587, 467] on div at bounding box center [473, 459] width 563 height 22
click at [380, 459] on div at bounding box center [473, 459] width 563 height 22
click at [332, 457] on div at bounding box center [473, 459] width 563 height 22
click at [393, 385] on p "45 MIN" at bounding box center [489, 388] width 516 height 14
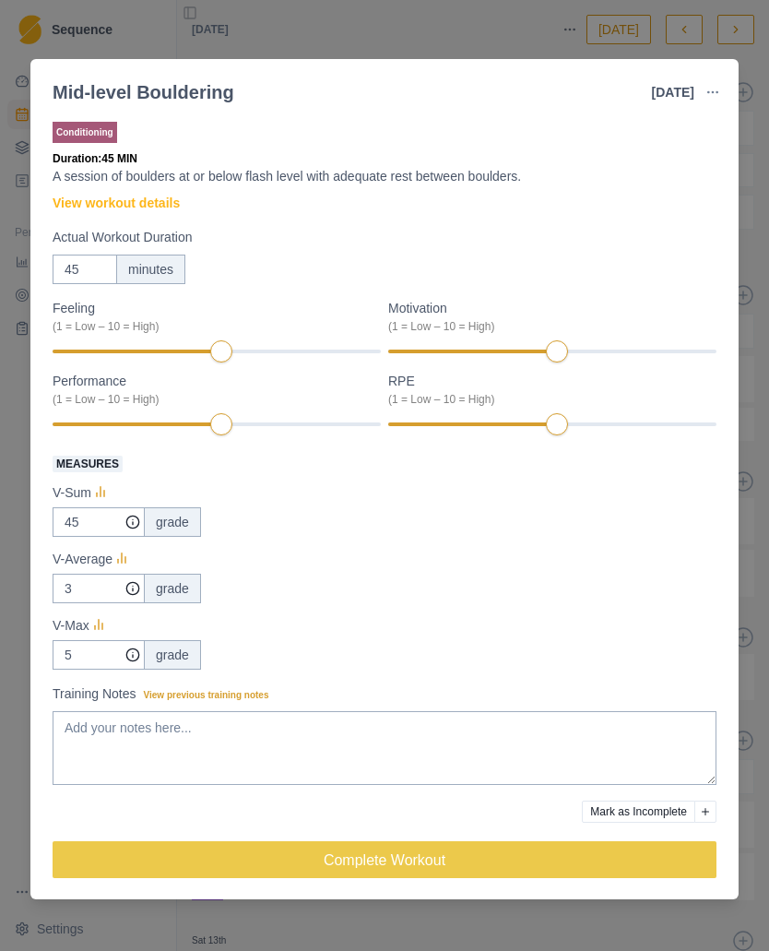
click at [131, 196] on link "View workout details" at bounding box center [116, 203] width 127 height 19
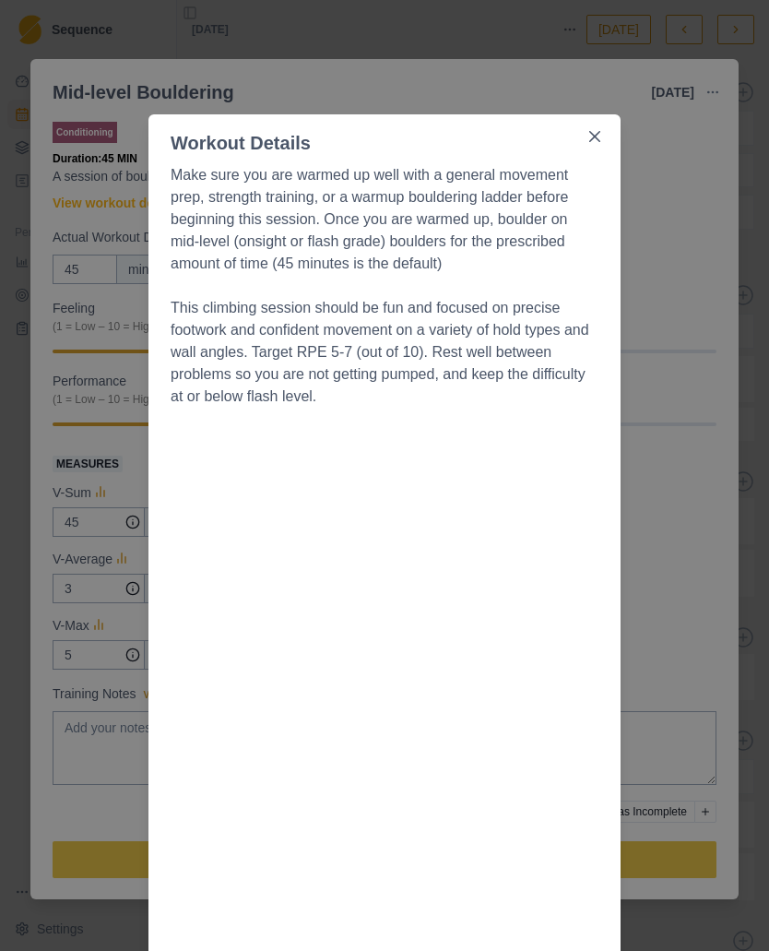
click at [687, 500] on div "Workout Details Make sure you are warmed up well with a general movement prep, …" at bounding box center [384, 475] width 769 height 951
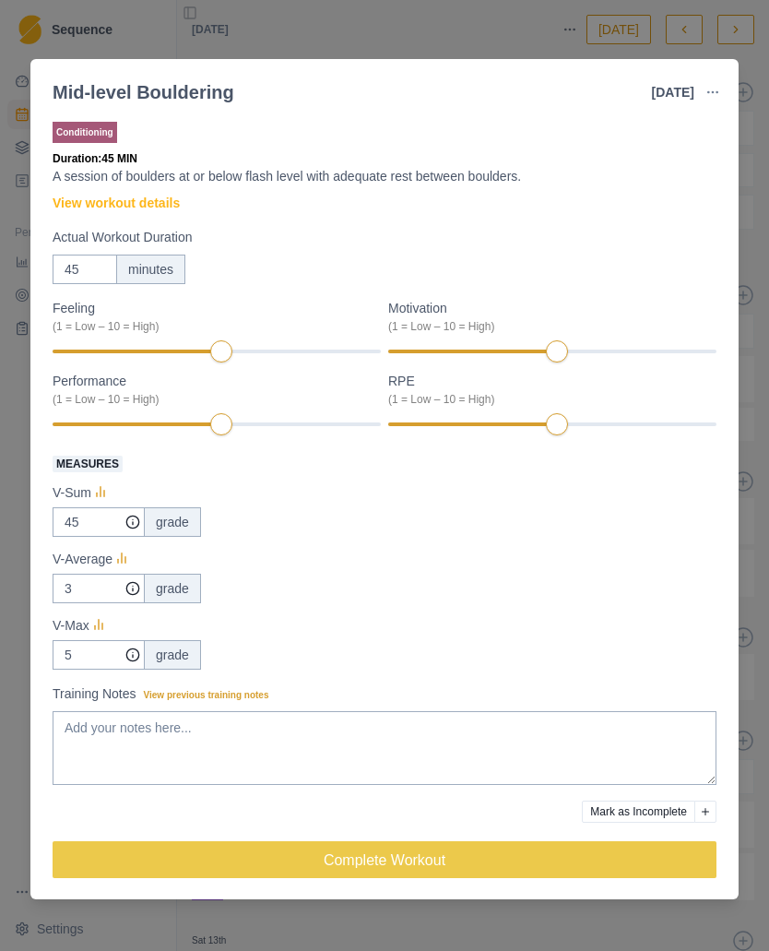
click at [765, 465] on div "Mid-level Bouldering [DATE] Link To Goal View Workout Metrics Edit Original Wor…" at bounding box center [384, 475] width 769 height 951
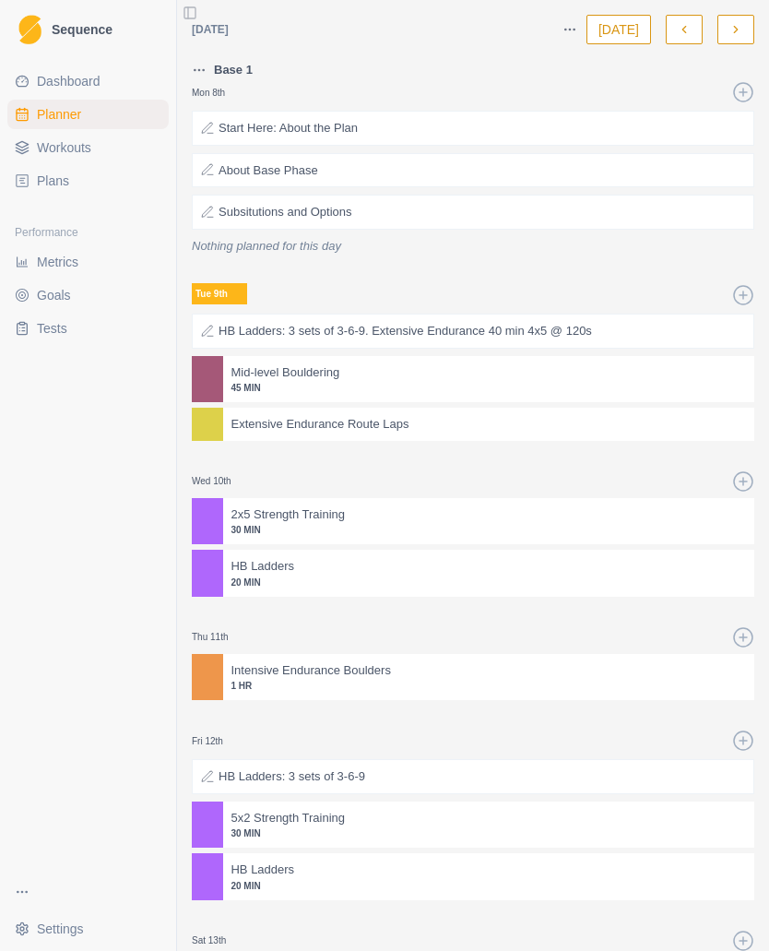
select select "month"
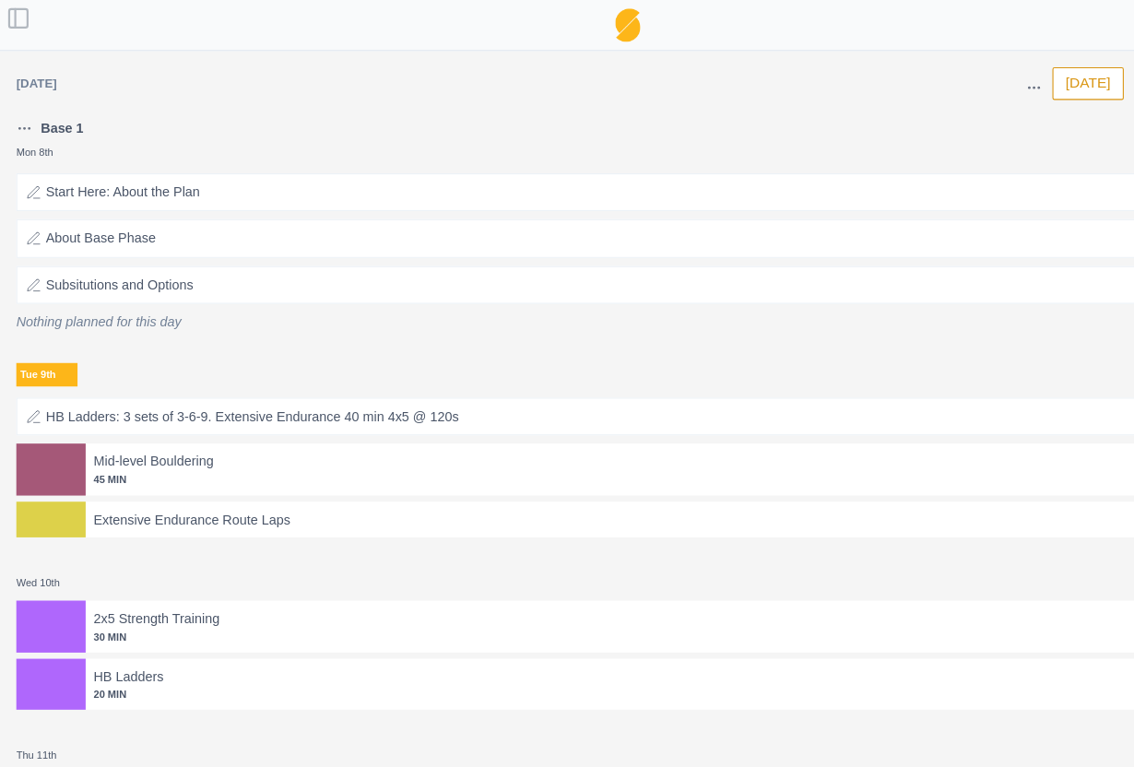
select select "month"
